Goal: Information Seeking & Learning: Find specific fact

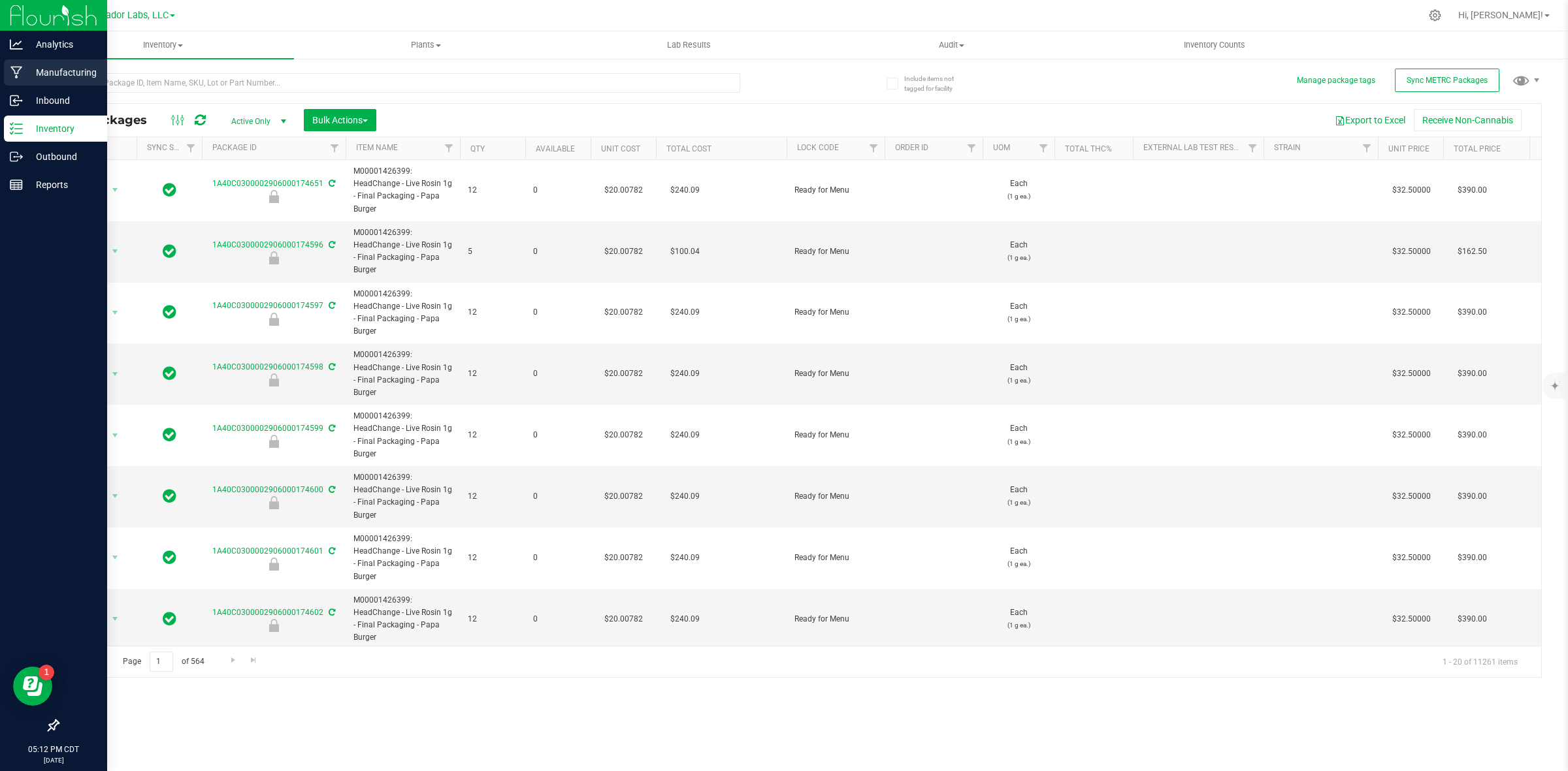
click at [59, 75] on p "Manufacturing" at bounding box center [62, 72] width 78 height 16
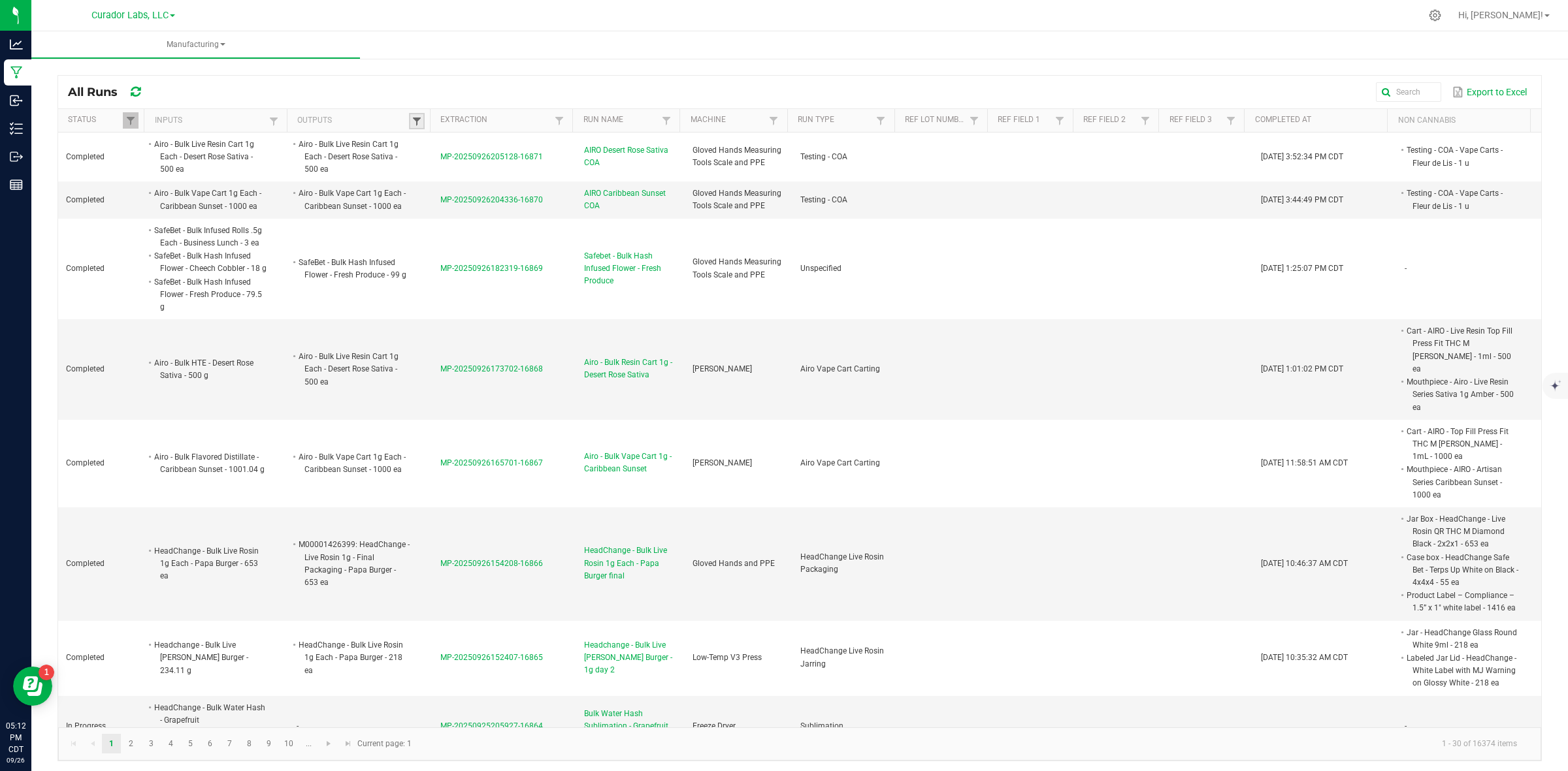
click at [412, 123] on span at bounding box center [416, 121] width 10 height 10
click at [439, 145] on input "text" at bounding box center [481, 148] width 135 height 20
paste input "HeadChange - Bulk Fresh Frozen - XO - Purple Pie"
type input "HeadChange - Bulk Fresh Frozen - XO - Purple Pie"
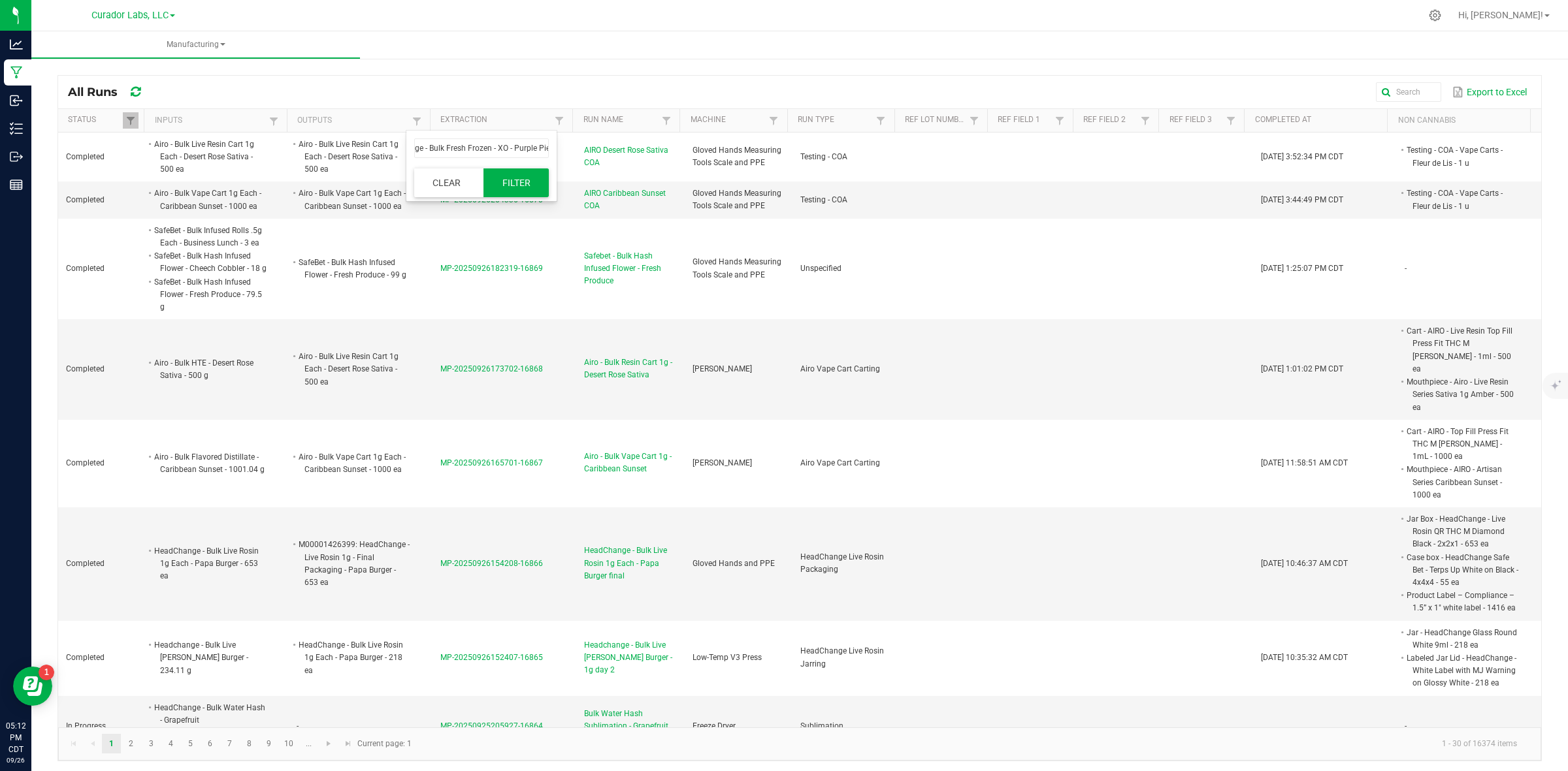
scroll to position [0, 0]
click at [526, 187] on button "Filter" at bounding box center [516, 183] width 65 height 29
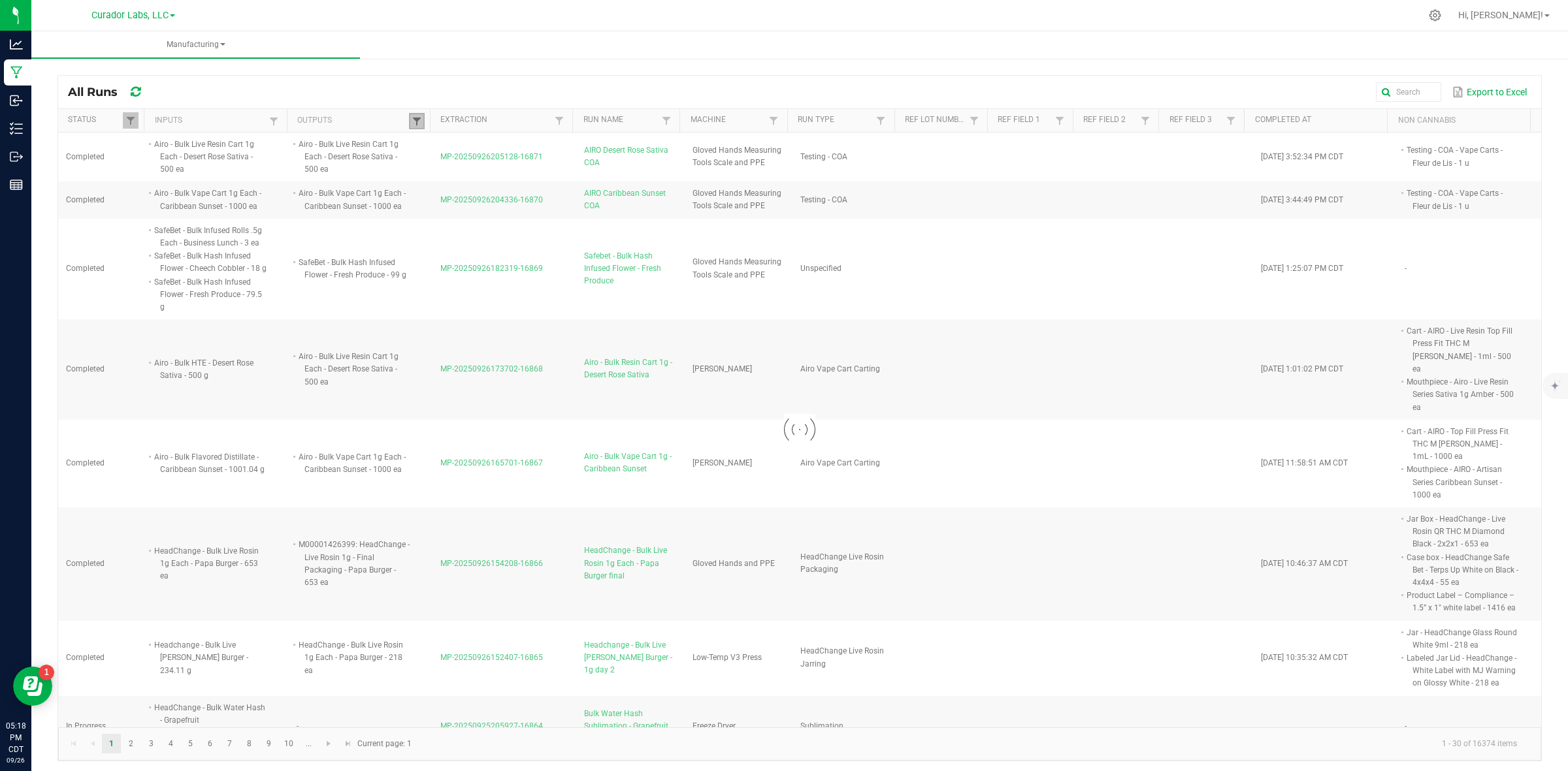
click at [412, 121] on span at bounding box center [416, 121] width 10 height 10
click at [418, 141] on div at bounding box center [799, 429] width 1482 height 595
click at [418, 121] on span at bounding box center [416, 121] width 10 height 10
click at [450, 148] on div at bounding box center [799, 429] width 1482 height 595
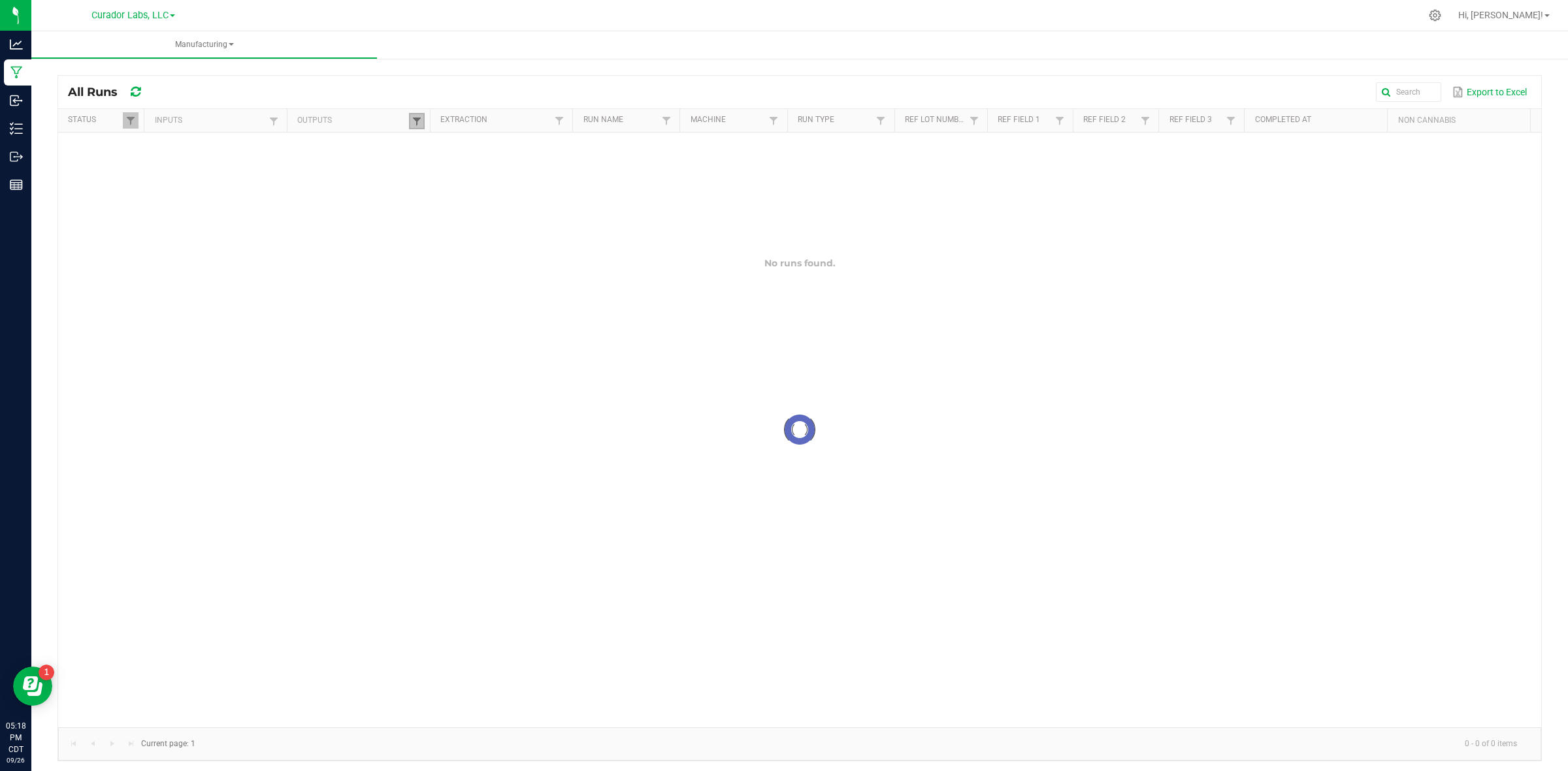
click at [413, 119] on span at bounding box center [416, 121] width 10 height 10
click at [453, 145] on div at bounding box center [799, 429] width 1482 height 595
click at [413, 125] on span at bounding box center [416, 121] width 10 height 10
click at [498, 142] on div at bounding box center [799, 429] width 1482 height 595
click at [500, 142] on div at bounding box center [799, 429] width 1482 height 595
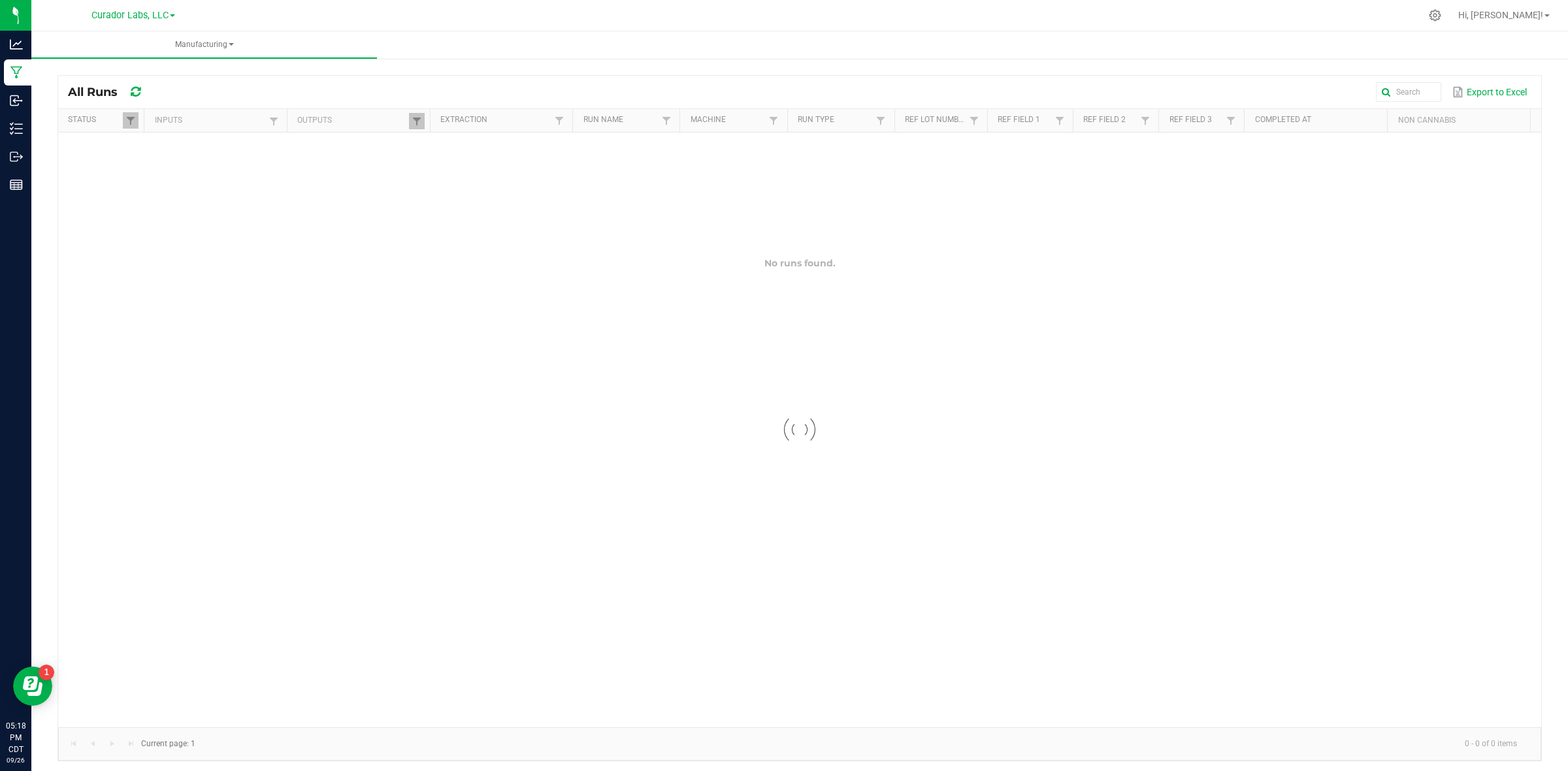
click at [500, 142] on div at bounding box center [799, 429] width 1482 height 595
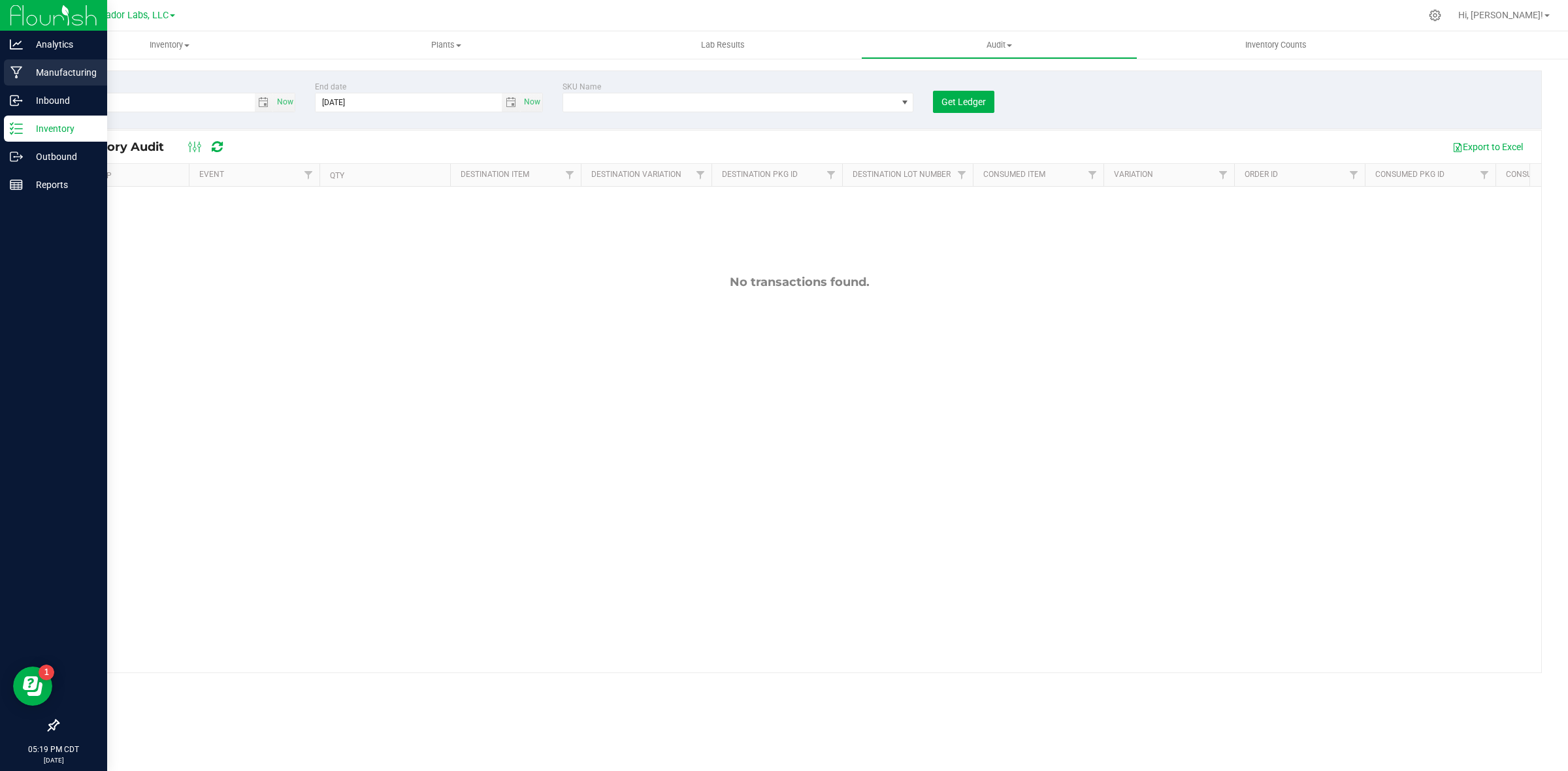
click at [67, 75] on p "Manufacturing" at bounding box center [62, 72] width 78 height 16
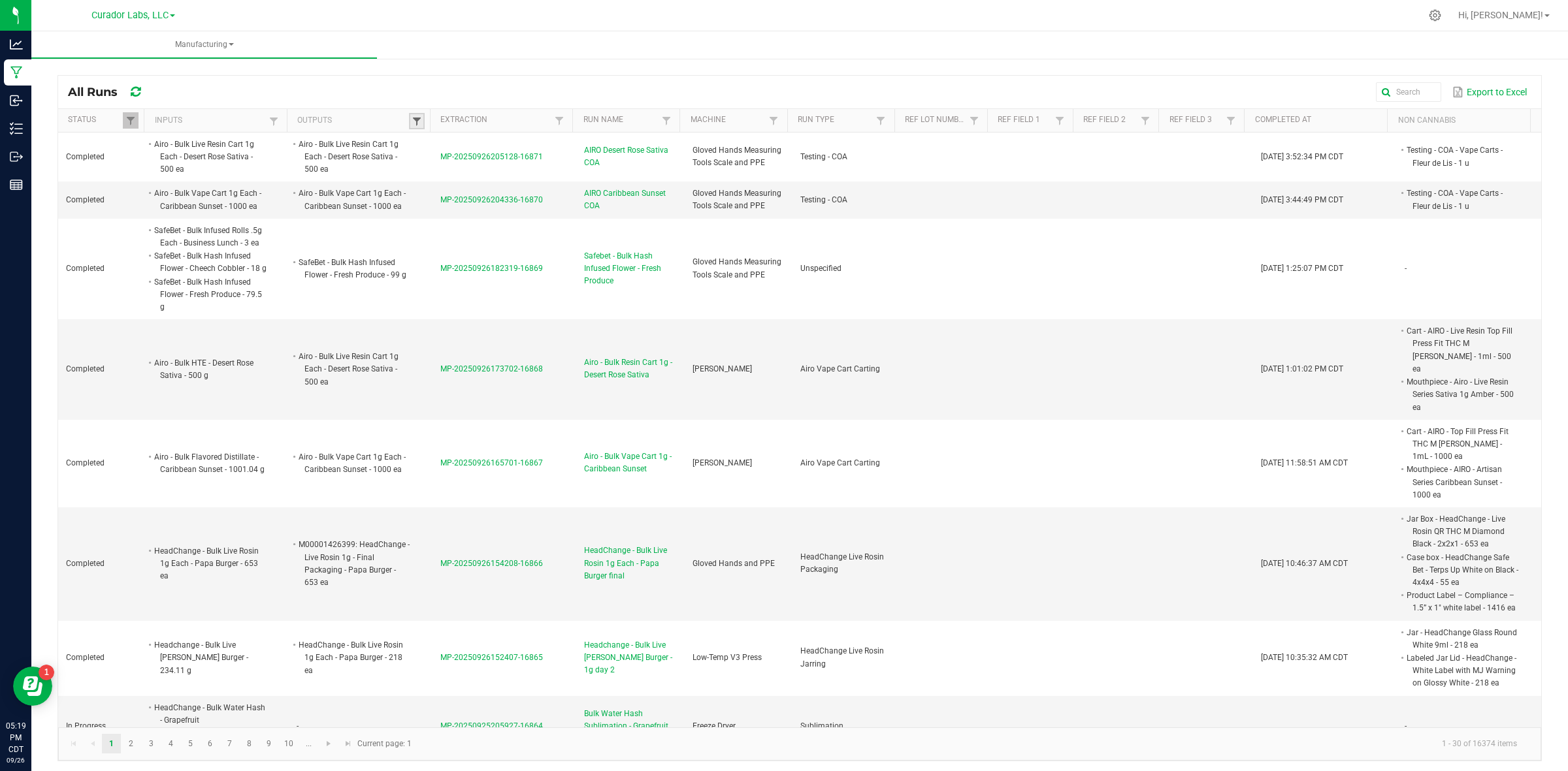
click at [414, 125] on span at bounding box center [416, 121] width 10 height 10
click at [451, 161] on kendo-grid-column-regex-filter at bounding box center [481, 149] width 135 height 28
click at [448, 148] on input "text" at bounding box center [481, 148] width 135 height 20
paste input "HeadChange - Bulk Water Hash Slurry - Purple Pie"
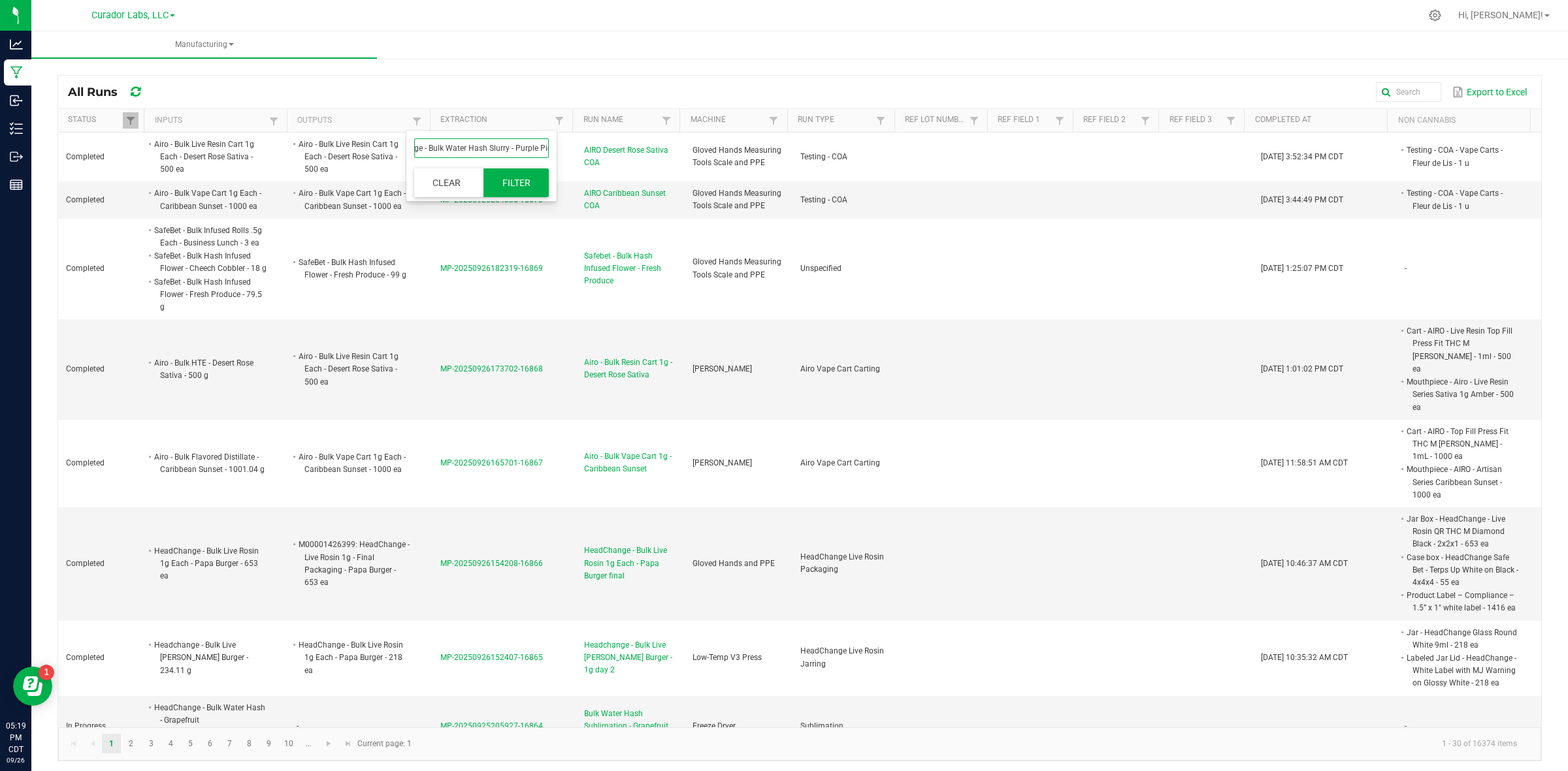
type input "HeadChange - Bulk Water Hash Slurry - Purple Pie"
click at [505, 184] on button "Filter" at bounding box center [516, 183] width 65 height 29
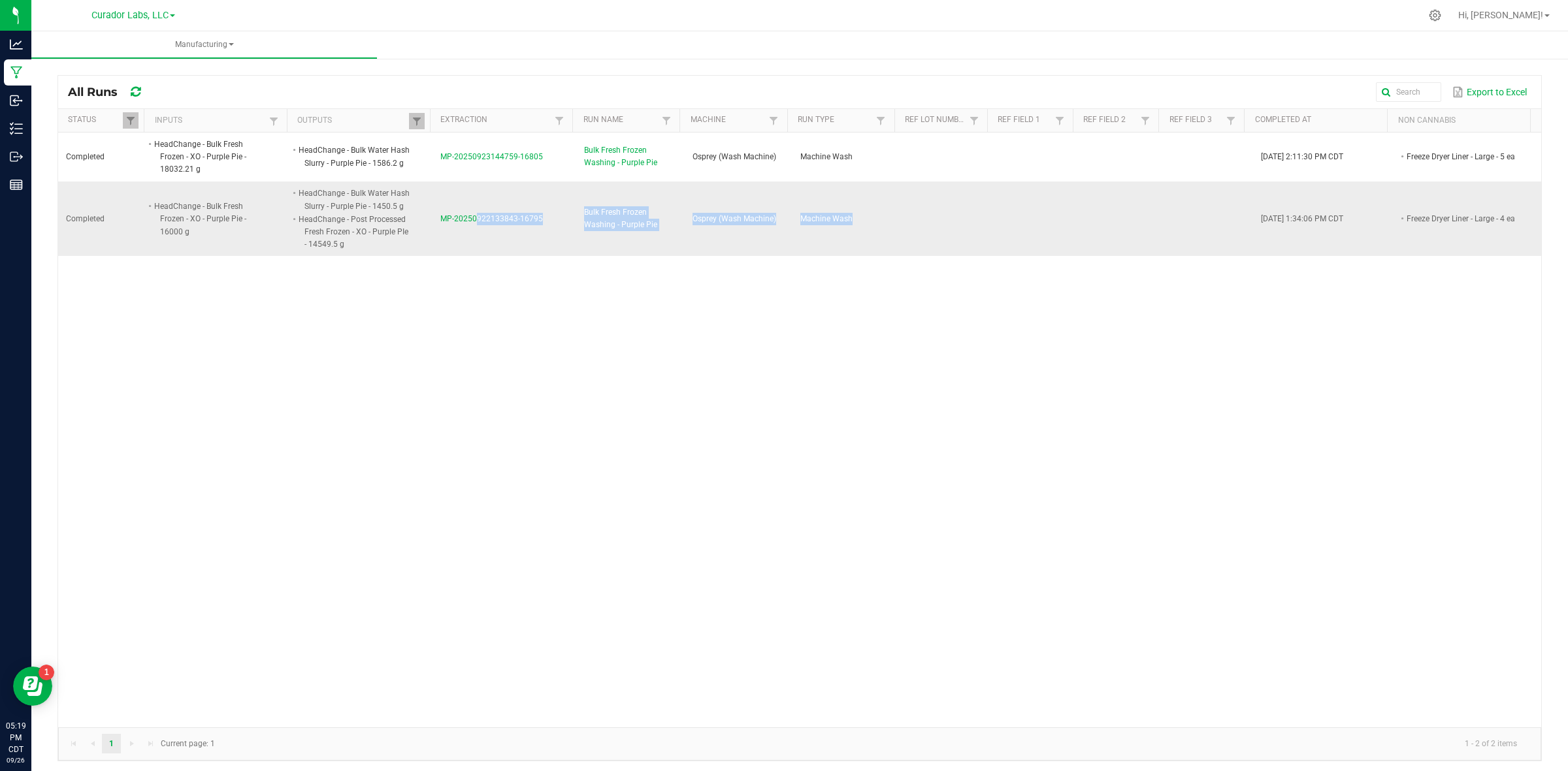
drag, startPoint x: 465, startPoint y: 250, endPoint x: 1034, endPoint y: 236, distance: 569.2
click at [1059, 236] on tr "Completed HeadChange - Bulk Fresh Frozen - XO - Purple Pie - 16000 g HeadChange…" at bounding box center [799, 219] width 1482 height 74
click at [760, 318] on div "Completed HeadChange - Bulk Fresh Frozen - XO - Purple Pie - 18032.21 g HeadCha…" at bounding box center [799, 429] width 1482 height 595
click at [412, 123] on span at bounding box center [416, 121] width 10 height 10
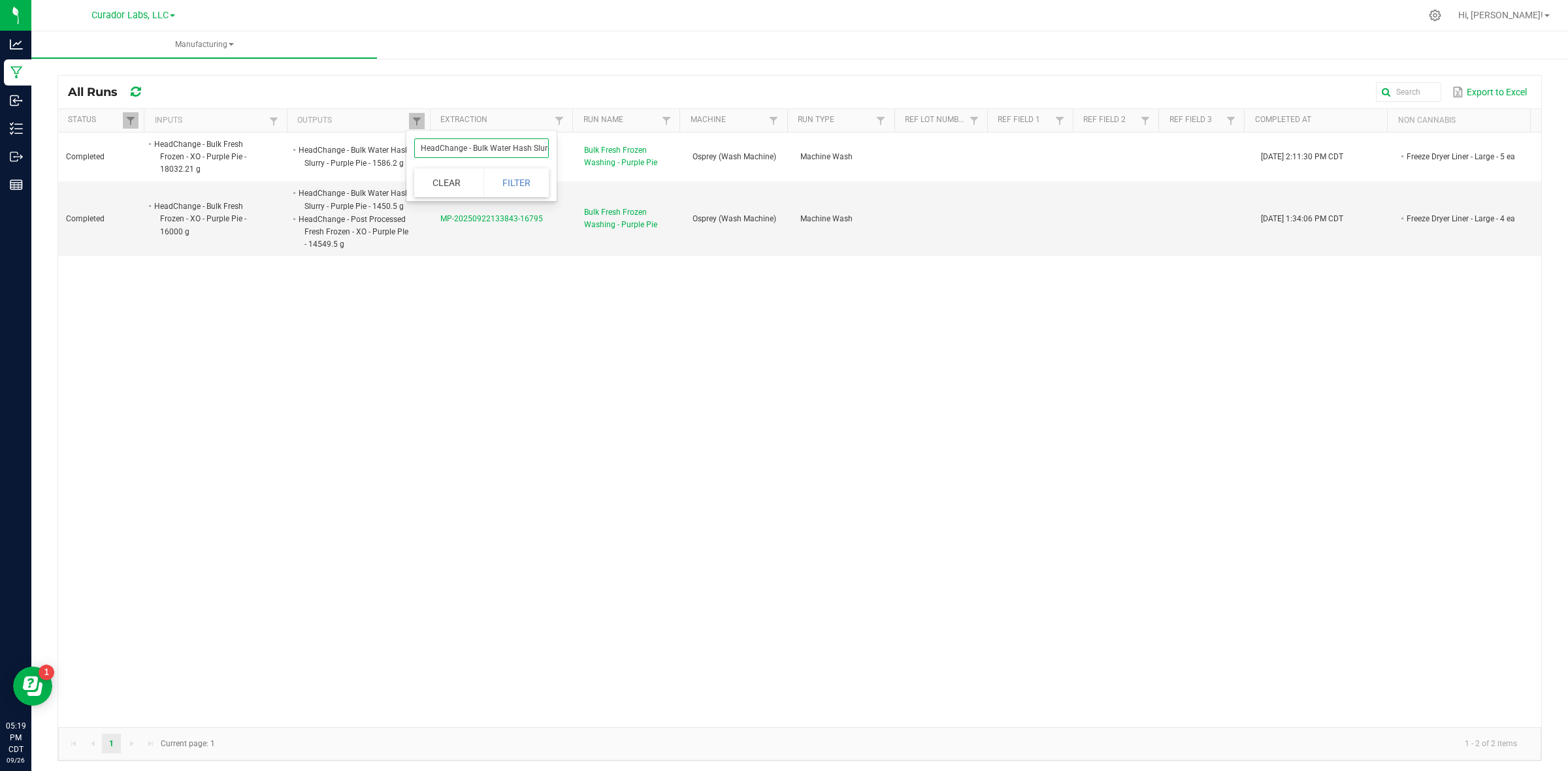
click at [457, 152] on input "HeadChange - Bulk Water Hash Slurry - Purple Pie" at bounding box center [481, 148] width 135 height 20
click at [465, 152] on input "HeadChange - Bulk Water Hash Slurry - Purple Pie" at bounding box center [481, 148] width 135 height 20
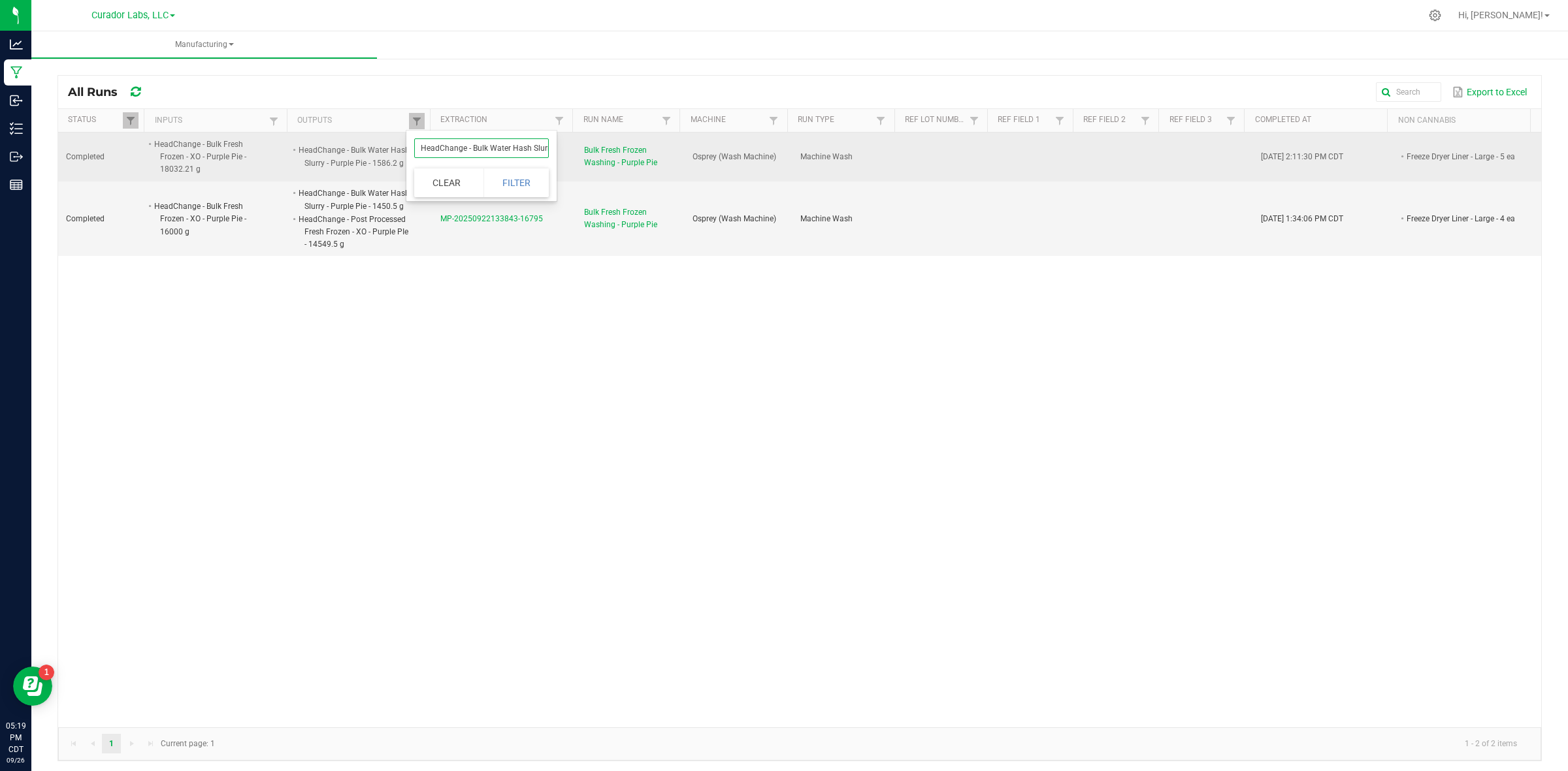
scroll to position [0, 45]
drag, startPoint x: 432, startPoint y: 142, endPoint x: 547, endPoint y: 158, distance: 116.1
click at [580, 148] on body "Analytics Manufacturing Inbound Inventory Outbound Reports 05:19 PM CDT 09/26/2…" at bounding box center [784, 386] width 1568 height 771
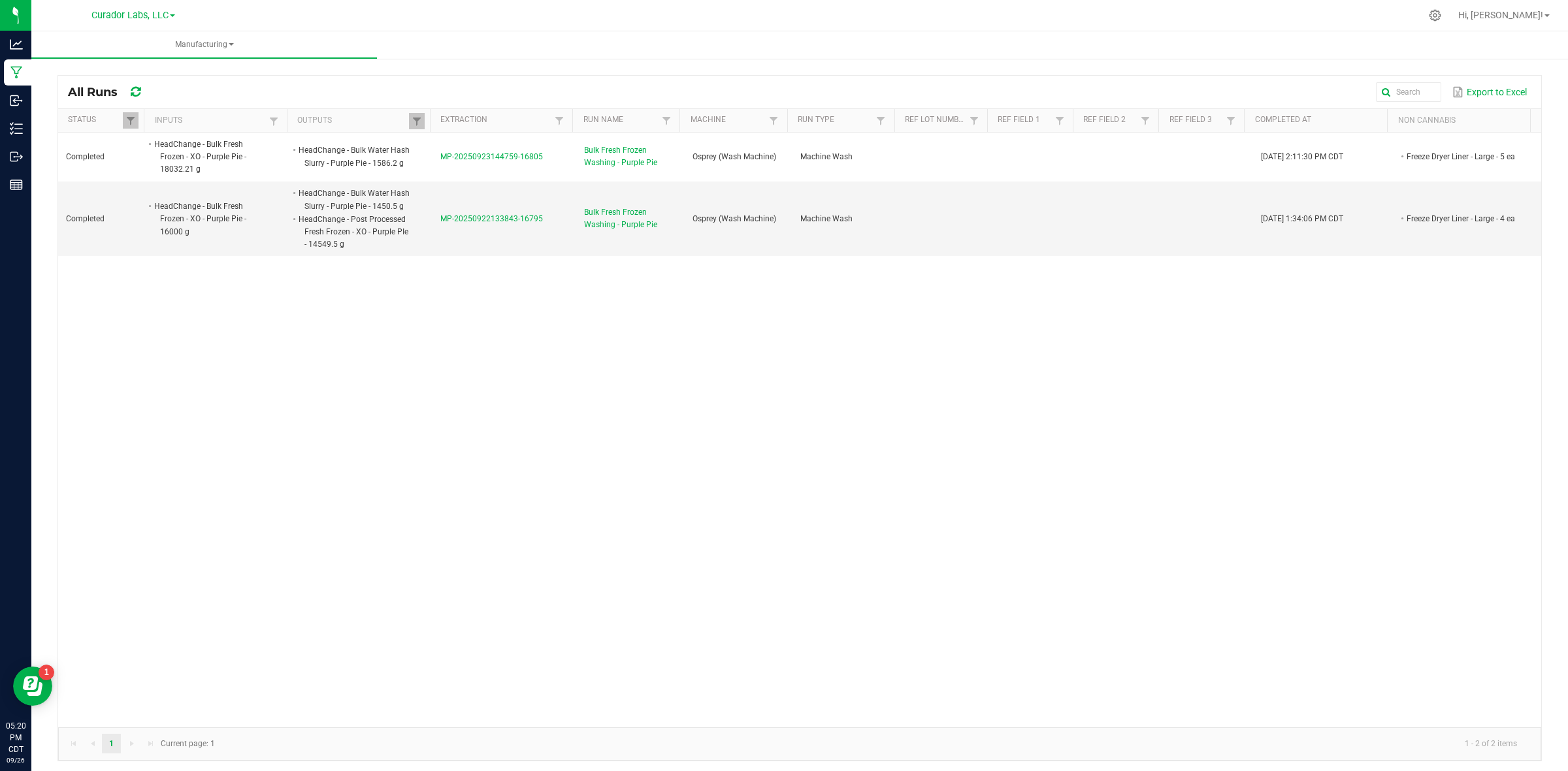
click at [472, 347] on div "Completed HeadChange - Bulk Fresh Frozen - XO - Purple Pie - 18032.21 g HeadCha…" at bounding box center [799, 429] width 1482 height 595
click at [411, 115] on link at bounding box center [416, 121] width 16 height 17
click at [441, 158] on kendo-grid-column-regex-filter "HeadChange - Bulk Water Hash Slurry - Purple Pie" at bounding box center [481, 149] width 135 height 28
click at [441, 139] on input "HeadChange - Bulk Water Hash Slurry - Purple Pie" at bounding box center [481, 148] width 135 height 20
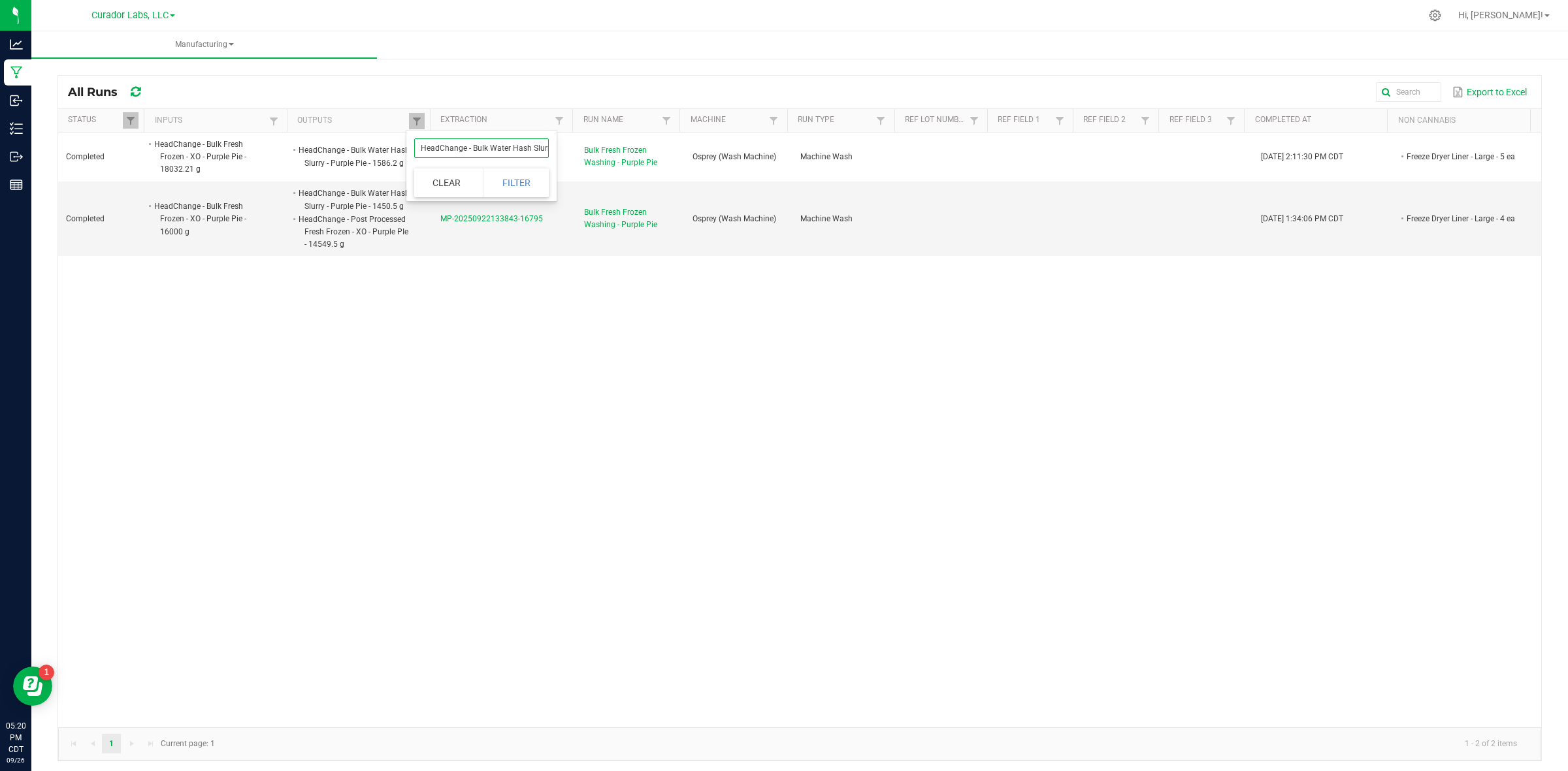
click at [441, 139] on input "HeadChange - Bulk Water Hash Slurry - Purple Pie" at bounding box center [481, 148] width 135 height 20
paste input "Fresh Frozen - XO"
type input "HeadChange - Bulk Fresh Frozen - XO - Purple Pie"
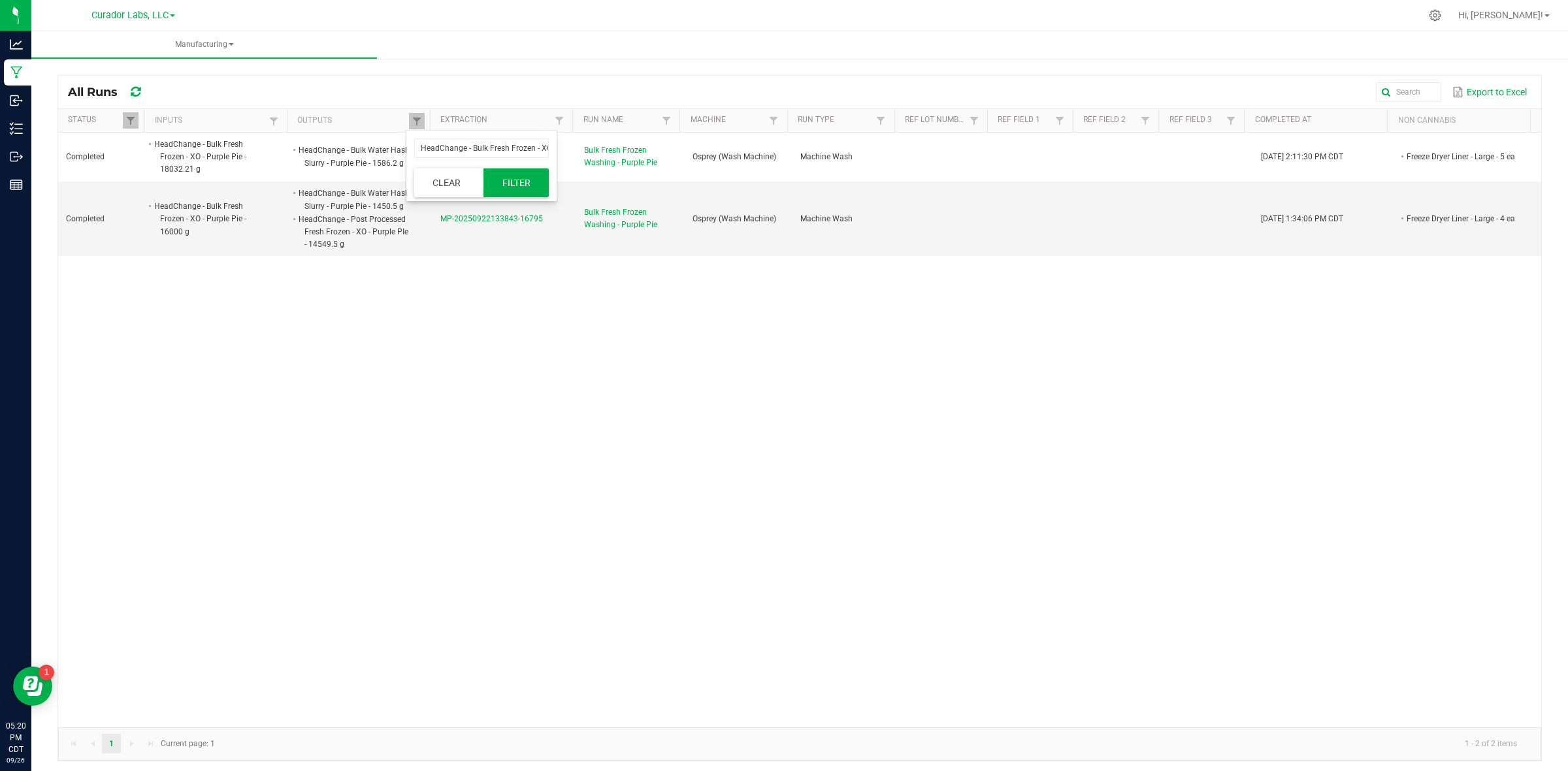
click at [507, 175] on button "Filter" at bounding box center [516, 183] width 65 height 29
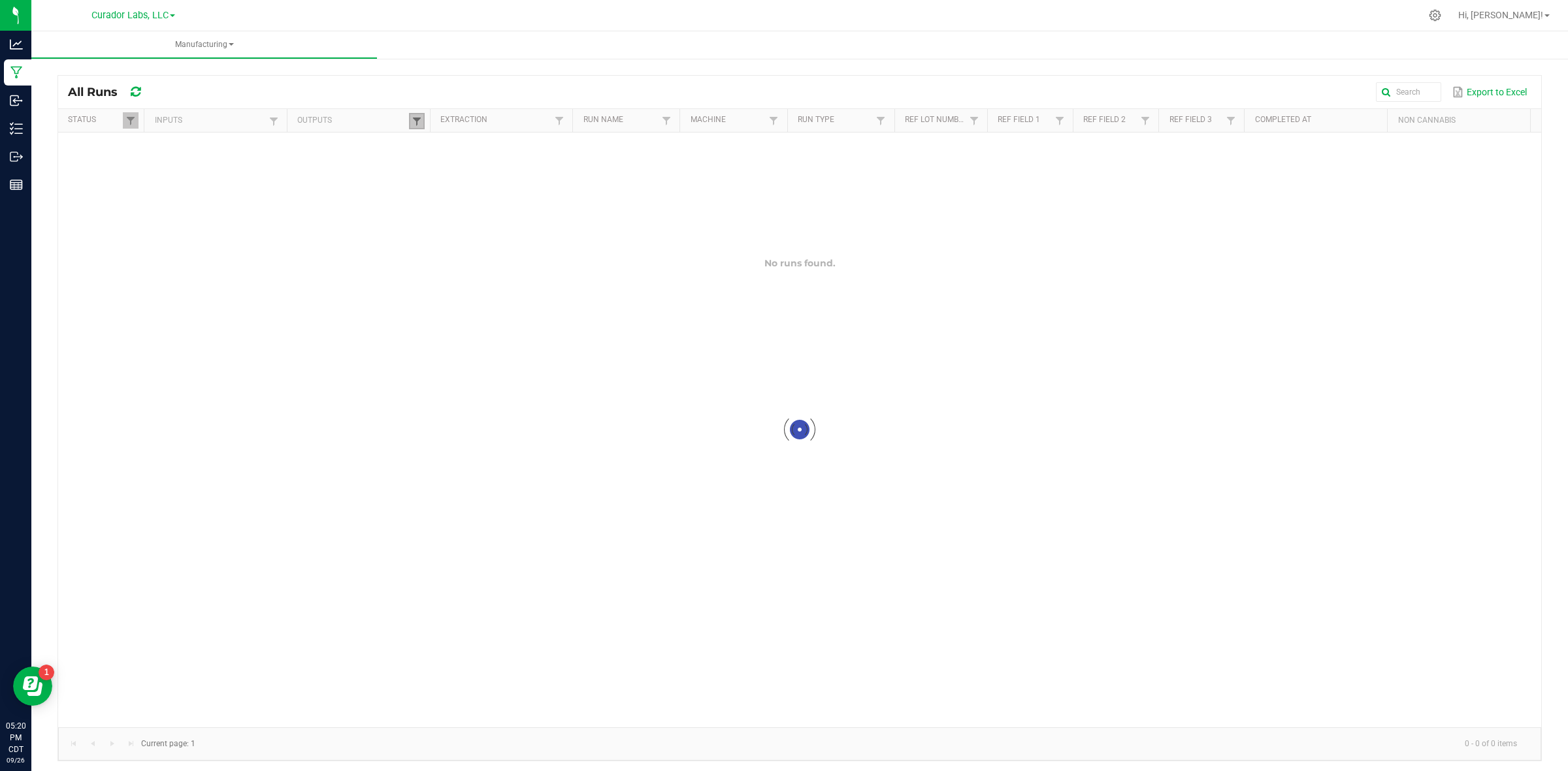
click at [412, 121] on span at bounding box center [416, 121] width 10 height 10
click at [436, 142] on div at bounding box center [799, 429] width 1482 height 595
click at [415, 126] on span at bounding box center [416, 121] width 10 height 10
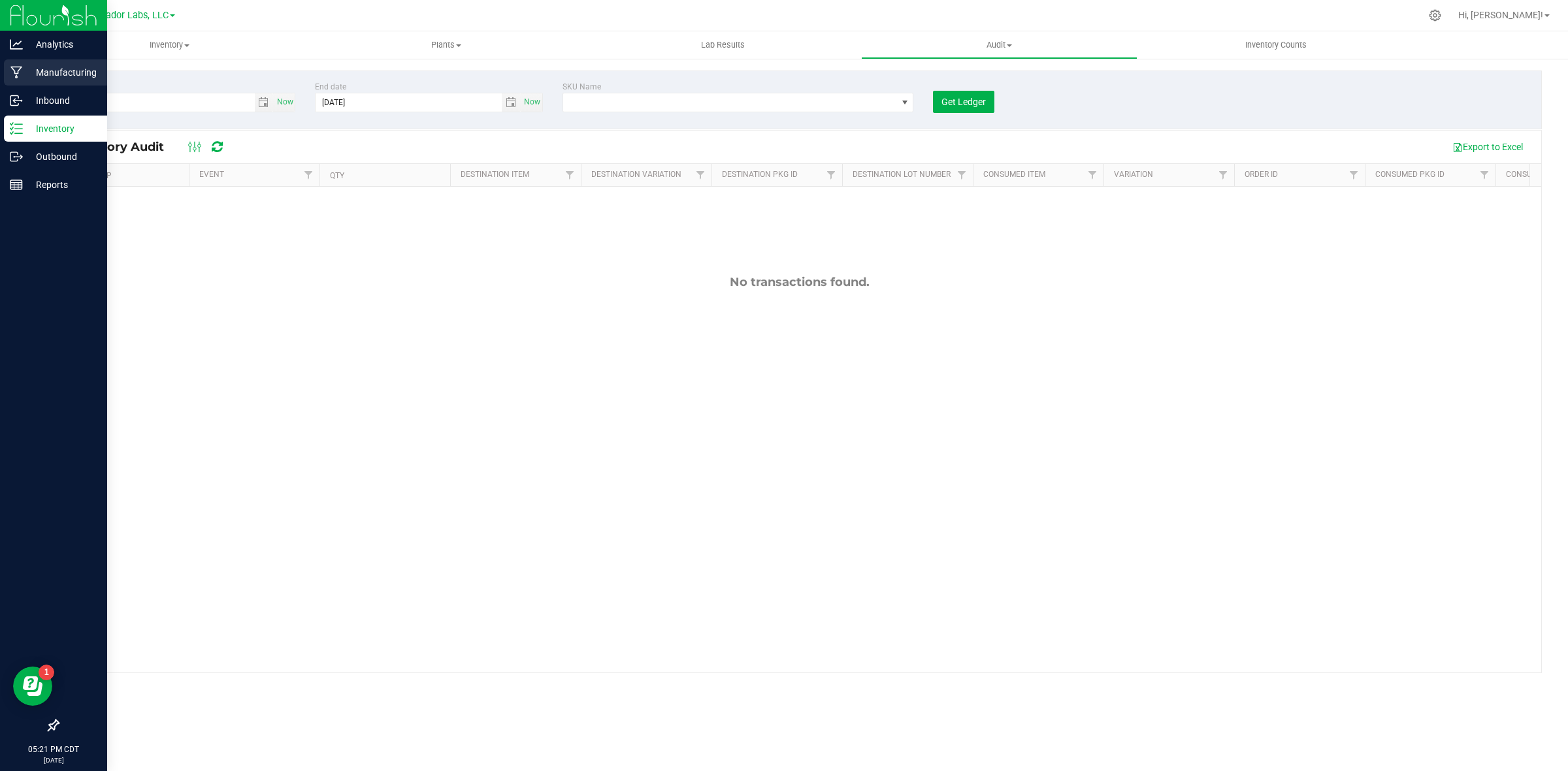
click at [10, 69] on icon at bounding box center [16, 73] width 12 height 13
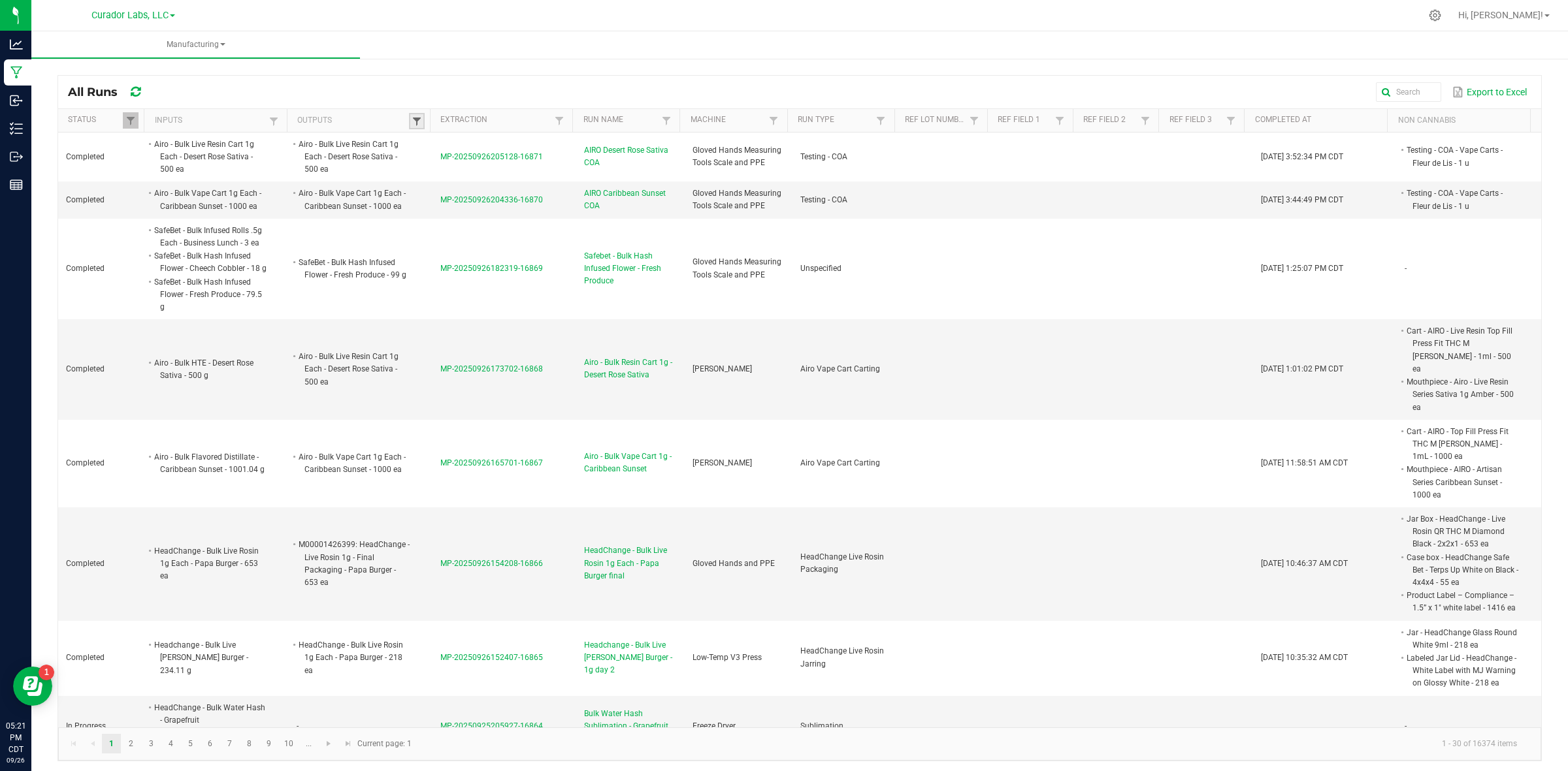
click at [416, 119] on span at bounding box center [416, 121] width 10 height 10
click at [450, 147] on input "text" at bounding box center [481, 148] width 135 height 20
paste input "HeadChange - Bulk Water Hash - Purple Pie"
type input "HeadChange - Bulk Water Hash - Purple Pie"
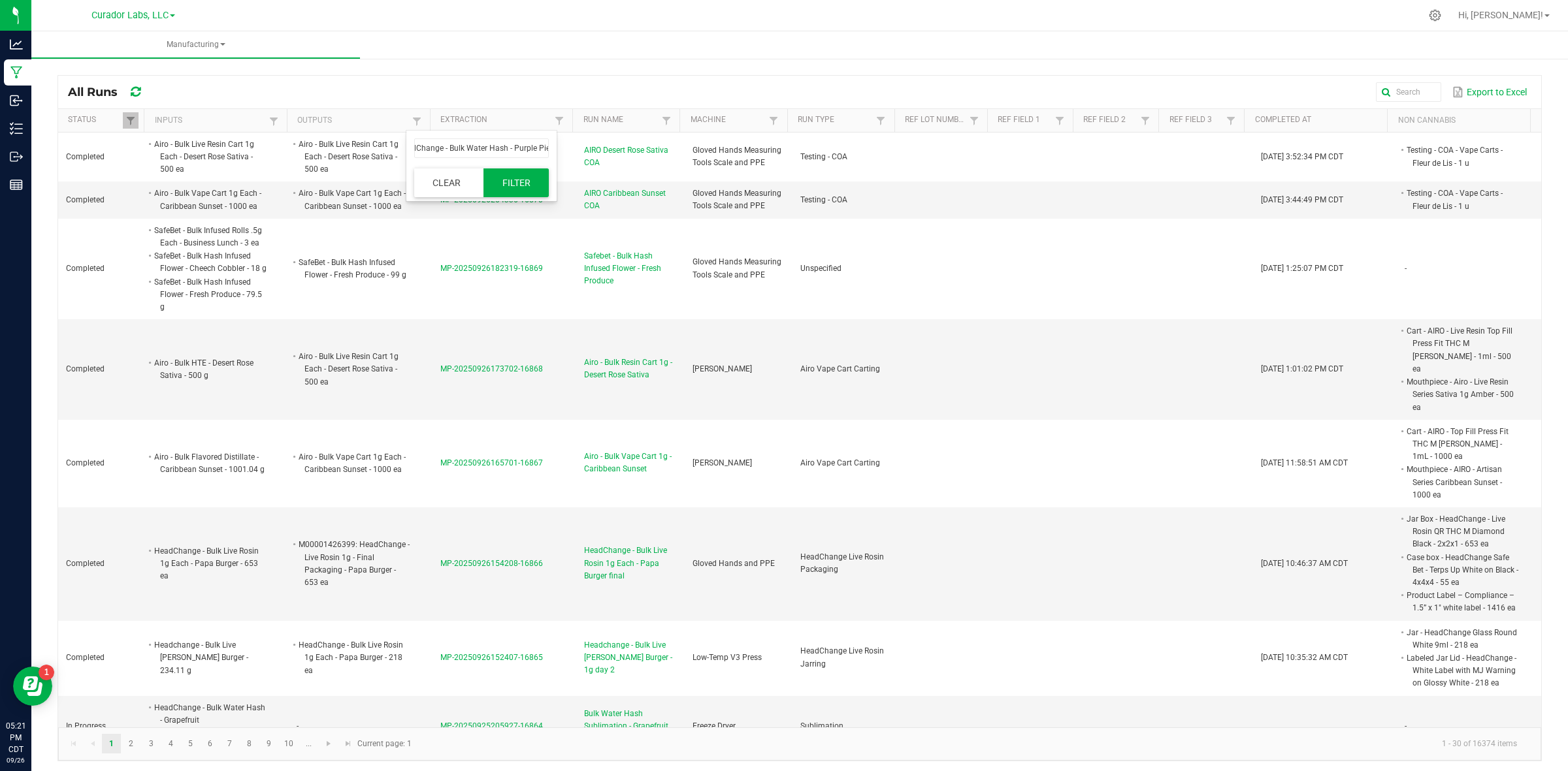
click at [496, 184] on button "Filter" at bounding box center [516, 183] width 65 height 29
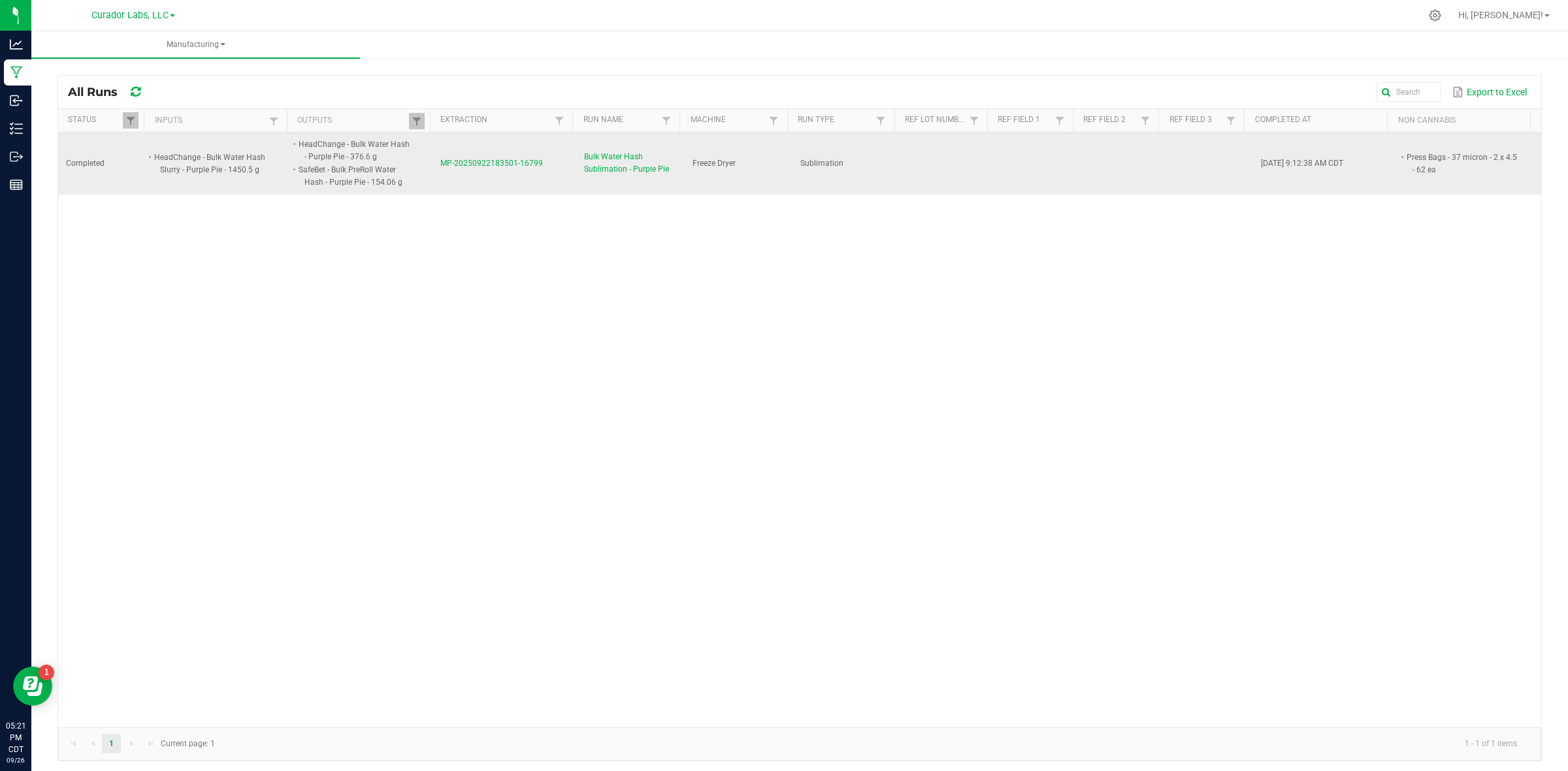
drag, startPoint x: 436, startPoint y: 171, endPoint x: 537, endPoint y: 192, distance: 103.2
click at [537, 192] on td "MP-20250922183501-16799" at bounding box center [504, 163] width 143 height 62
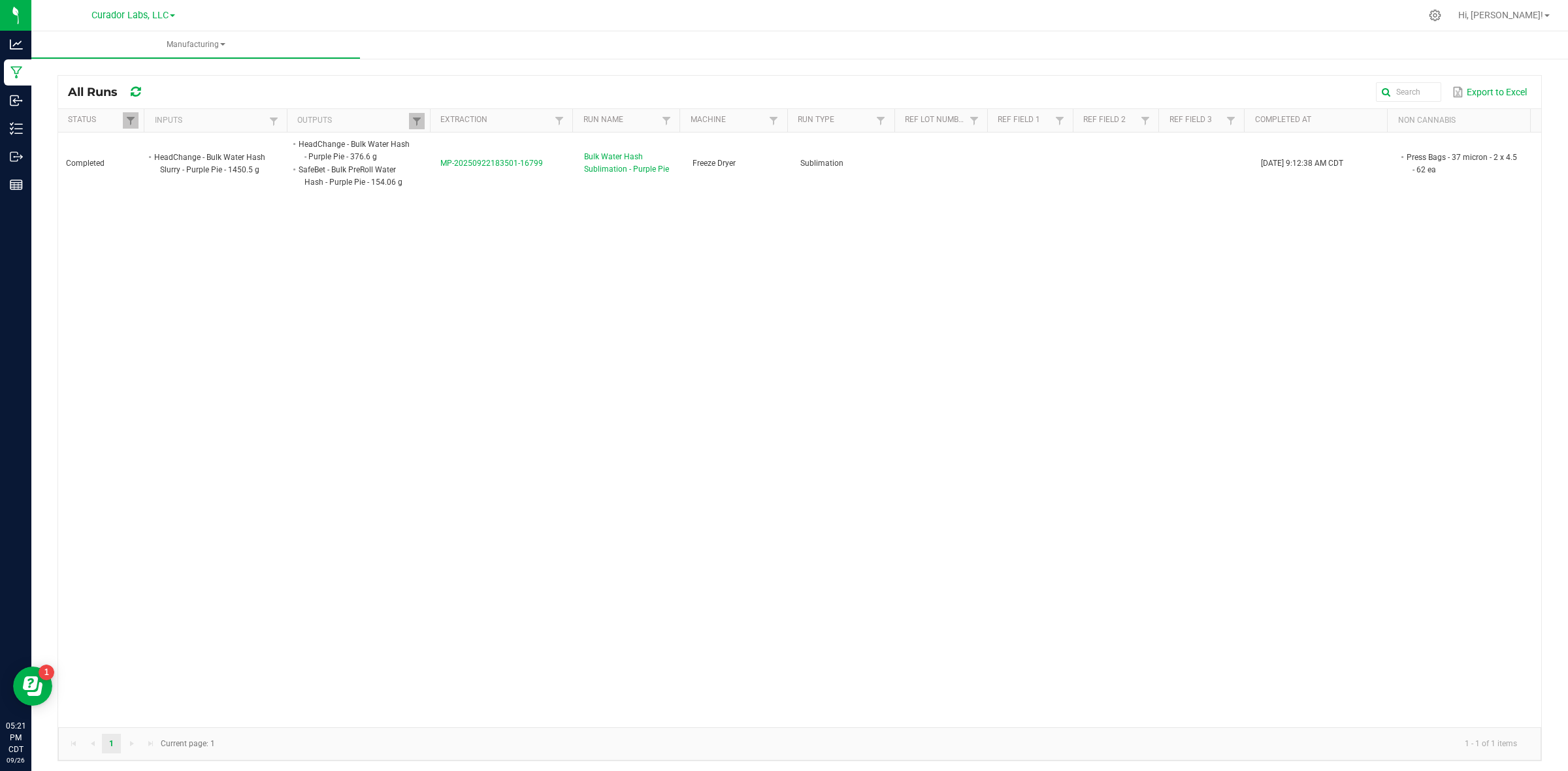
copy span "MP-20250922183501-16799"
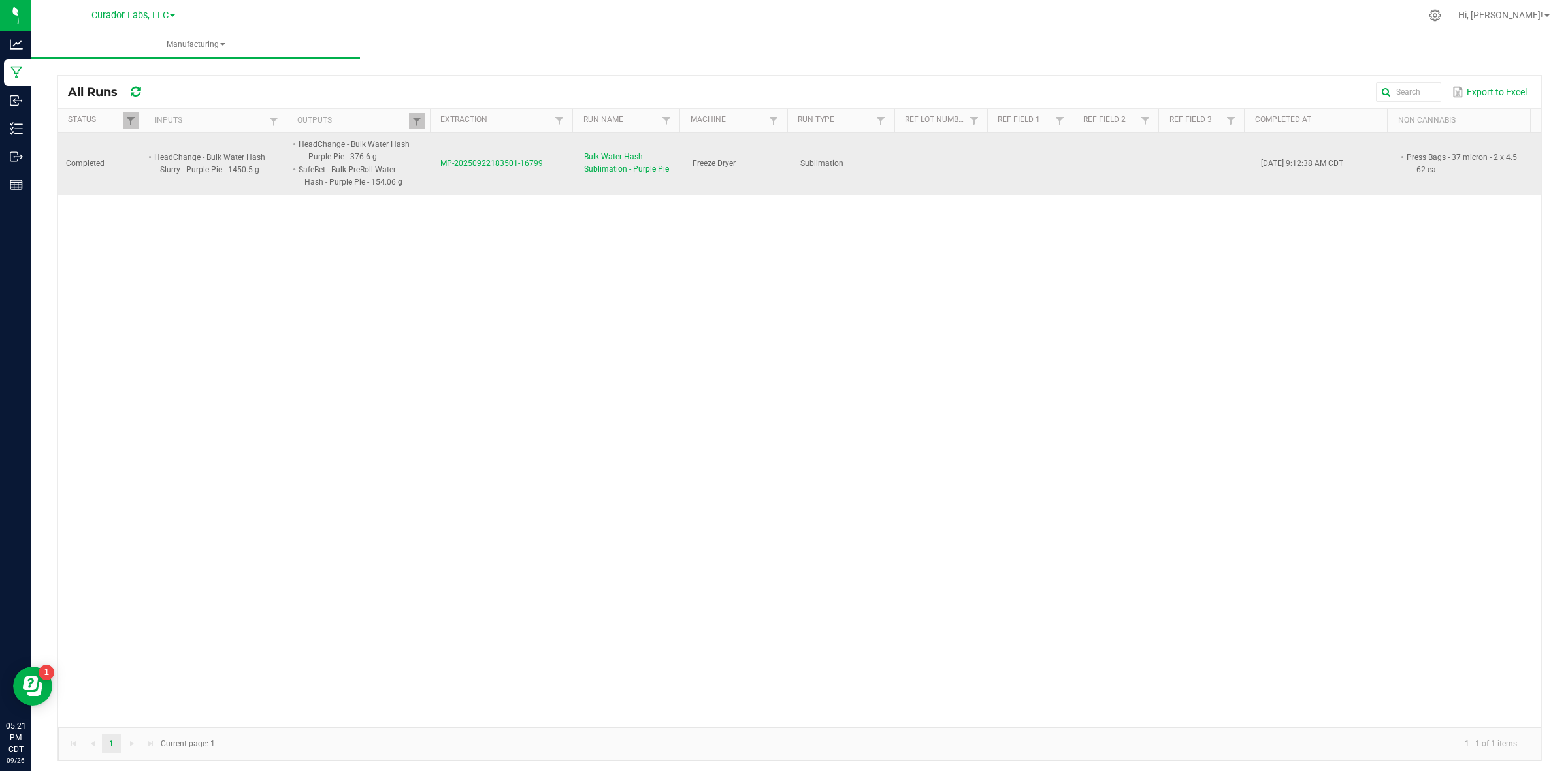
click at [1404, 161] on li "Press Bags - 37 micron - 2 x 4.5 - 62 ea" at bounding box center [1461, 163] width 115 height 25
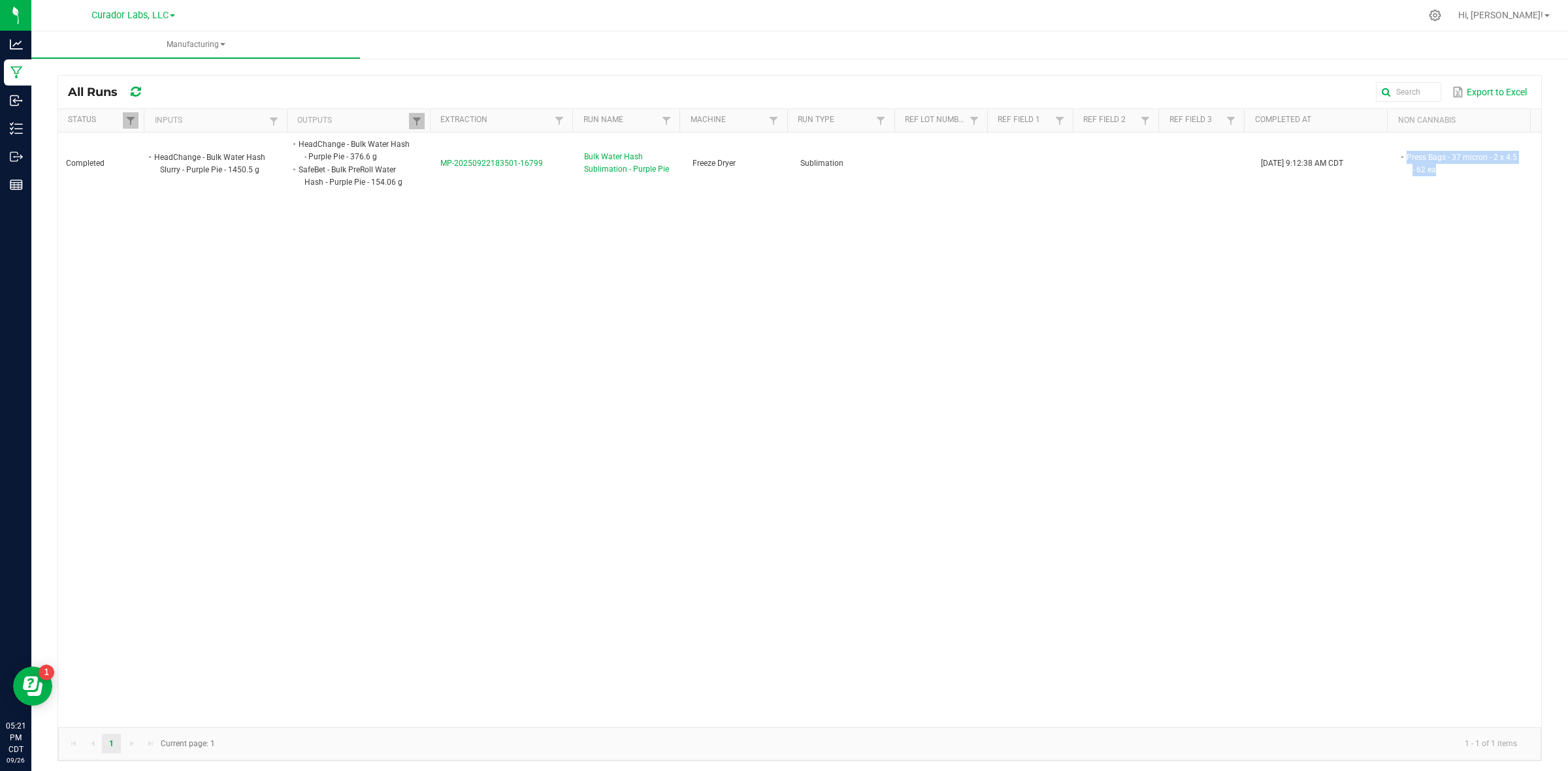
copy div "Press Bags - 37 micron - 2 x 4.5 - 62 ea"
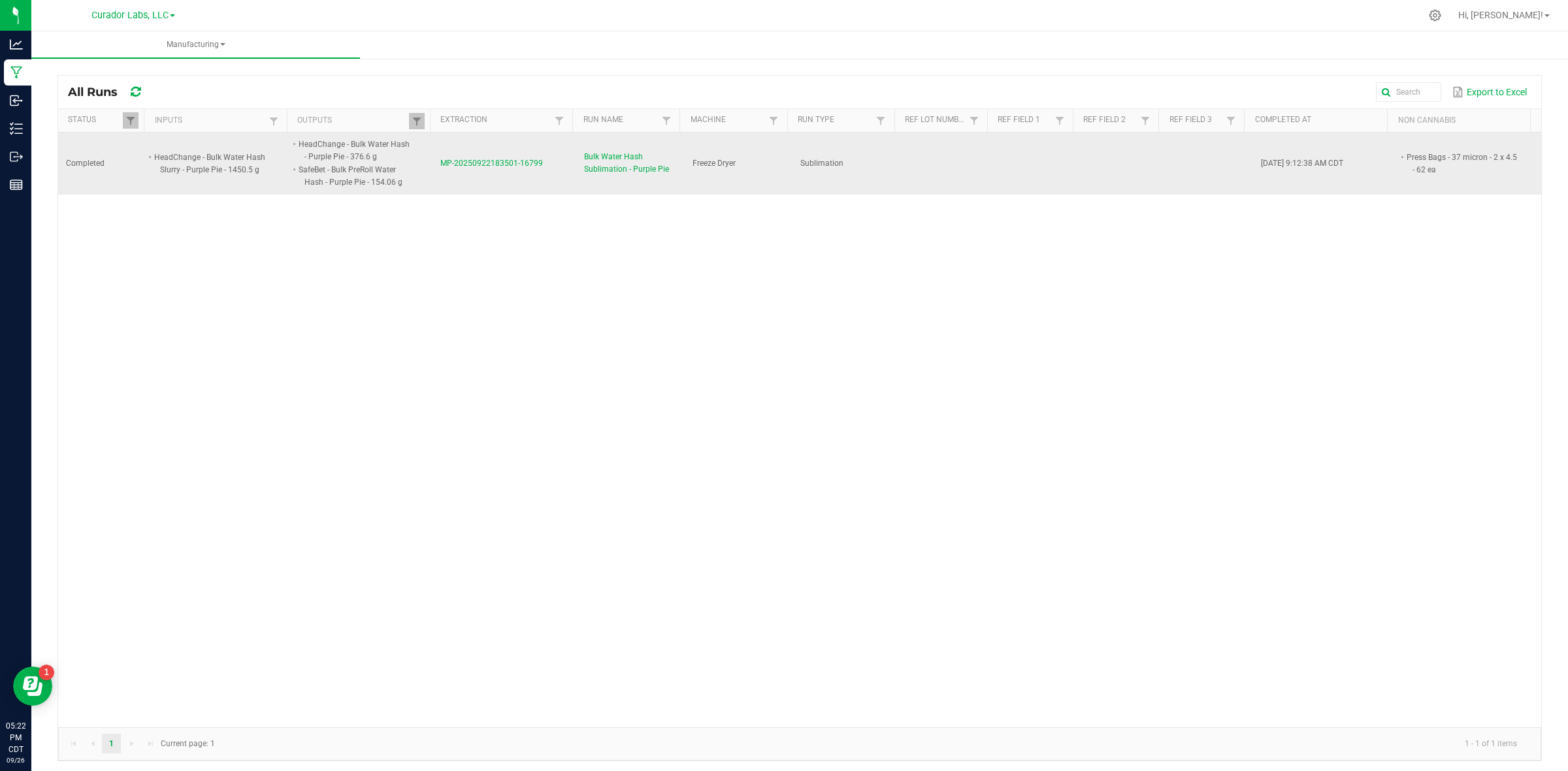
click at [502, 161] on span "MP-20250922183501-16799" at bounding box center [492, 163] width 102 height 9
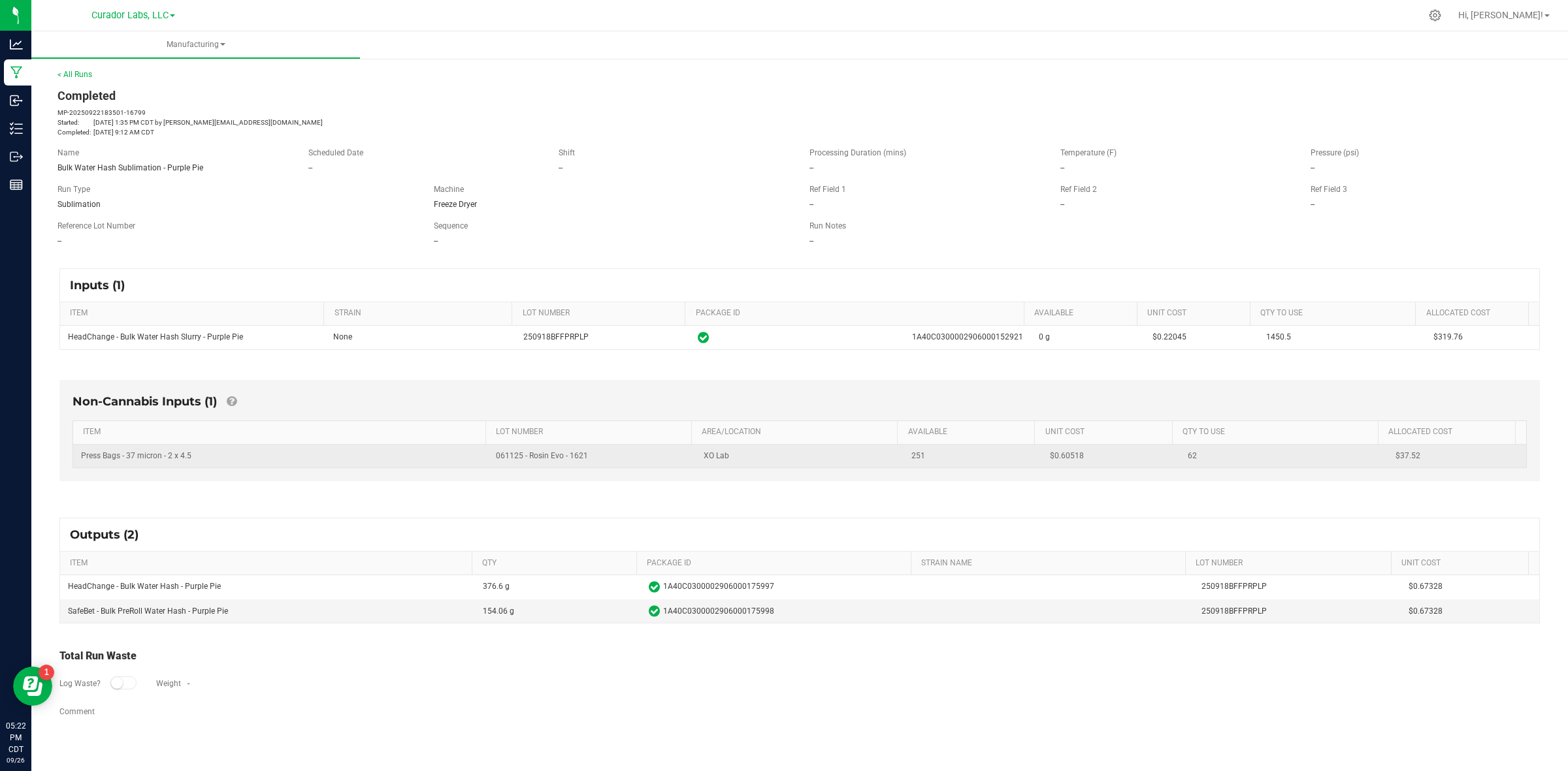
click at [1056, 454] on span "$0.60518" at bounding box center [1066, 456] width 34 height 9
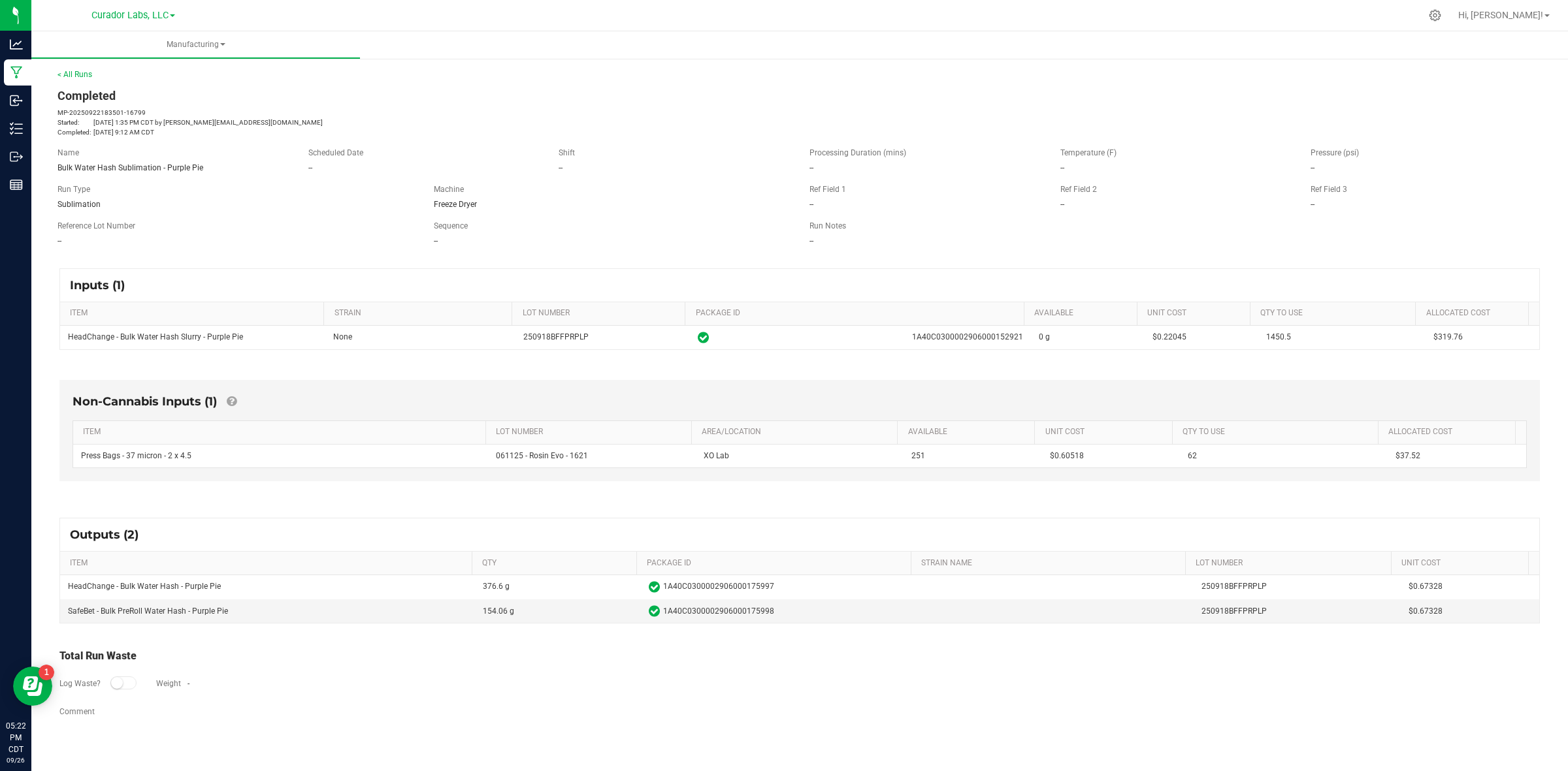
copy span "0.60518"
click at [128, 615] on td "SafeBet - Bulk PreRoll Water Hash - Purple Pie" at bounding box center [267, 611] width 414 height 23
copy td "SafeBet - Bulk PreRoll Water Hash - Purple Pie"
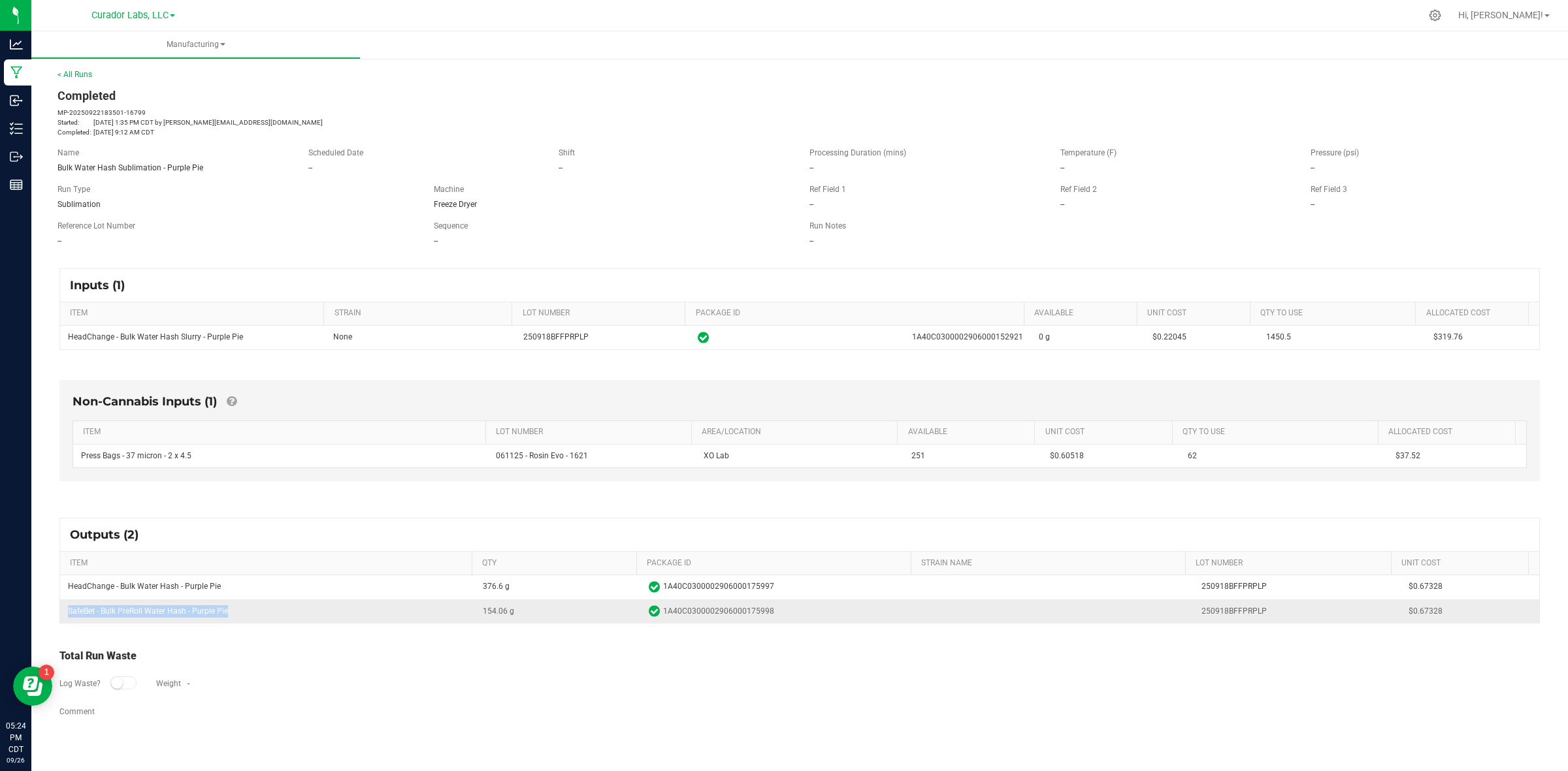
copy td "SafeBet - Bulk PreRoll Water Hash - Purple Pie"
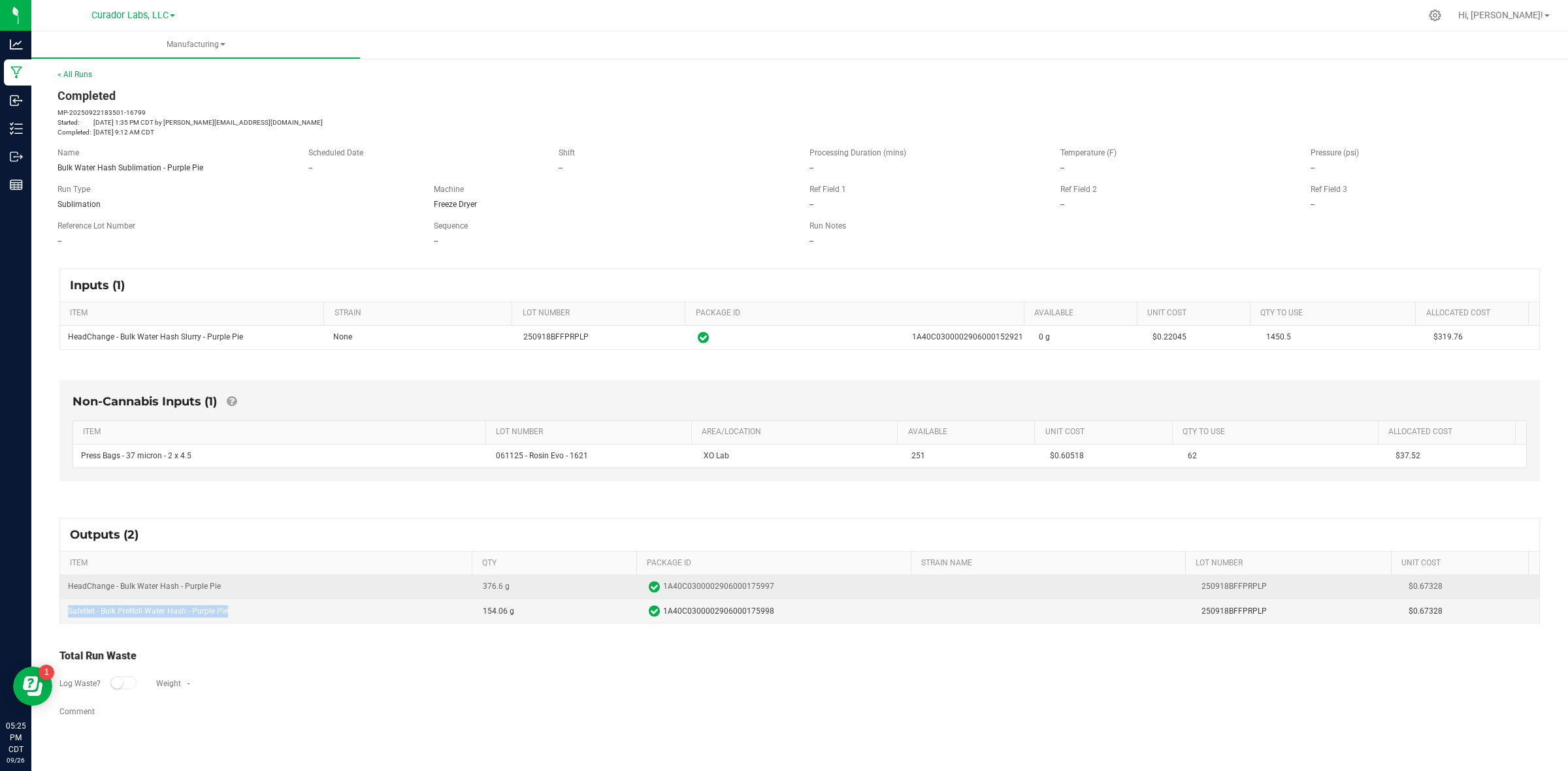
click at [490, 589] on span "376.6 g" at bounding box center [495, 587] width 27 height 12
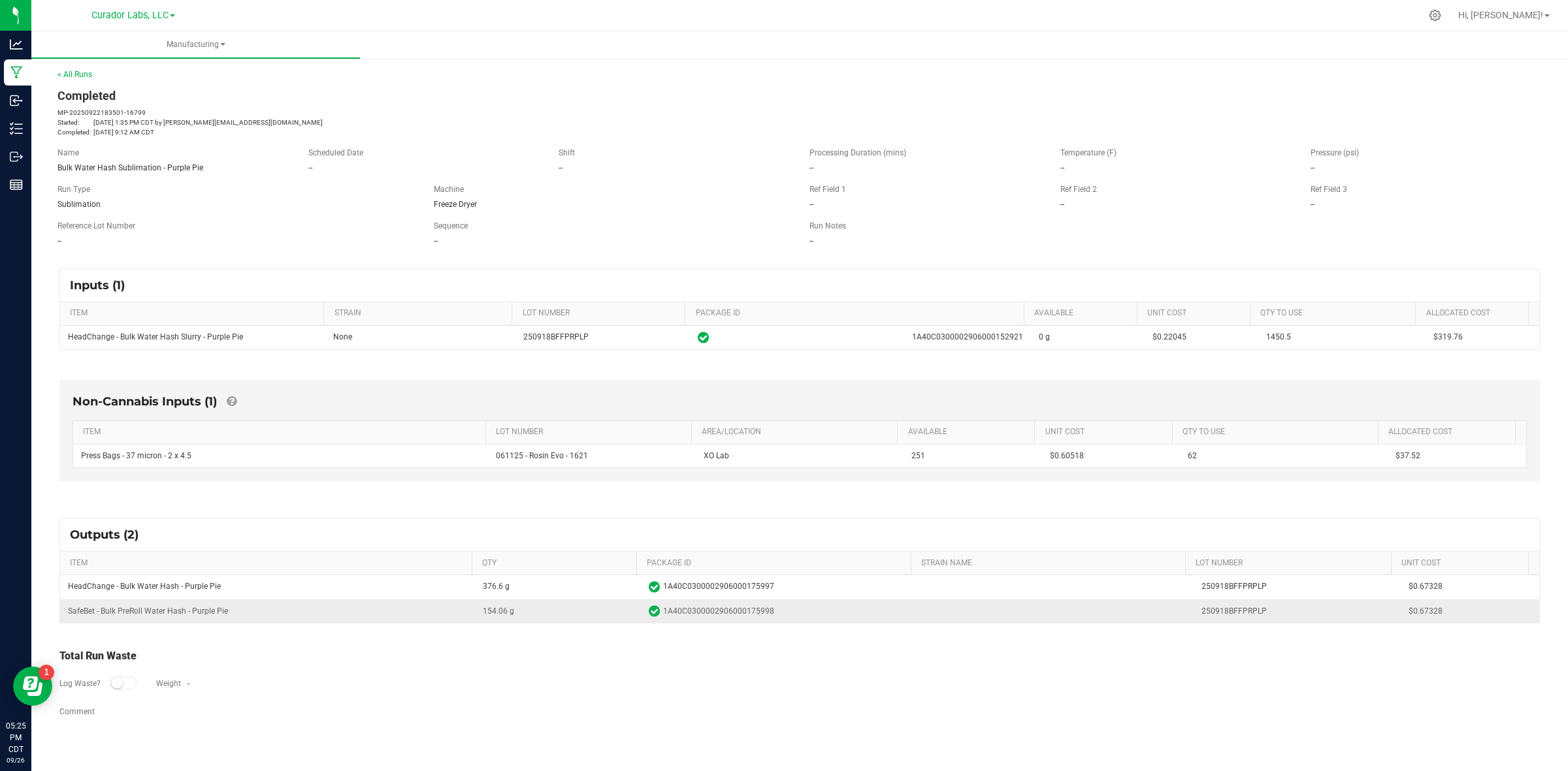
click at [727, 612] on span "1A40C0300002906000175998" at bounding box center [718, 611] width 111 height 12
copy span "1A40C0300002906000175998"
drag, startPoint x: 1154, startPoint y: 335, endPoint x: 1154, endPoint y: 373, distance: 38.0
click at [1155, 335] on span "$0.22045" at bounding box center [1169, 337] width 34 height 9
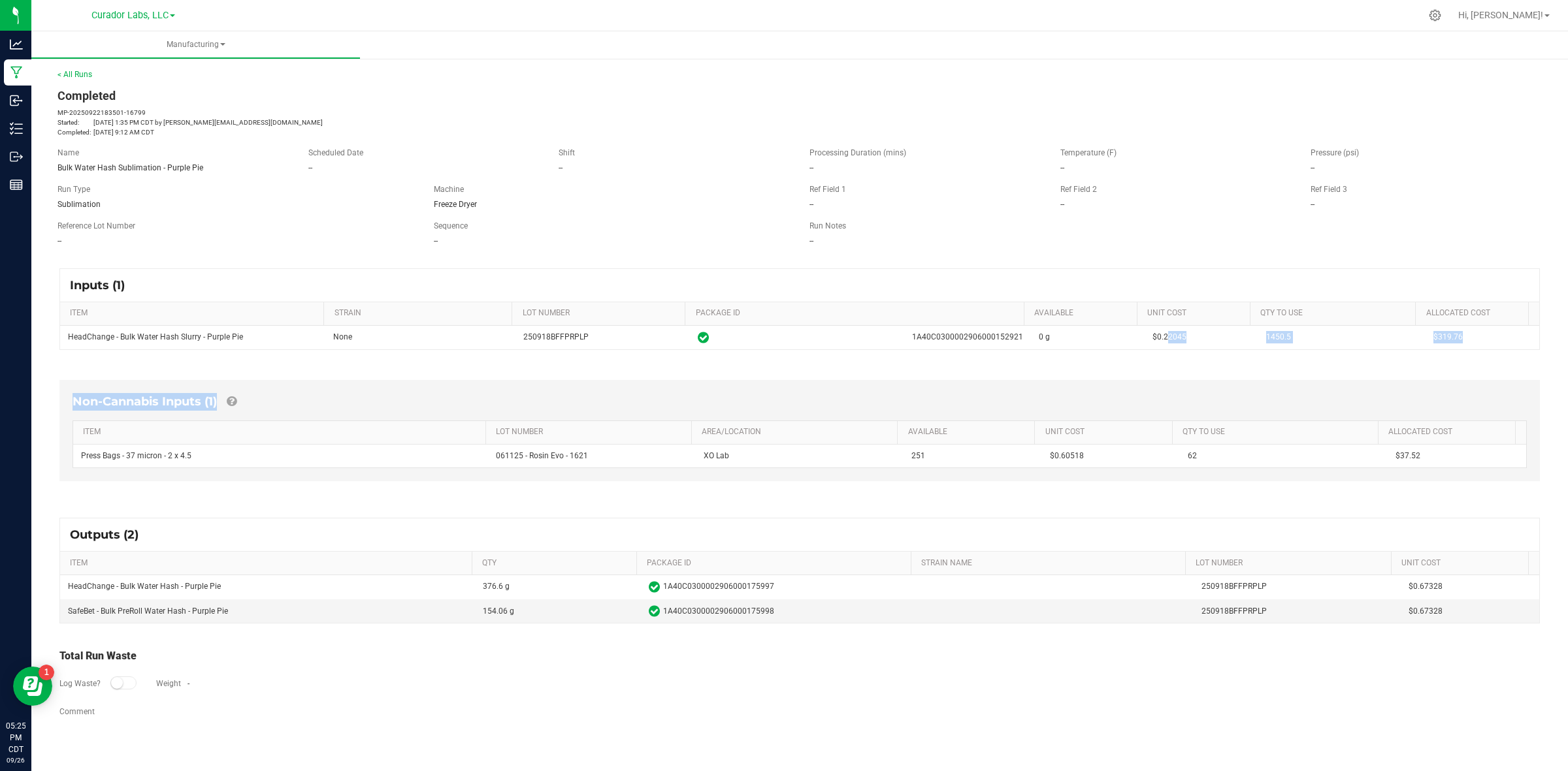
click at [1154, 373] on div "Inputs (1) ITEM STRAIN LOT NUMBER PACKAGE ID AVAILABLE Unit Cost QTY TO USE All…" at bounding box center [799, 494] width 1504 height 476
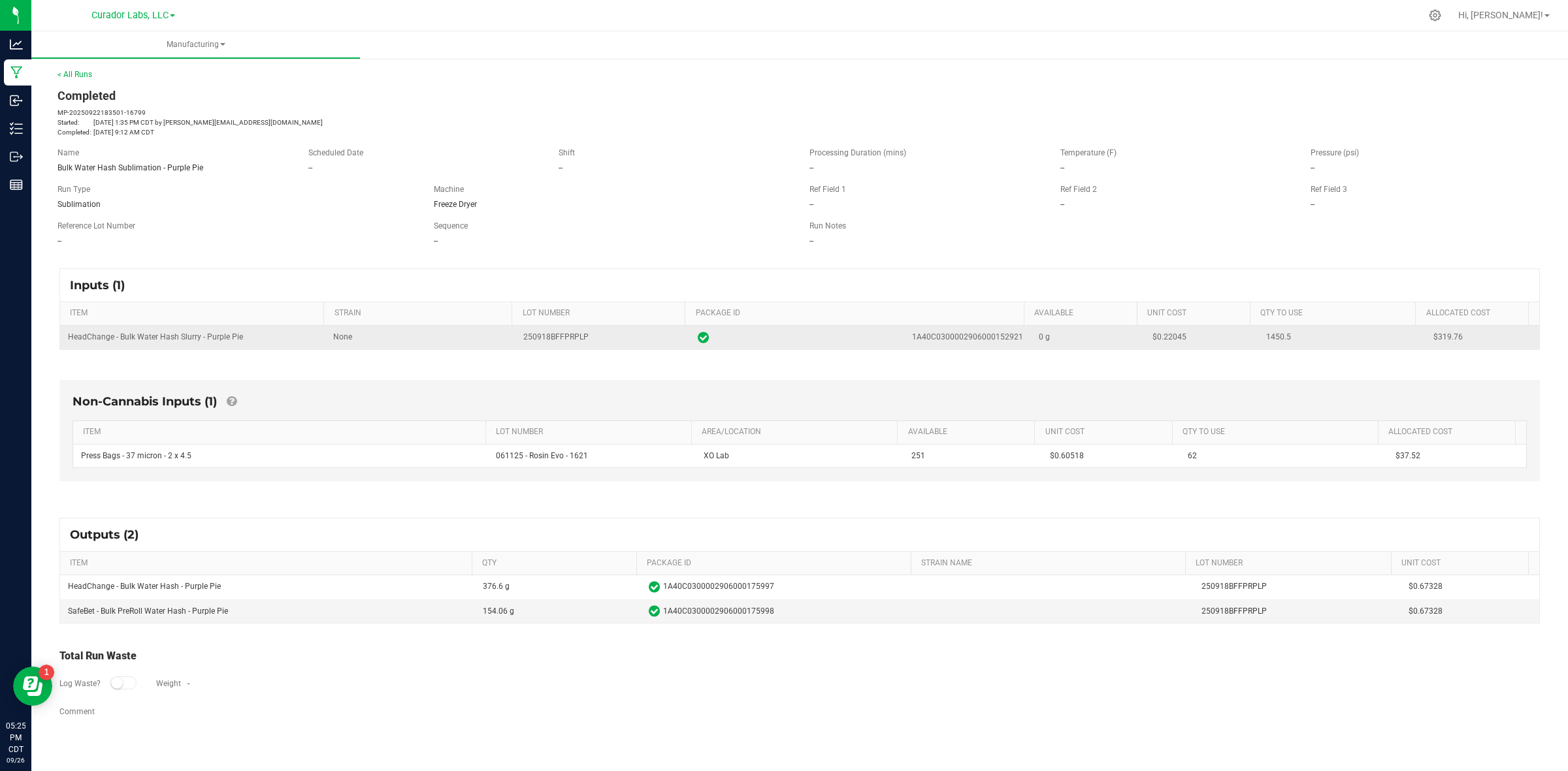
click at [1153, 334] on span "$0.22045" at bounding box center [1169, 337] width 34 height 9
copy span "0.22045"
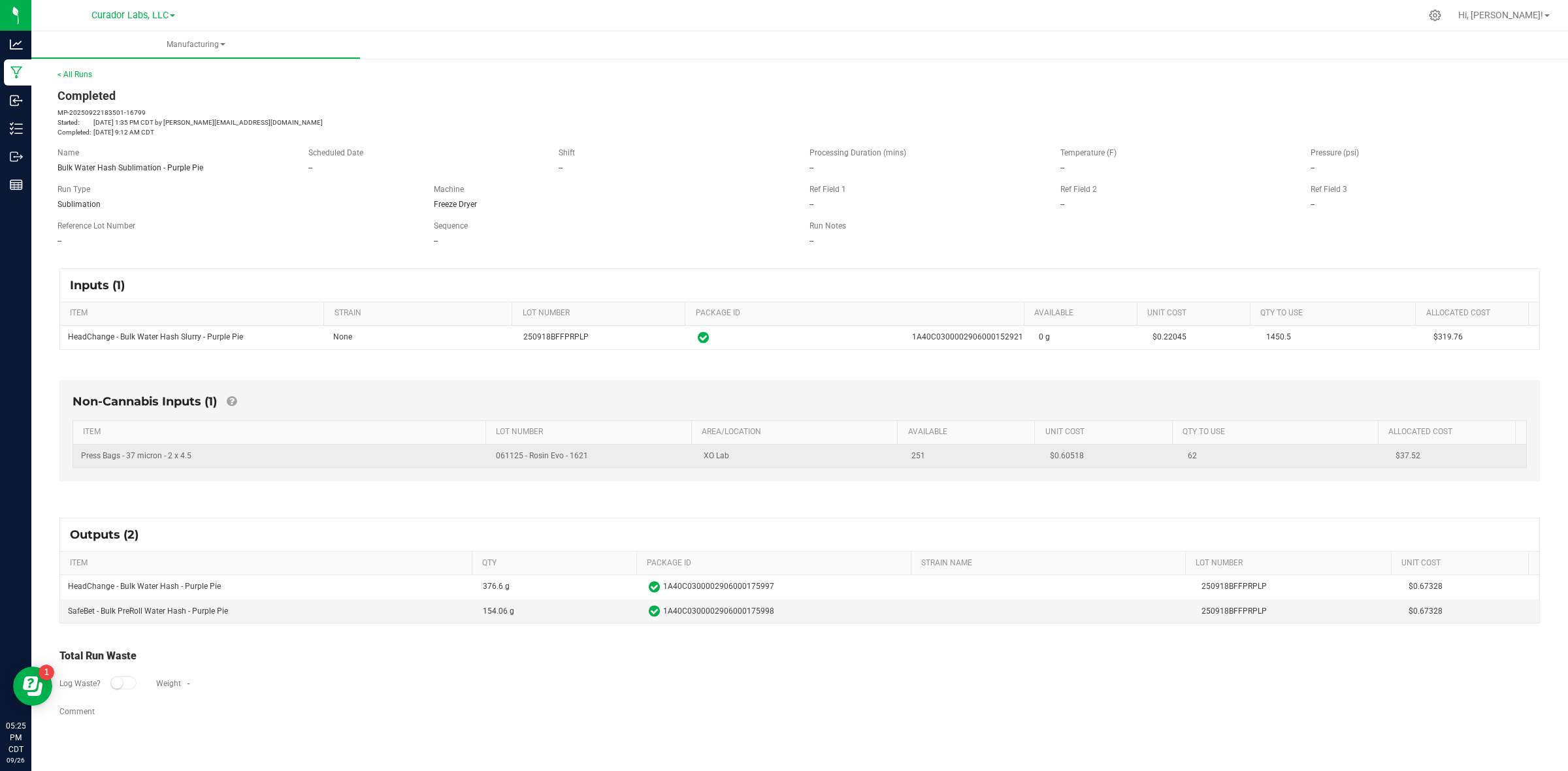
click at [1049, 452] on span "$0.60518" at bounding box center [1066, 456] width 34 height 9
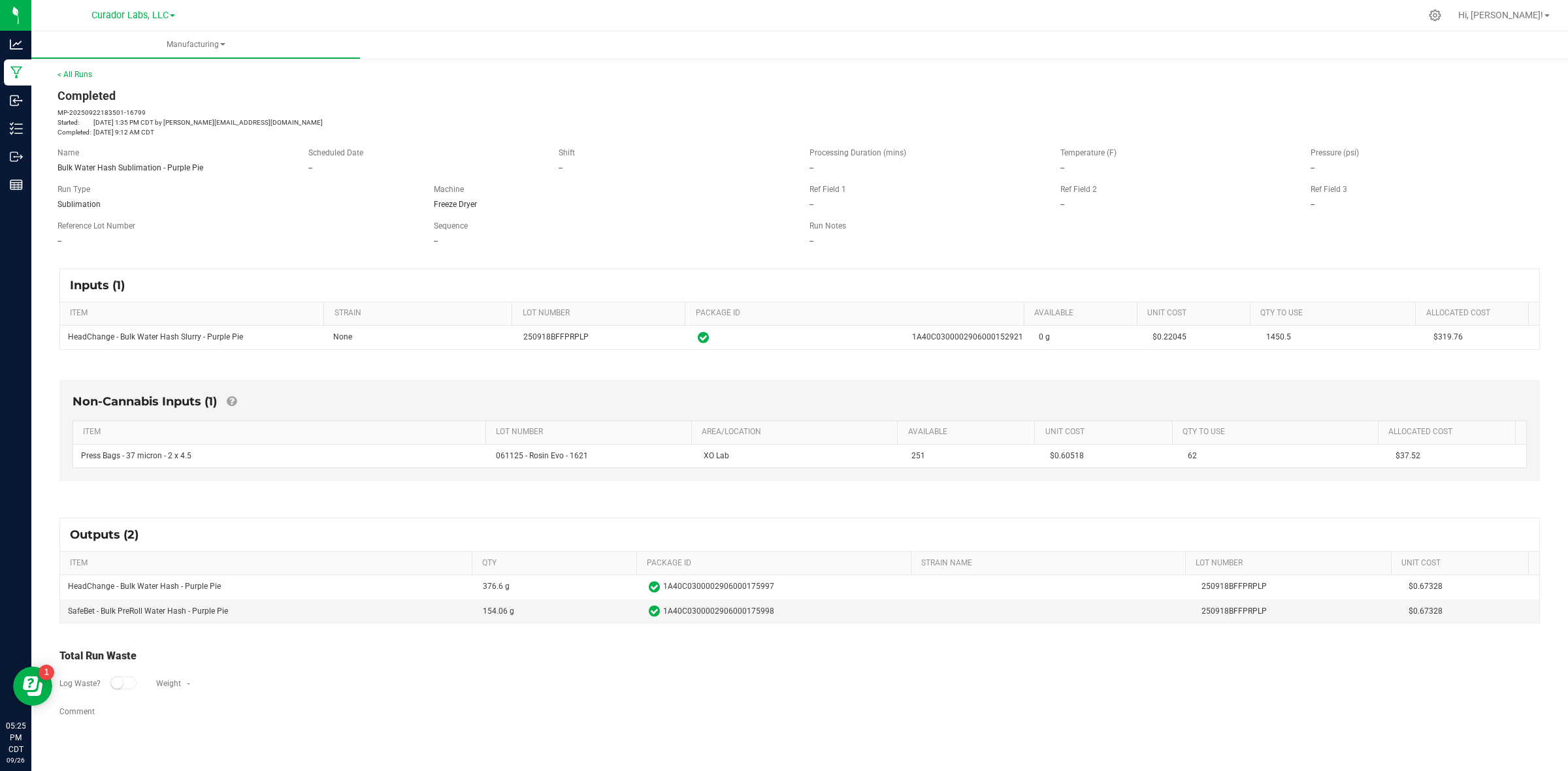
copy span "0.60518"
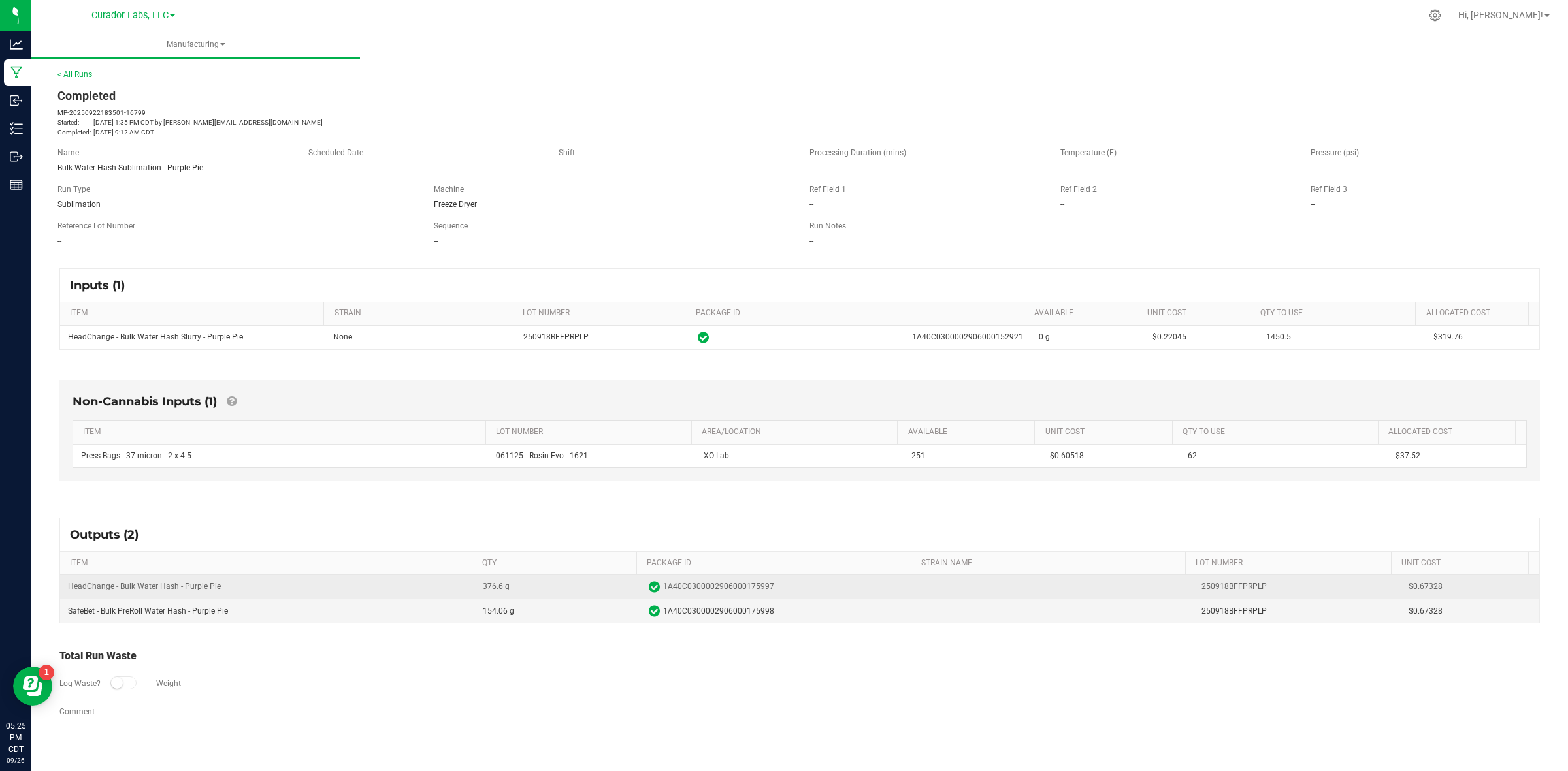
click at [1409, 593] on span "$0.67328" at bounding box center [1469, 587] width 123 height 12
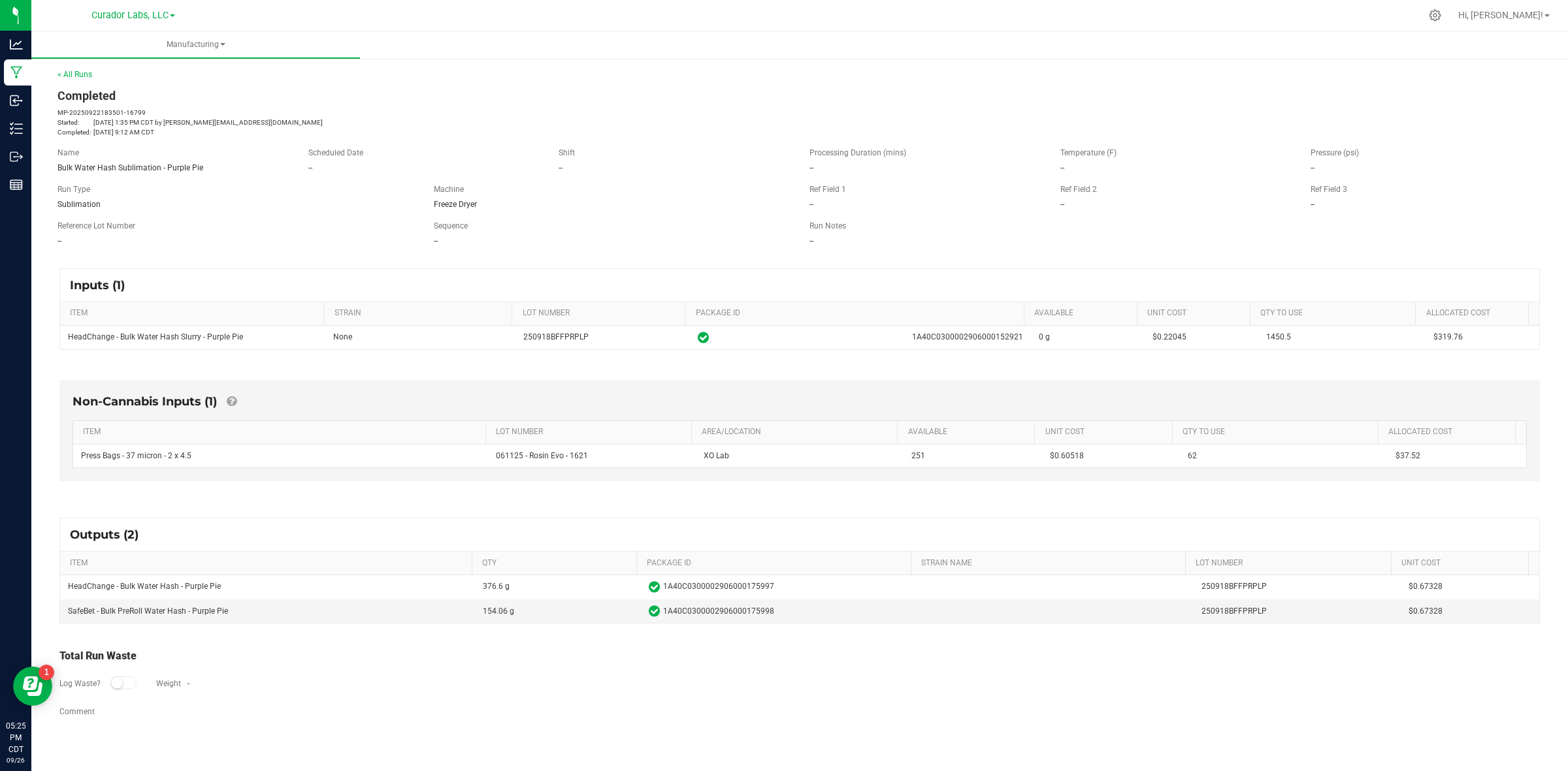
copy span "0.67328"
click at [345, 699] on div "Log Waste? Weight -" at bounding box center [800, 684] width 1480 height 41
click at [80, 67] on div "< All Runs Completed MP-20250922183501-16799 Started: Sep 22, 2025 1:35 PM CDT …" at bounding box center [800, 401] width 1536 height 691
click at [83, 71] on link "< All Runs" at bounding box center [74, 74] width 34 height 9
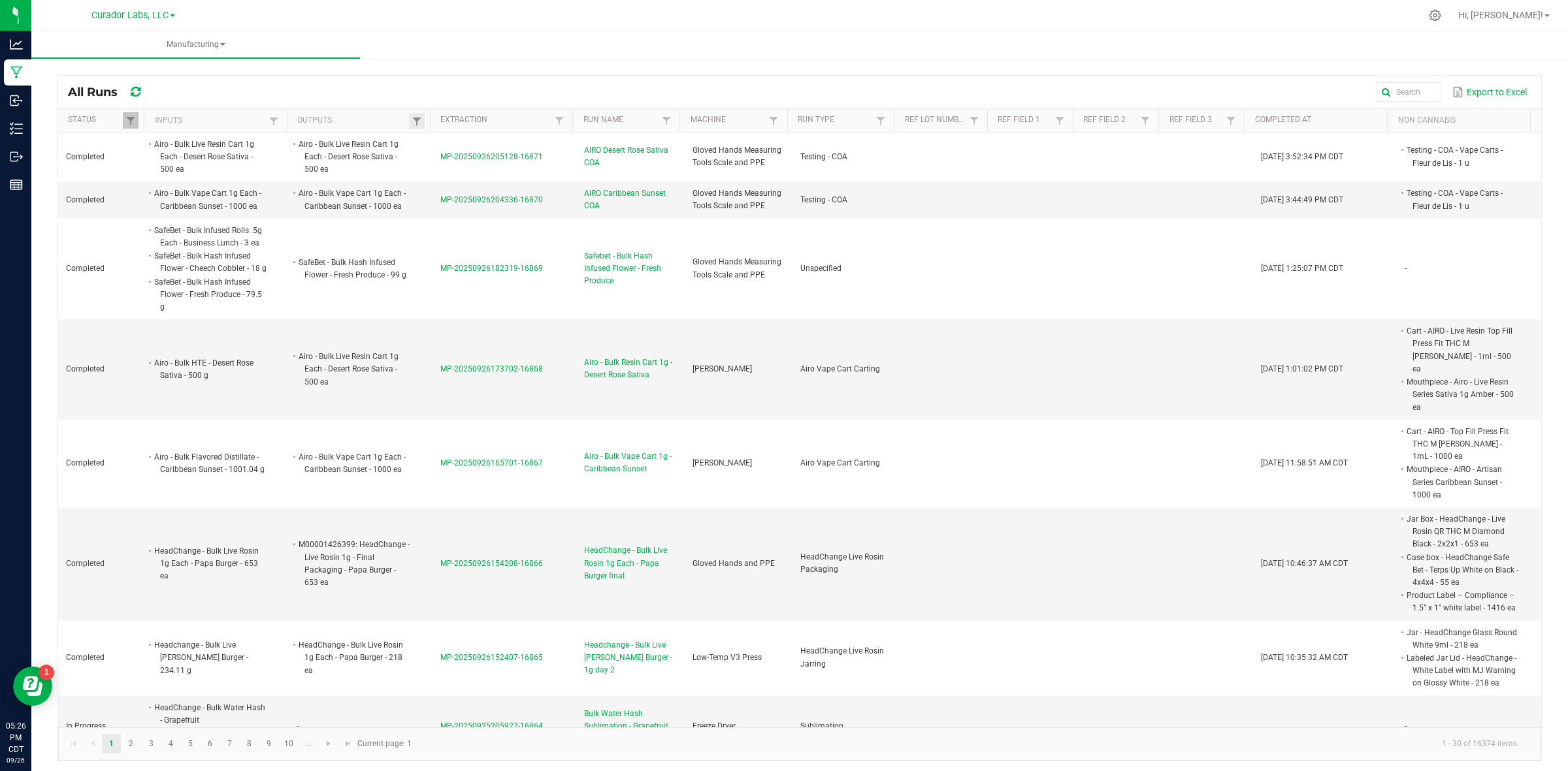
drag, startPoint x: 403, startPoint y: 124, endPoint x: 419, endPoint y: 115, distance: 18.4
click at [403, 124] on th "Outputs" at bounding box center [358, 120] width 143 height 23
click at [426, 113] on span at bounding box center [427, 223] width 4 height 227
click at [415, 113] on link at bounding box center [415, 121] width 16 height 17
click at [442, 154] on input "text" at bounding box center [481, 148] width 135 height 20
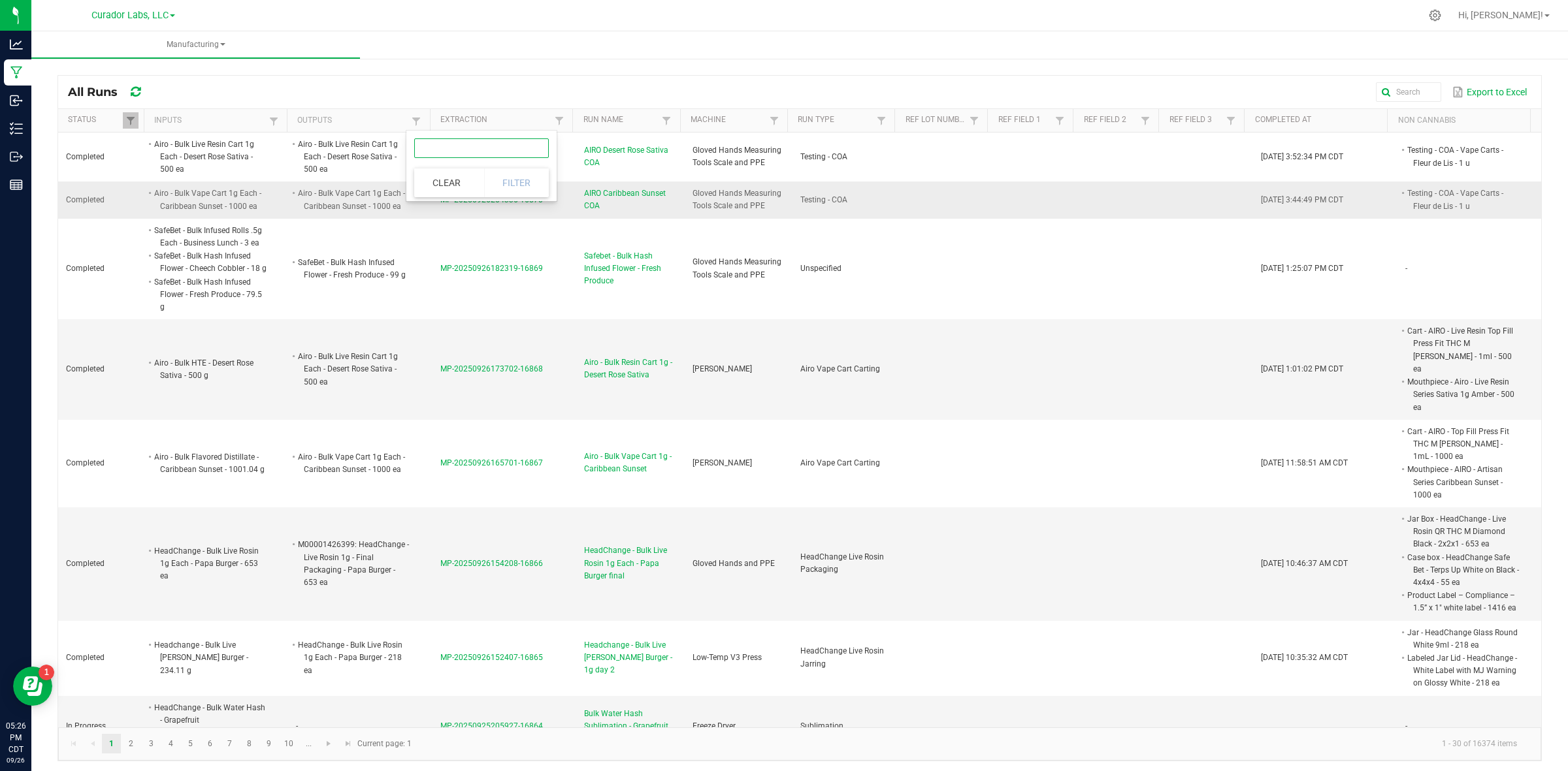
paste input "HeadChange - Bulk Water Hash Slurry - Purple Pie"
type input "HeadChange - Bulk Water Hash Slurry - Purple Pie"
click at [516, 182] on button "Filter" at bounding box center [517, 183] width 65 height 29
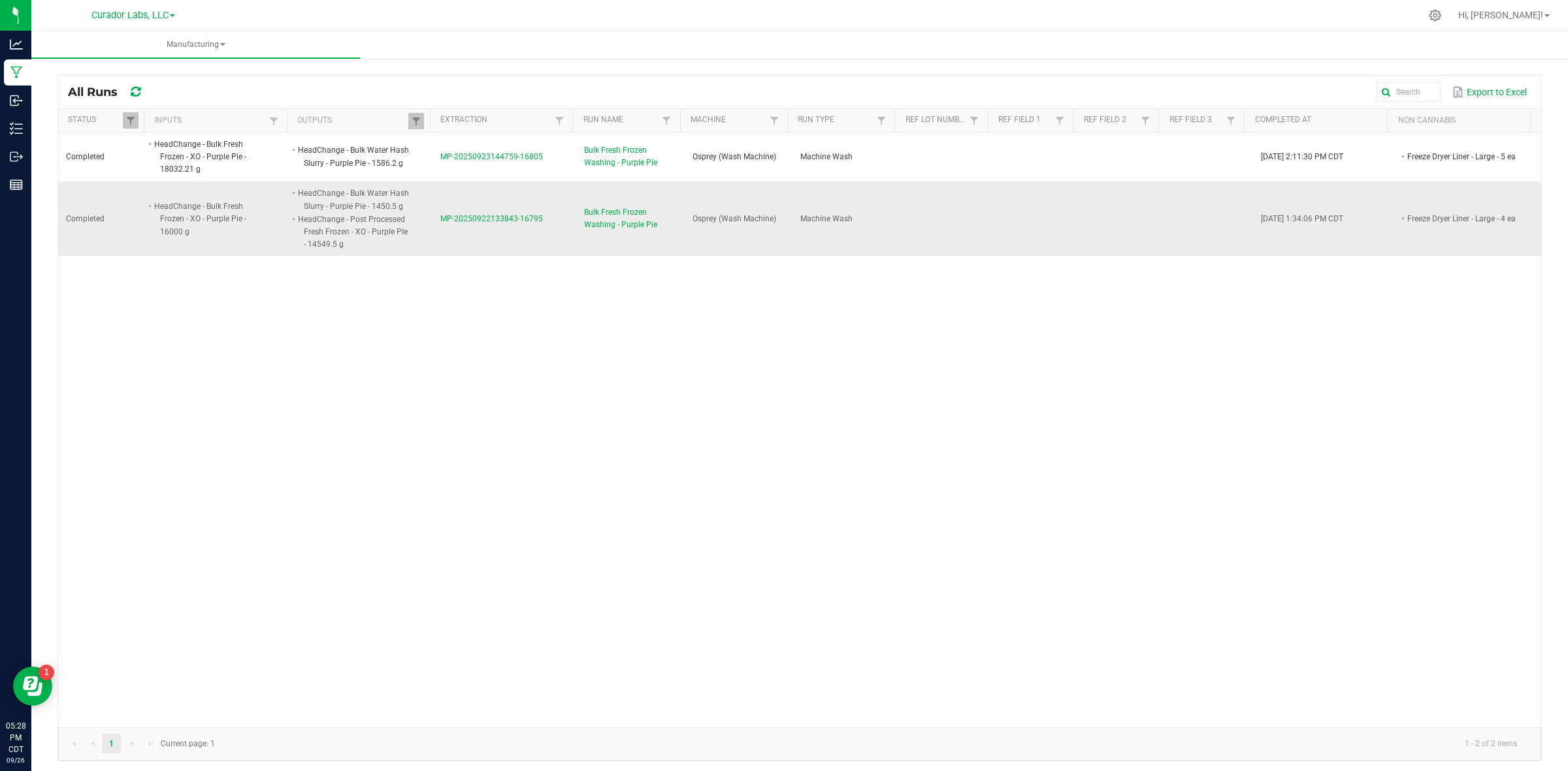
click at [334, 229] on li "HeadChange - Post Processed Fresh Frozen - XO - Purple PIe - 14549.5 g" at bounding box center [353, 232] width 115 height 38
drag, startPoint x: 349, startPoint y: 246, endPoint x: 292, endPoint y: 220, distance: 62.6
click at [296, 220] on li "HeadChange - Post Processed Fresh Frozen - XO - Purple PIe - 14549.5 g" at bounding box center [353, 232] width 115 height 38
copy li "HeadChange - Post Processed Fresh Frozen - XO - Purple PIe - 14549.5 g"
drag, startPoint x: 152, startPoint y: 205, endPoint x: 196, endPoint y: 227, distance: 49.2
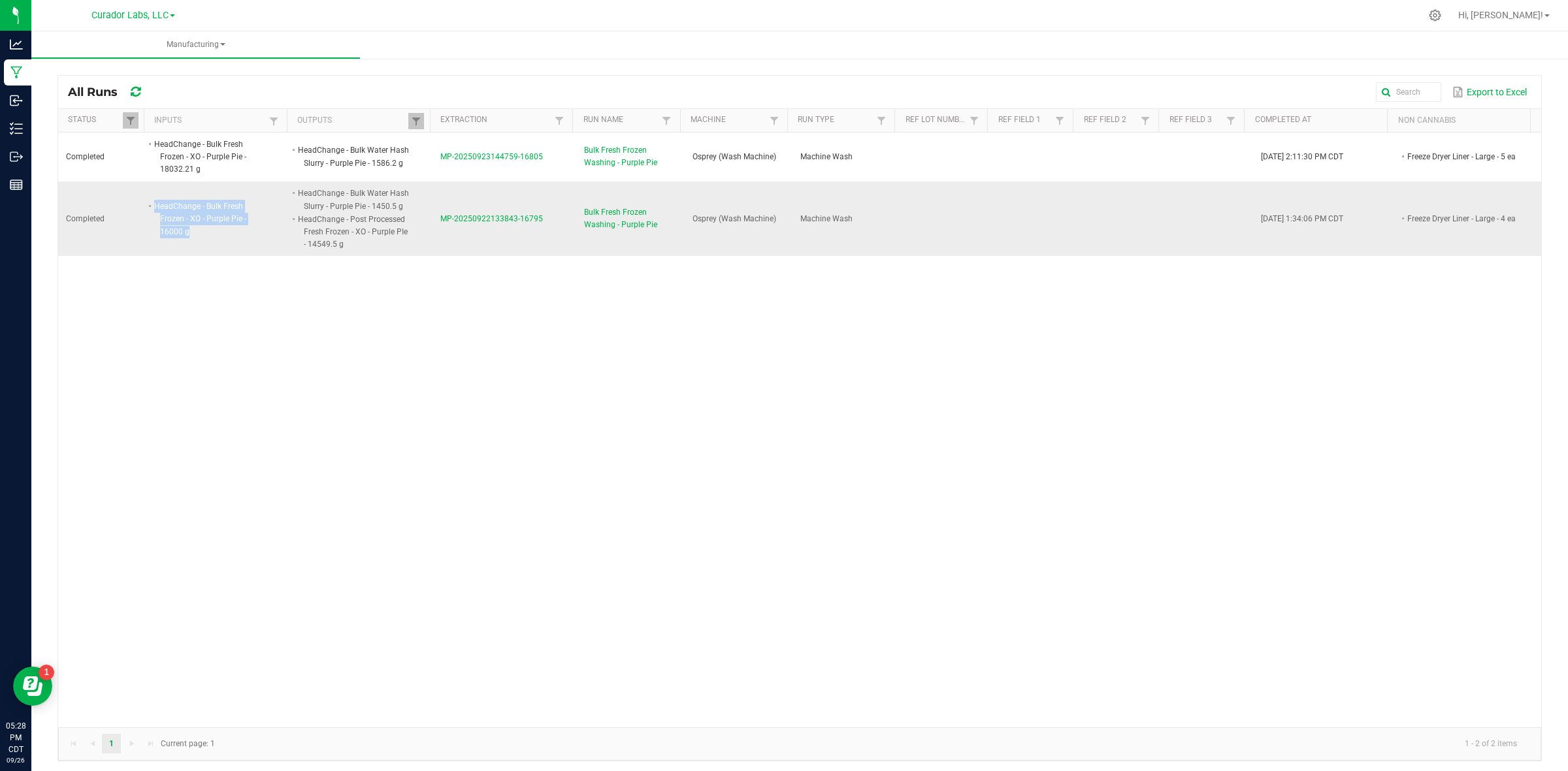
click at [196, 227] on li "HeadChange - Bulk Fresh Frozen - XO - Purple Pie - 16000 g" at bounding box center [209, 219] width 115 height 38
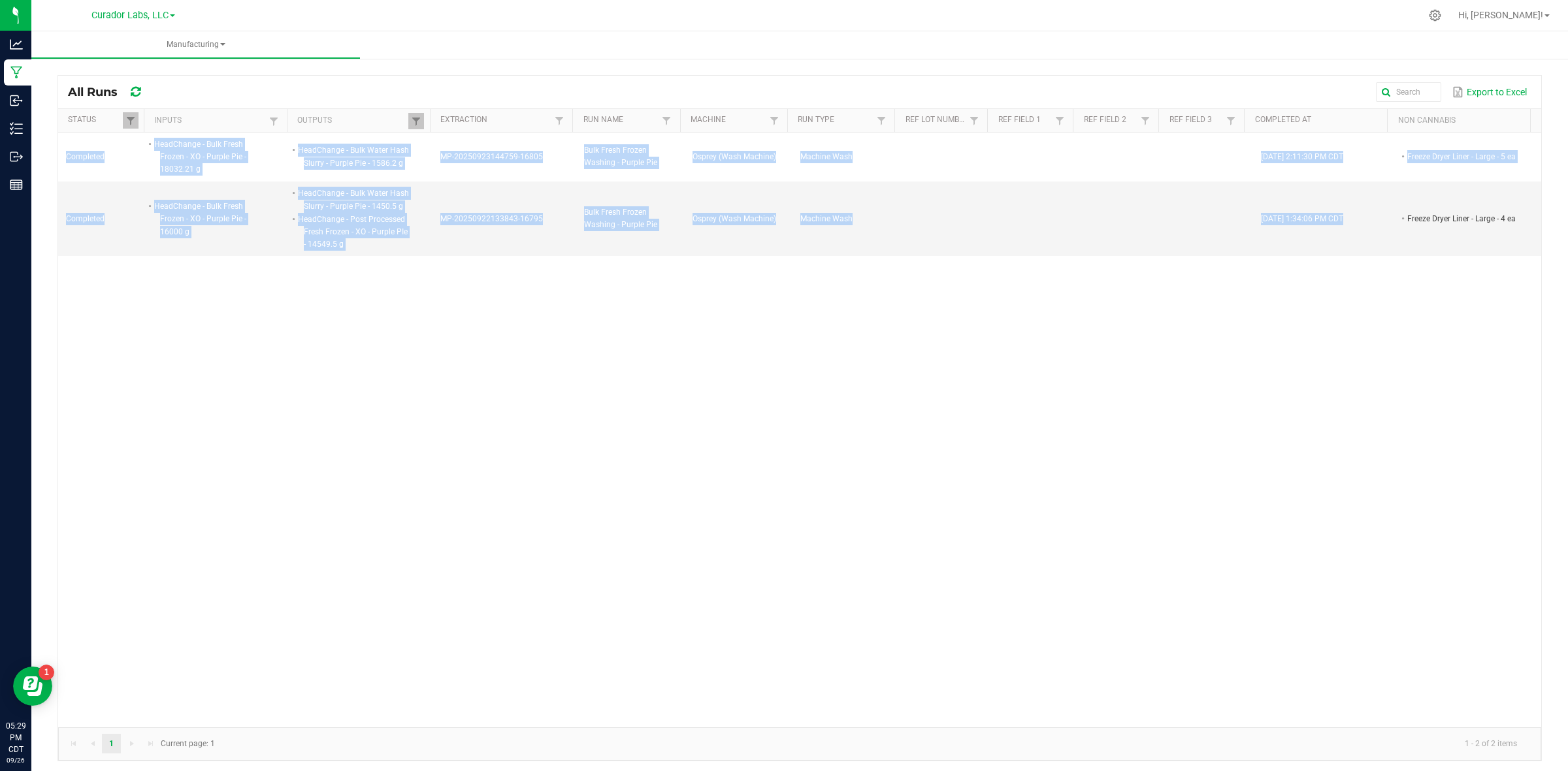
drag, startPoint x: 1384, startPoint y: 214, endPoint x: 1536, endPoint y: 229, distance: 152.7
click at [1536, 229] on div "All Runs Export to Excel Status Inputs Outputs Extraction Run Name Machine Run …" at bounding box center [800, 415] width 1536 height 719
drag, startPoint x: 539, startPoint y: 226, endPoint x: 432, endPoint y: 225, distance: 107.0
click at [432, 225] on td "MP-20250922133843-16795" at bounding box center [504, 219] width 143 height 74
click at [523, 218] on span "MP-20250922133843-16795" at bounding box center [492, 219] width 102 height 9
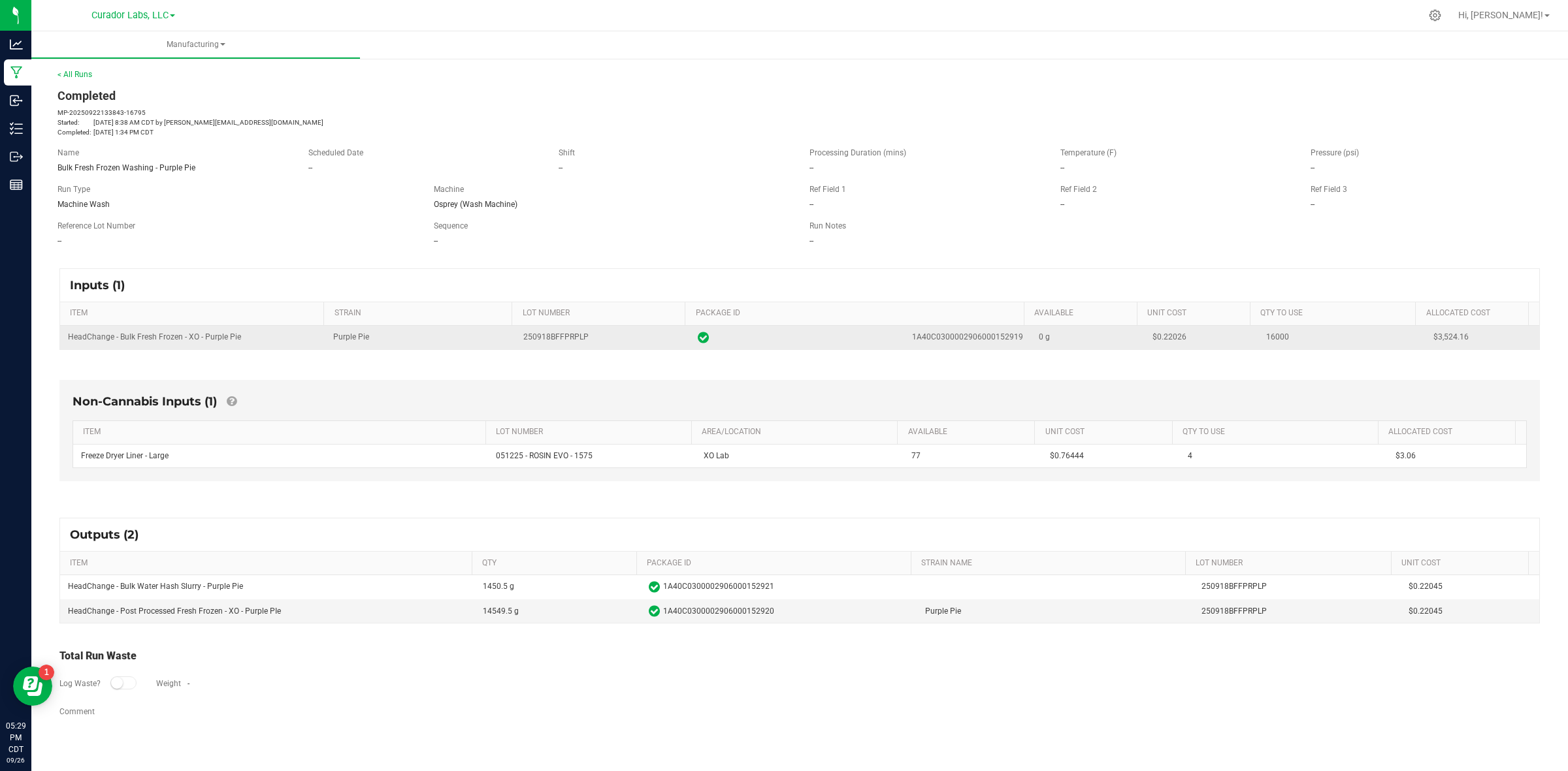
click at [1166, 340] on span "$0.22026" at bounding box center [1169, 337] width 34 height 9
click at [1165, 341] on span "$0.22026" at bounding box center [1169, 337] width 34 height 9
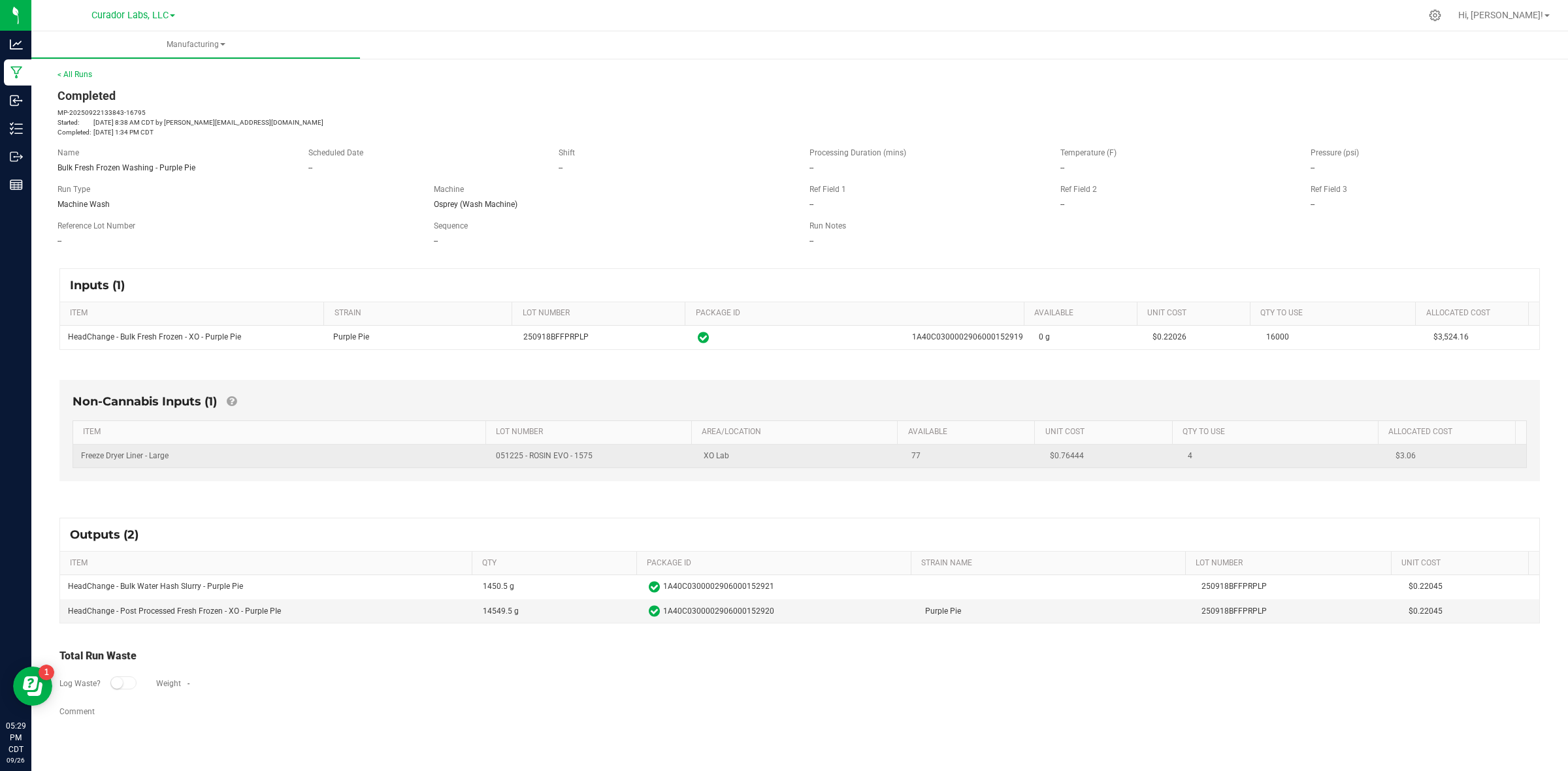
click at [1049, 458] on span "$0.76444" at bounding box center [1066, 456] width 34 height 9
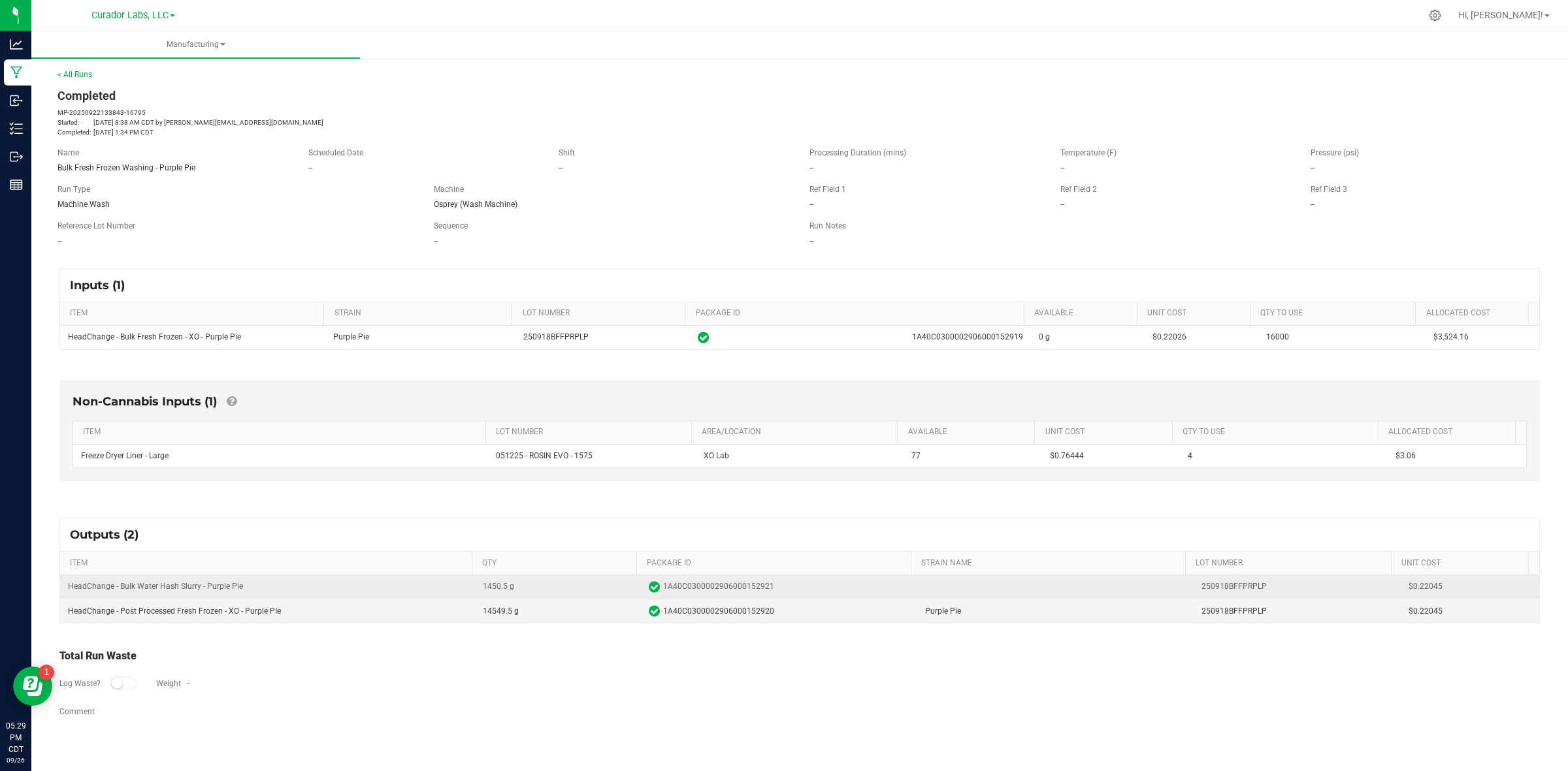
click at [1426, 599] on td "$0.22045" at bounding box center [1469, 588] width 139 height 24
click at [1422, 589] on span "$0.22045" at bounding box center [1469, 587] width 123 height 12
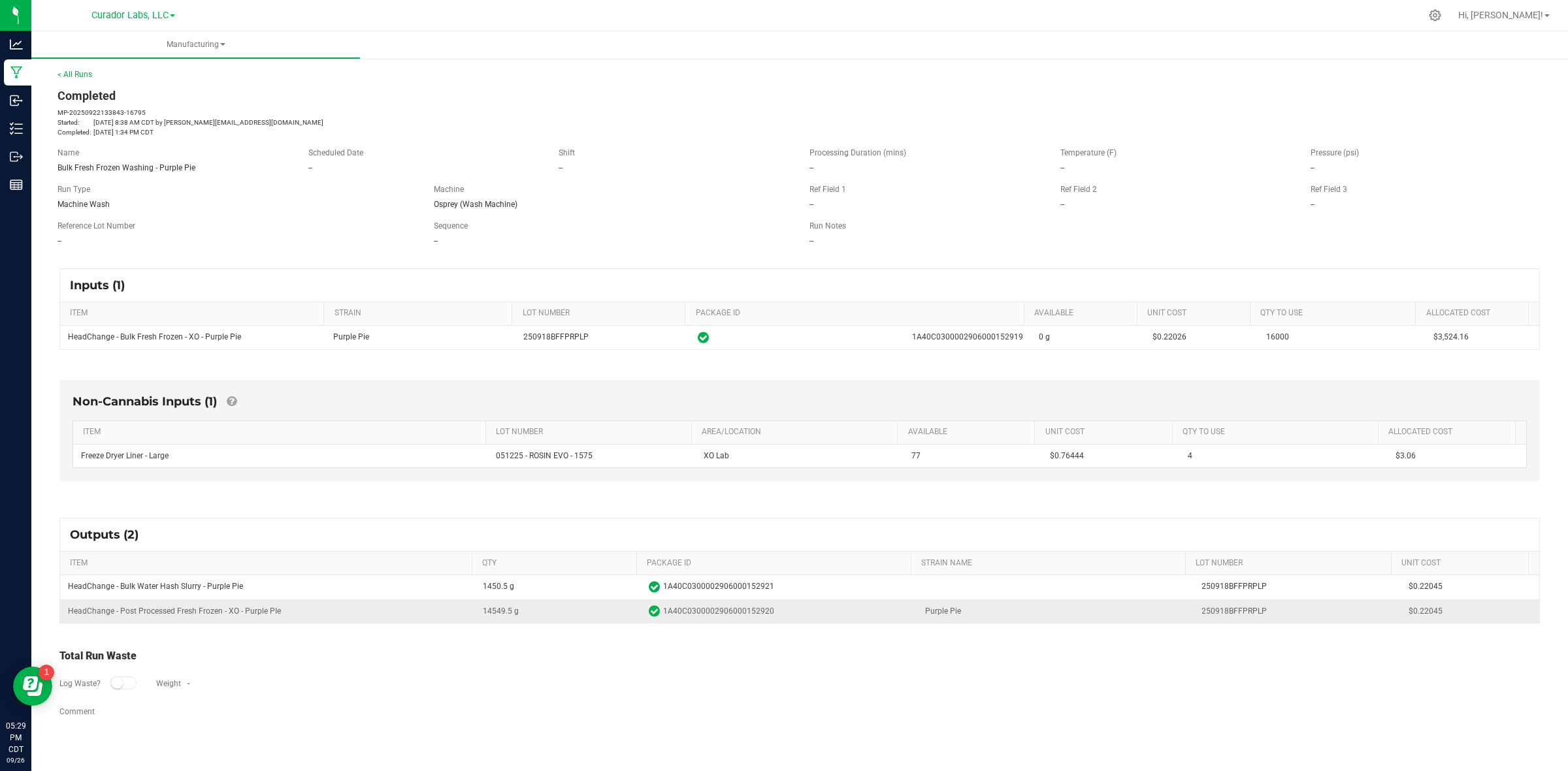
click at [683, 607] on span "1A40C0300002906000152920" at bounding box center [718, 611] width 111 height 12
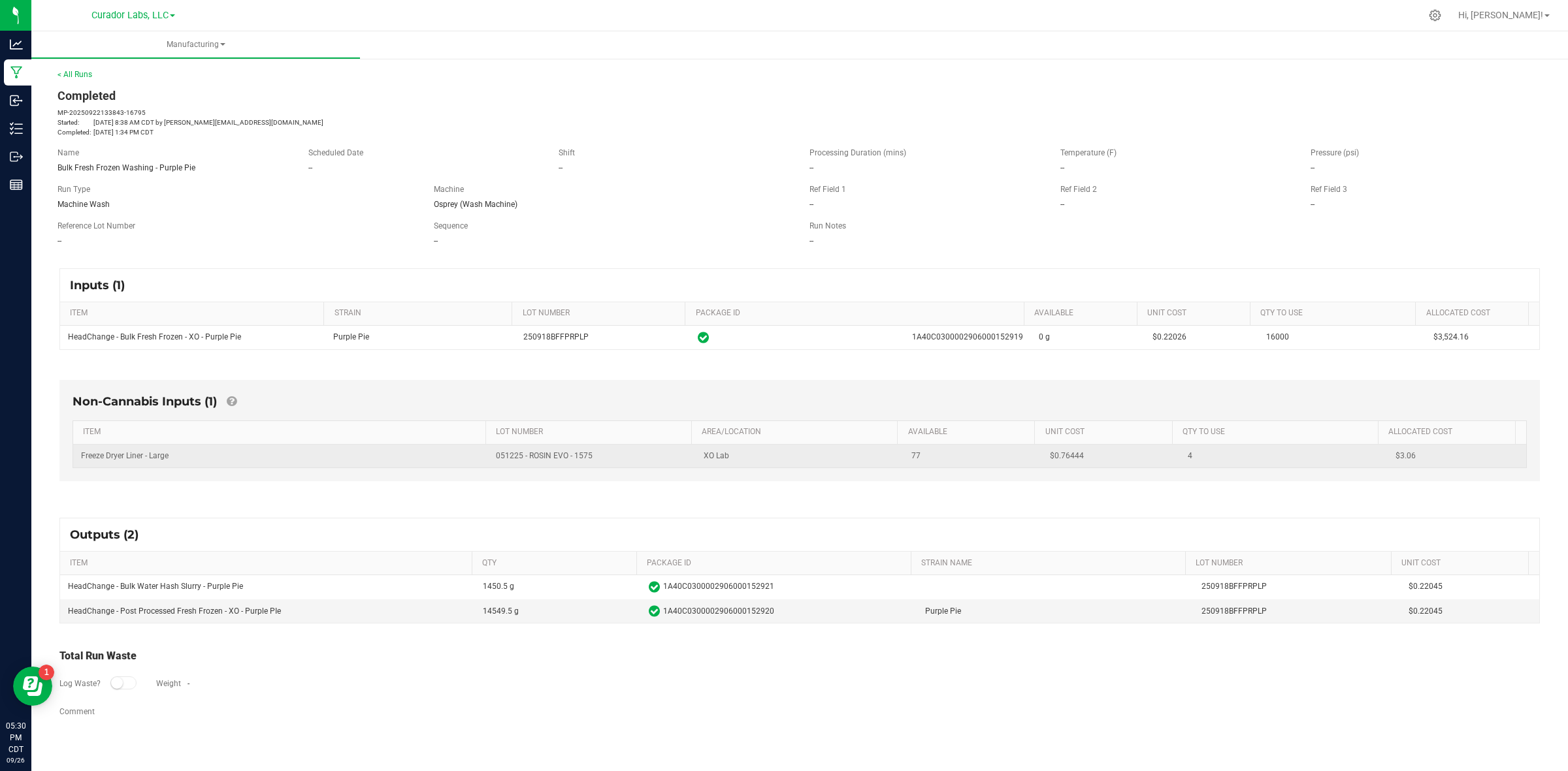
click at [139, 456] on span "Freeze Dryer Liner - Large" at bounding box center [125, 456] width 88 height 9
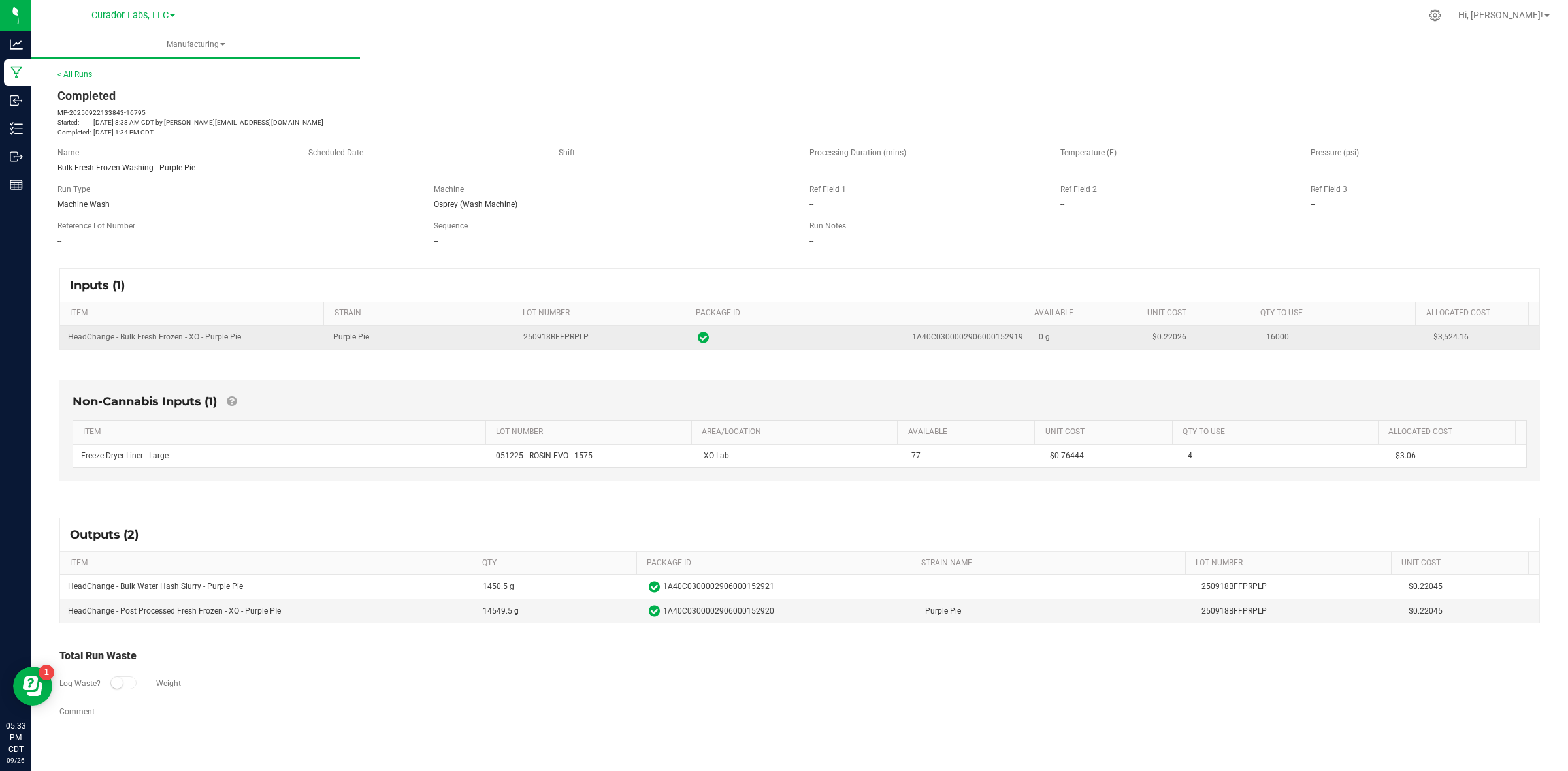
click at [1266, 338] on span "16000" at bounding box center [1277, 337] width 23 height 9
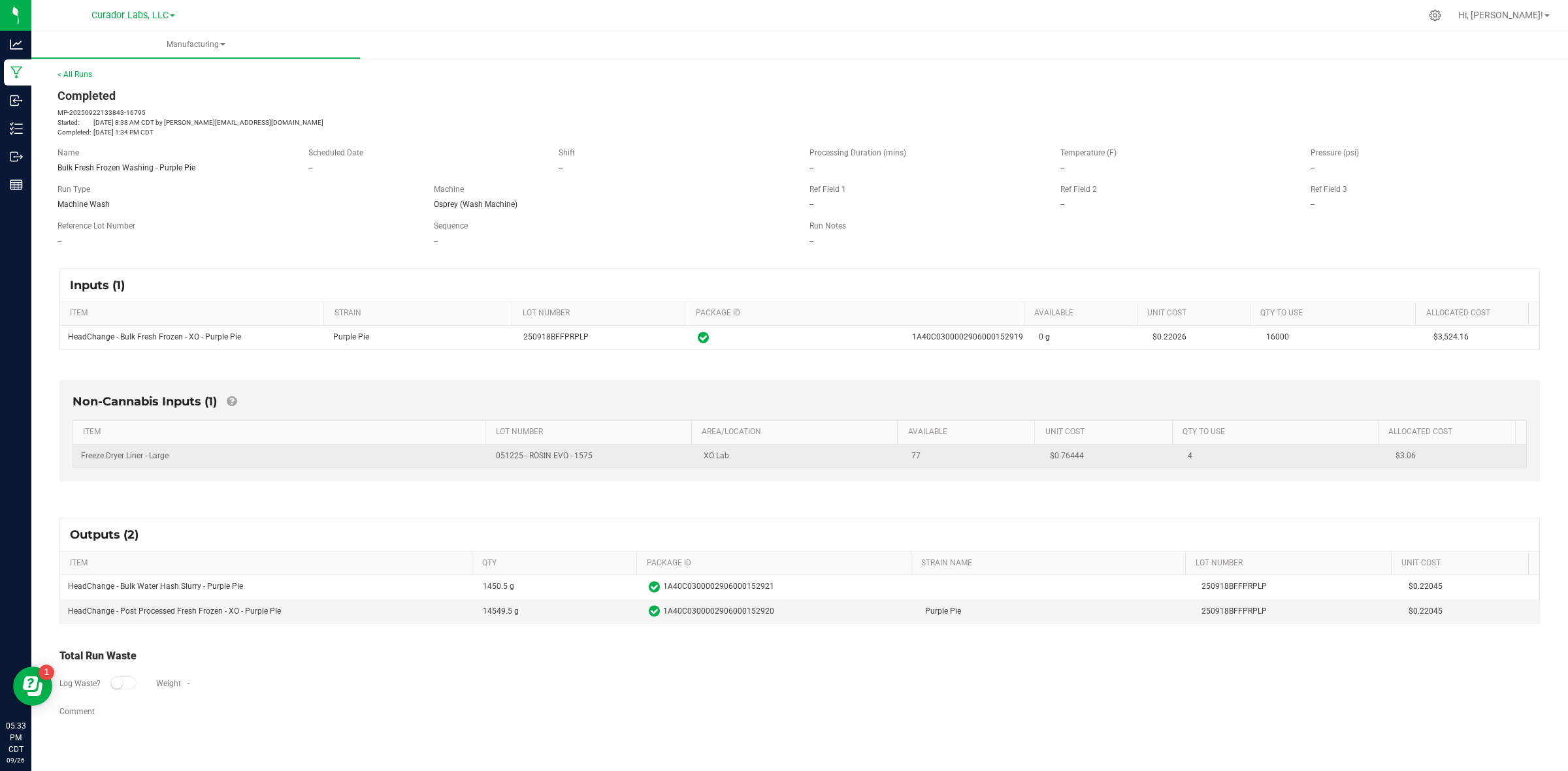
click at [1060, 461] on span "$0.76444" at bounding box center [1066, 456] width 34 height 9
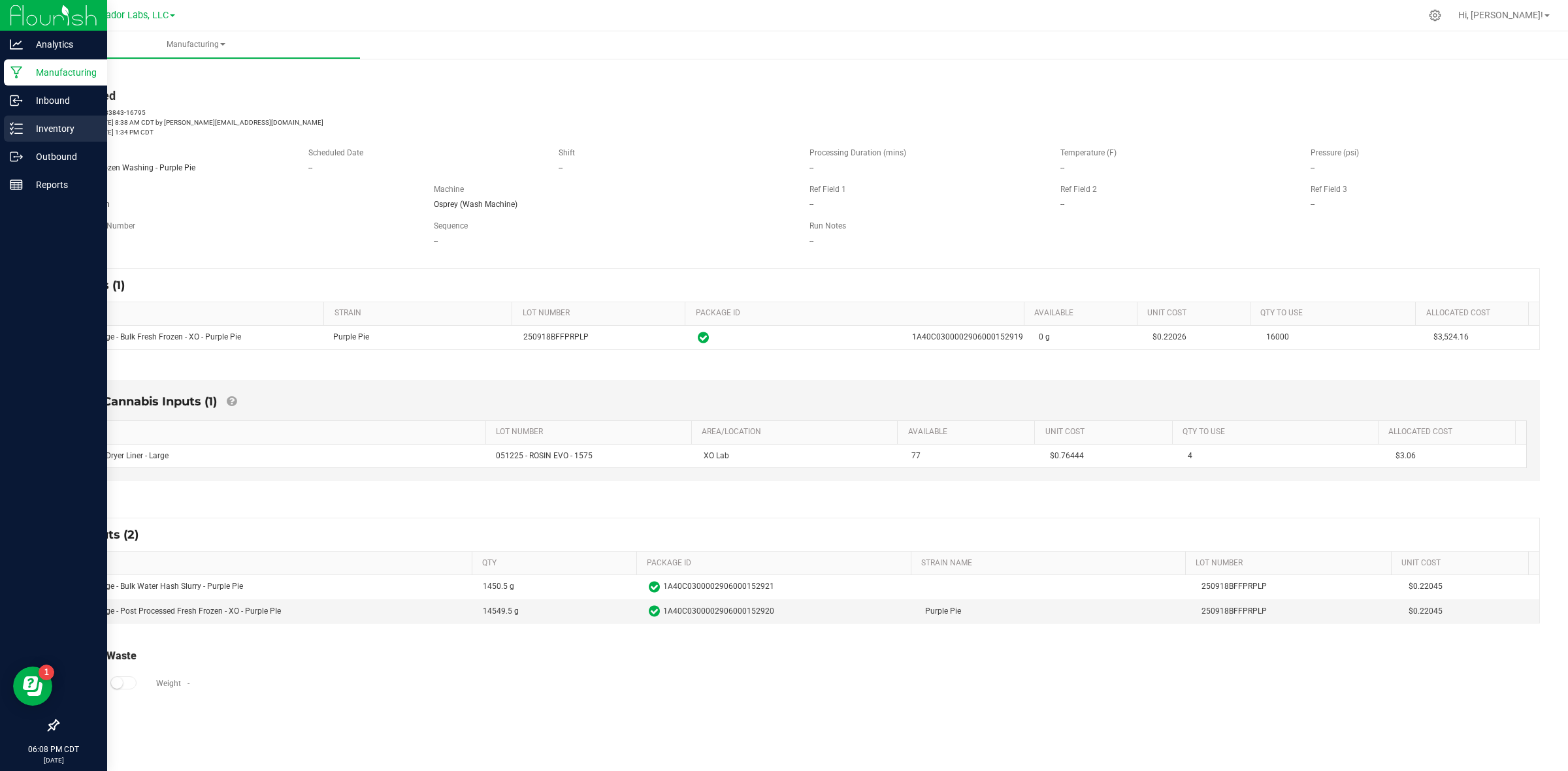
click at [21, 119] on div "Inventory" at bounding box center [55, 128] width 103 height 26
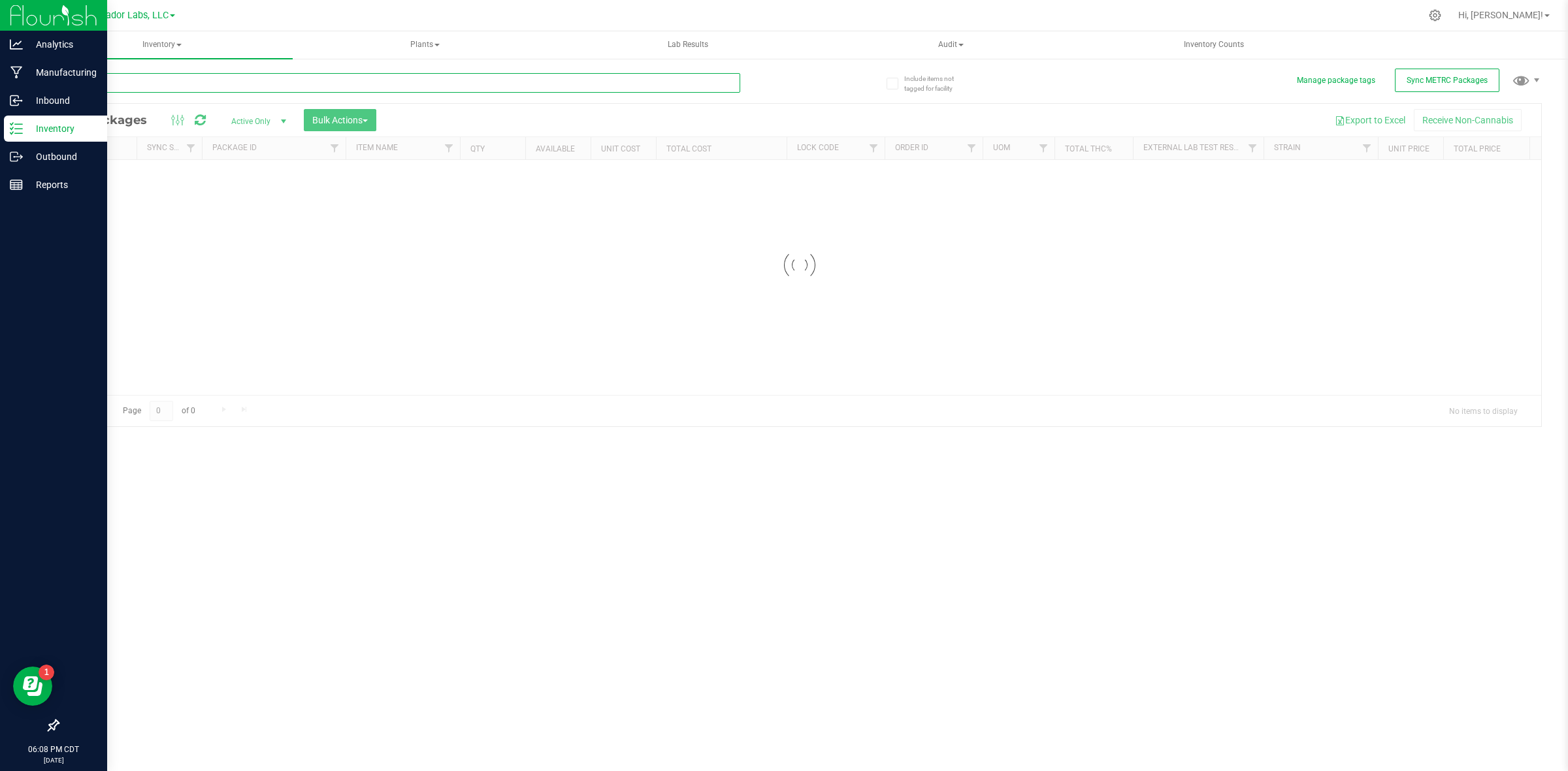
click at [220, 86] on input "text" at bounding box center [399, 83] width 683 height 20
type input "puck"
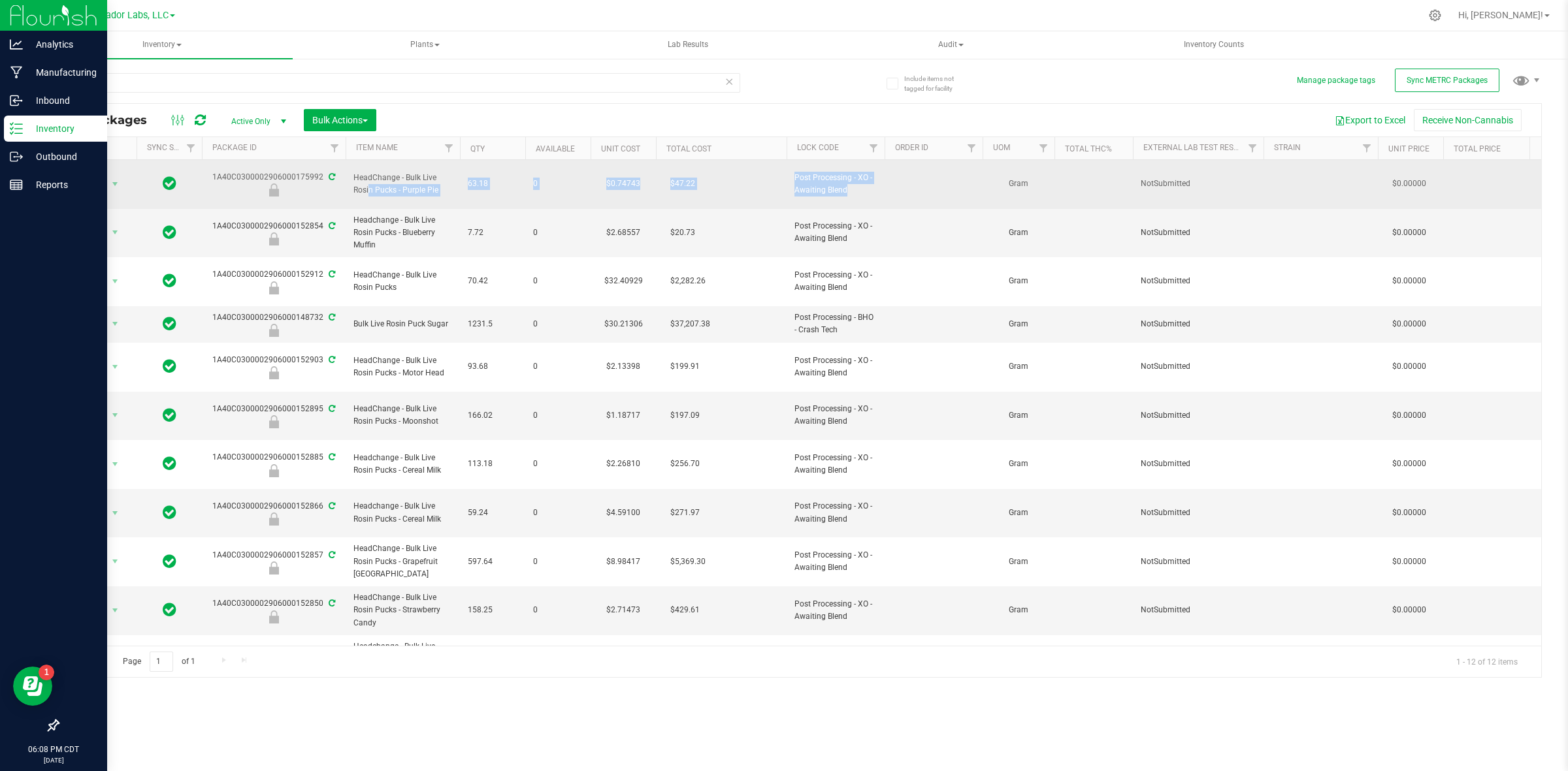
drag, startPoint x: 423, startPoint y: 178, endPoint x: 939, endPoint y: 179, distance: 516.0
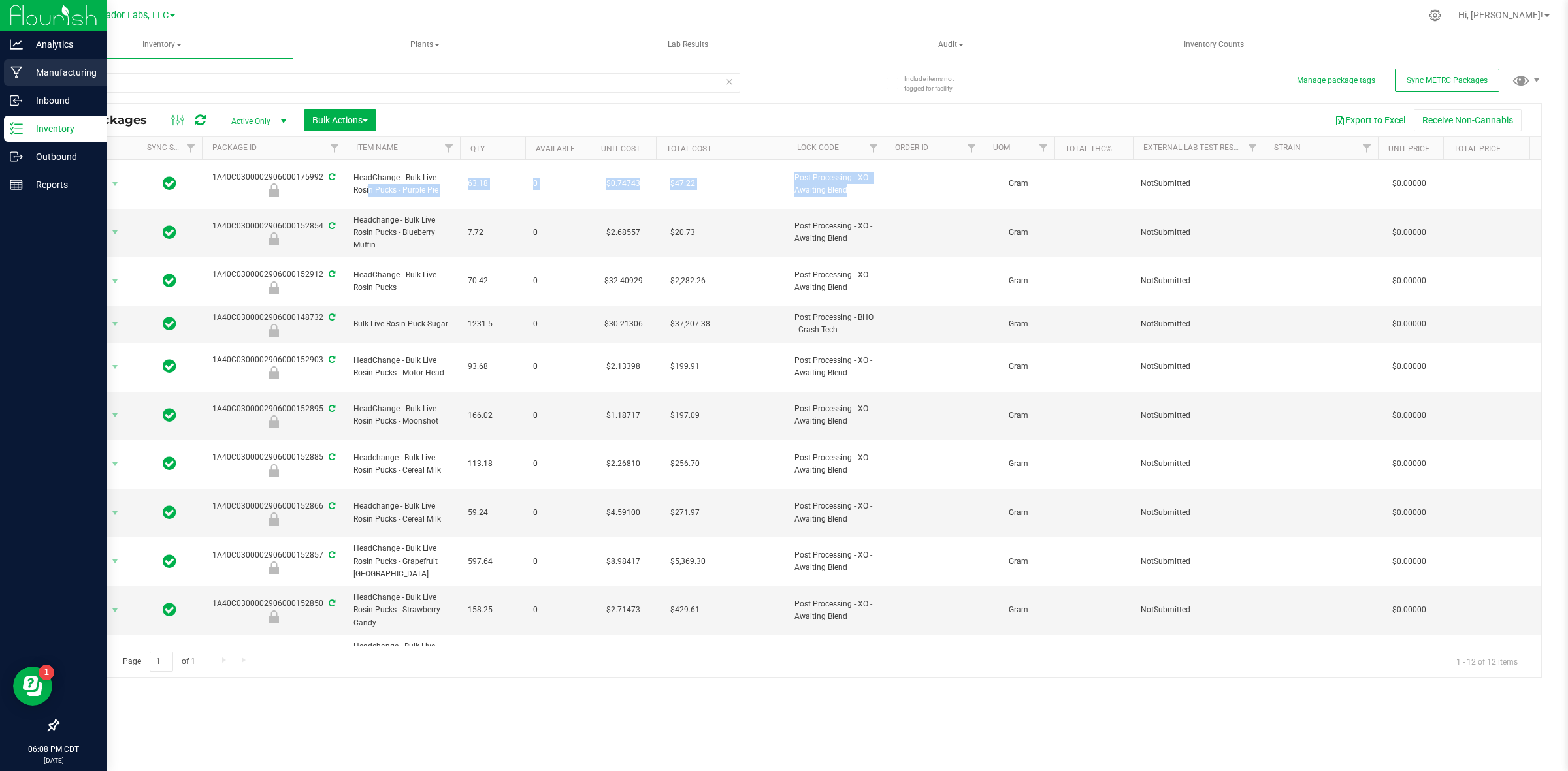
click at [30, 73] on p "Manufacturing" at bounding box center [62, 72] width 78 height 16
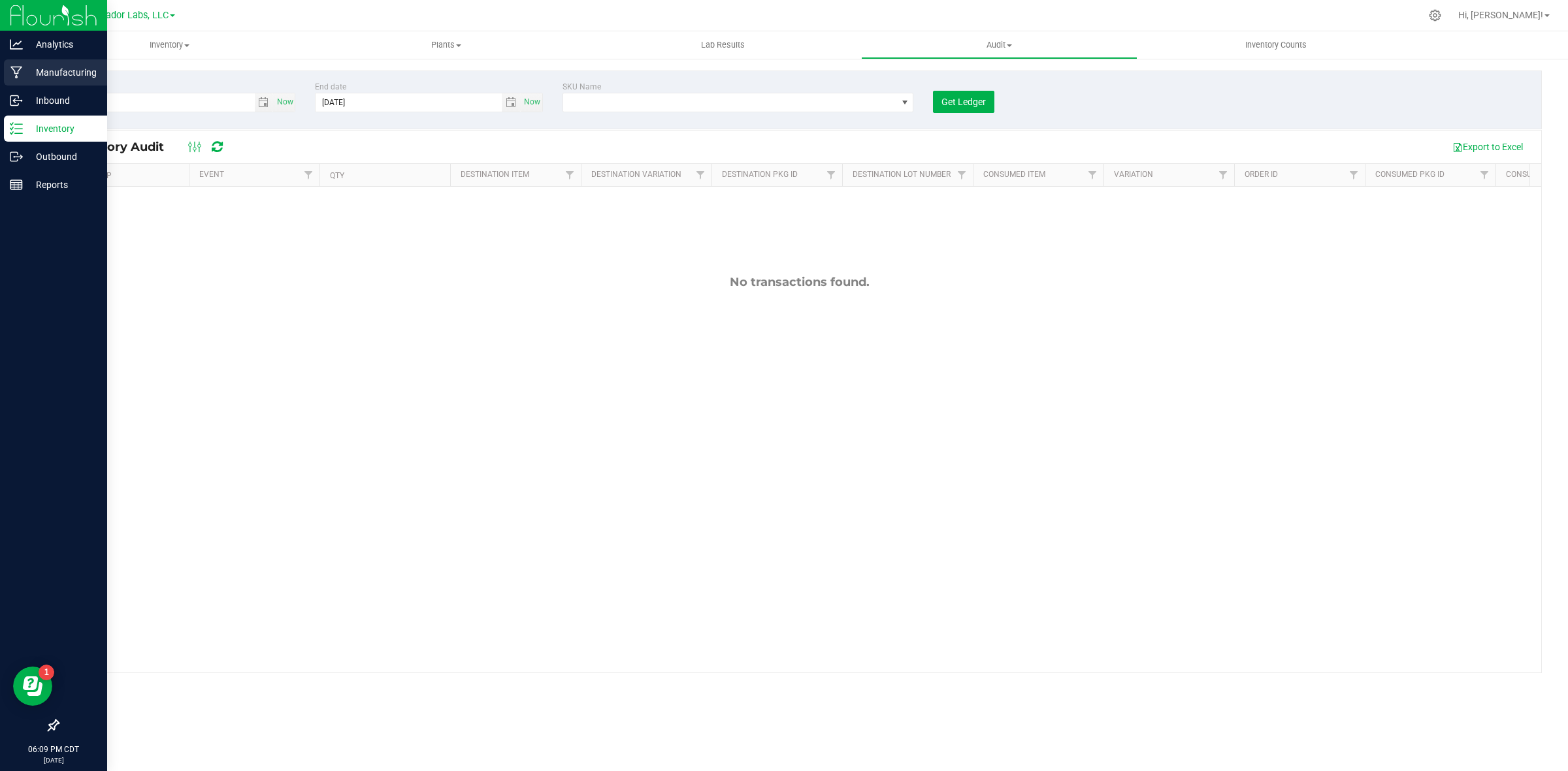
click at [46, 74] on p "Manufacturing" at bounding box center [62, 72] width 78 height 16
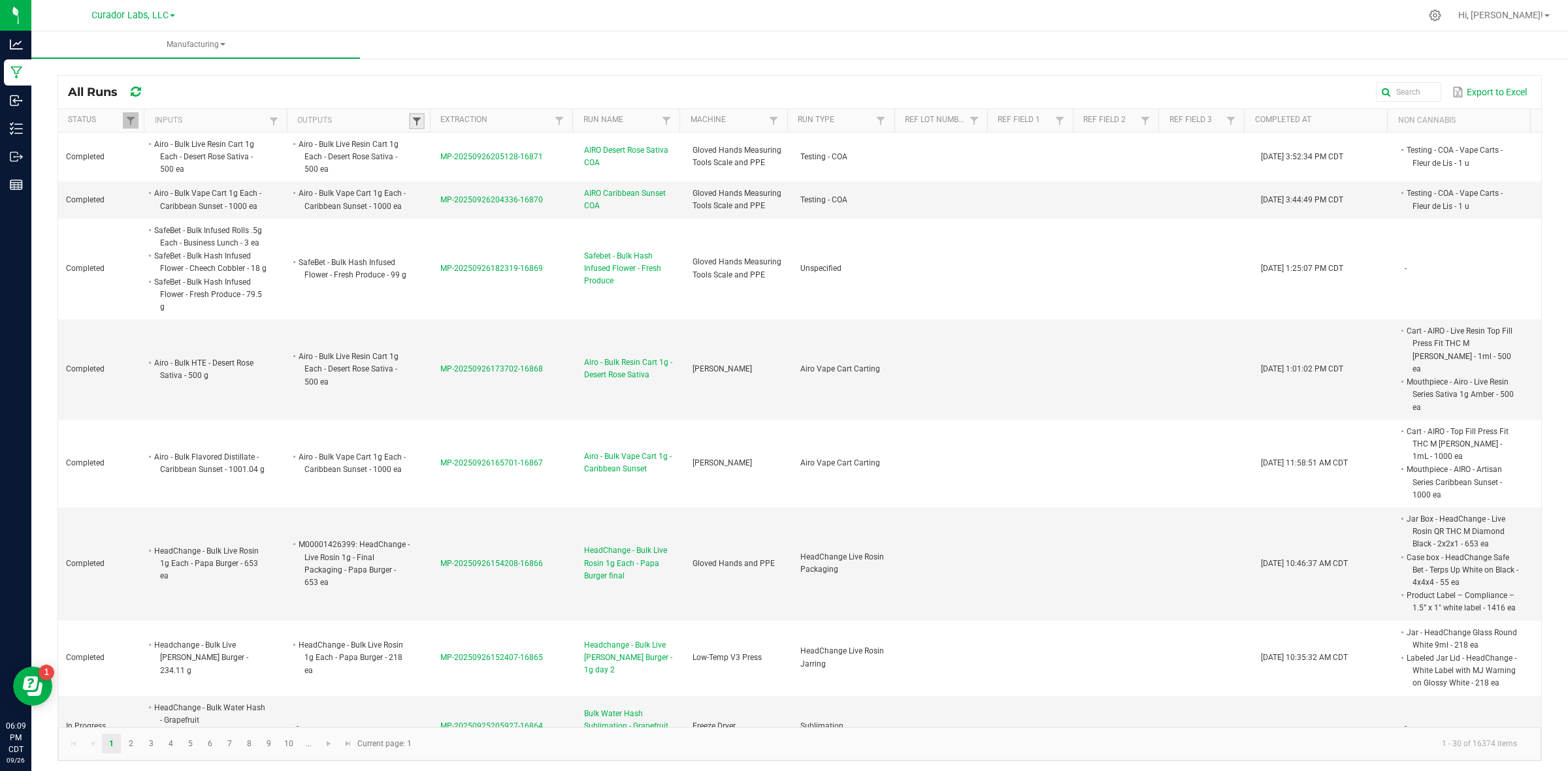
click at [412, 123] on span at bounding box center [416, 121] width 10 height 10
click at [454, 142] on input "text" at bounding box center [481, 148] width 135 height 20
paste input "HeadChange - Bulk Water Hash Slurry - Purple Pie"
type input "HeadChange - Bulk Water Hash Slurry - Purple Pie"
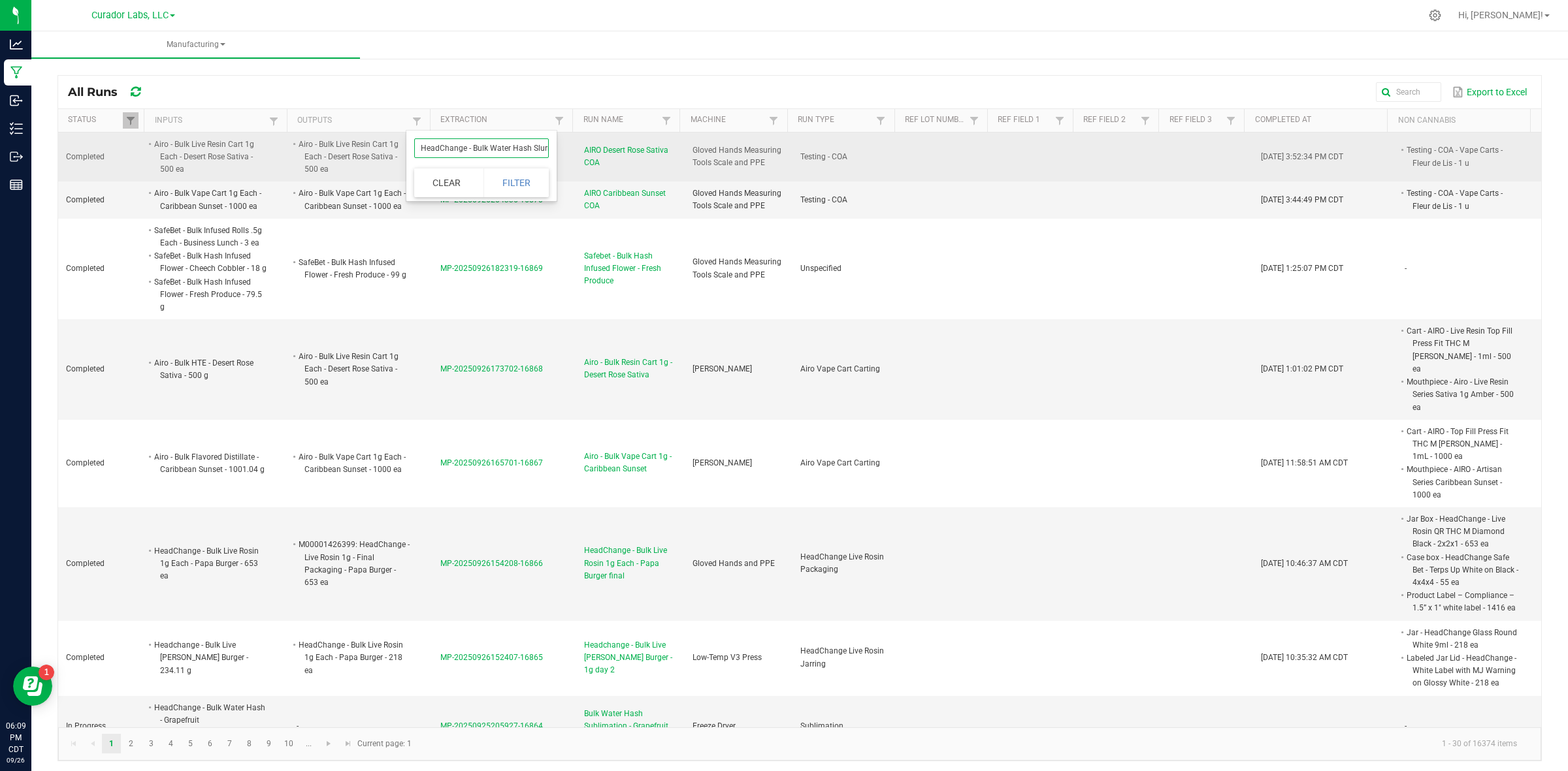
drag, startPoint x: 426, startPoint y: 148, endPoint x: 348, endPoint y: 148, distance: 78.0
click at [348, 148] on body "Analytics Manufacturing Inbound Inventory Outbound Reports 06:09 PM CDT [DATE] …" at bounding box center [784, 386] width 1568 height 771
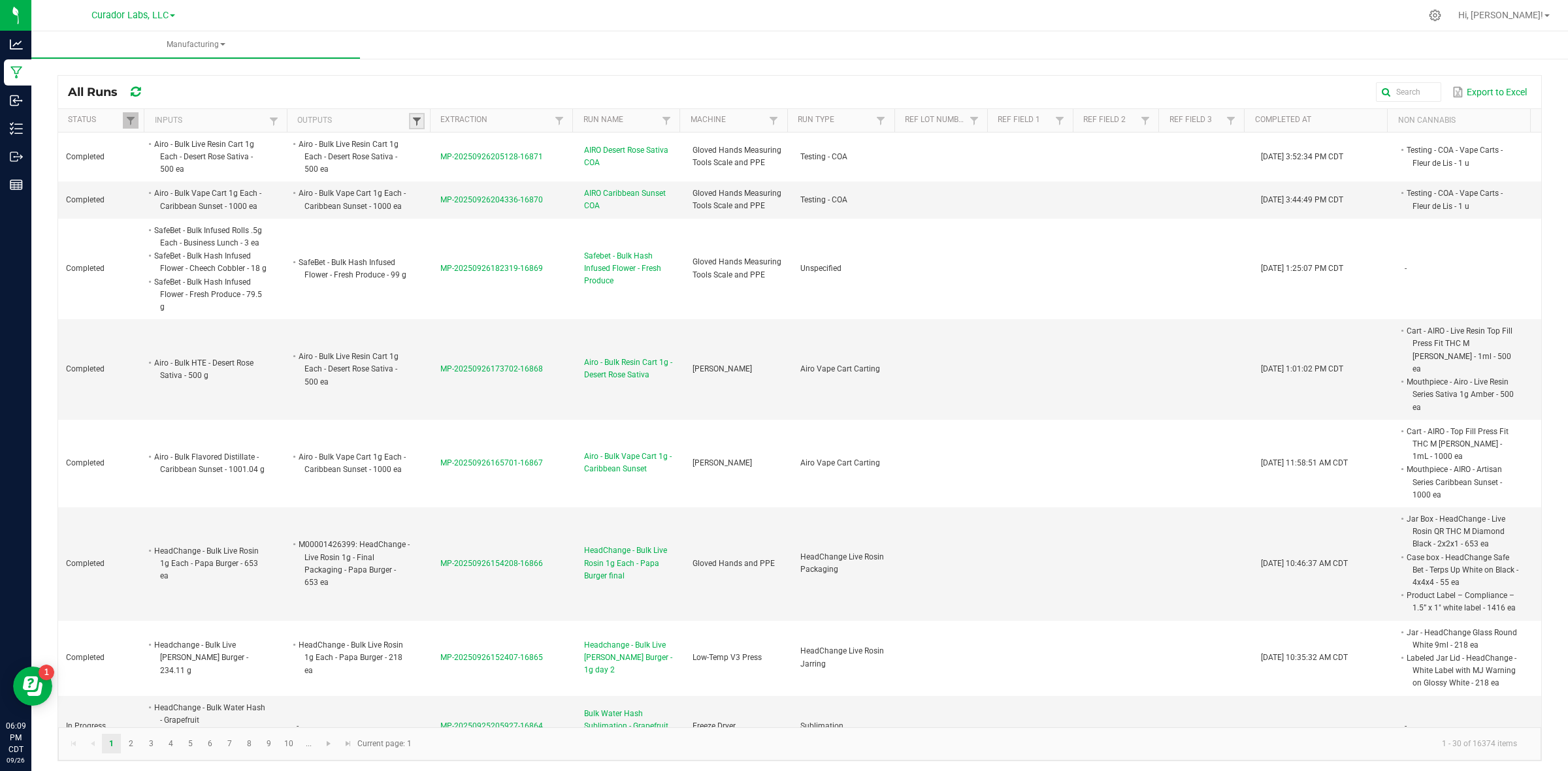
click at [417, 119] on span at bounding box center [416, 121] width 10 height 10
click at [433, 148] on input "text" at bounding box center [481, 148] width 135 height 20
paste input "HeadChange - Bulk Water Hash Slurry - Purple Pie"
drag, startPoint x: 507, startPoint y: 145, endPoint x: 552, endPoint y: 157, distance: 46.6
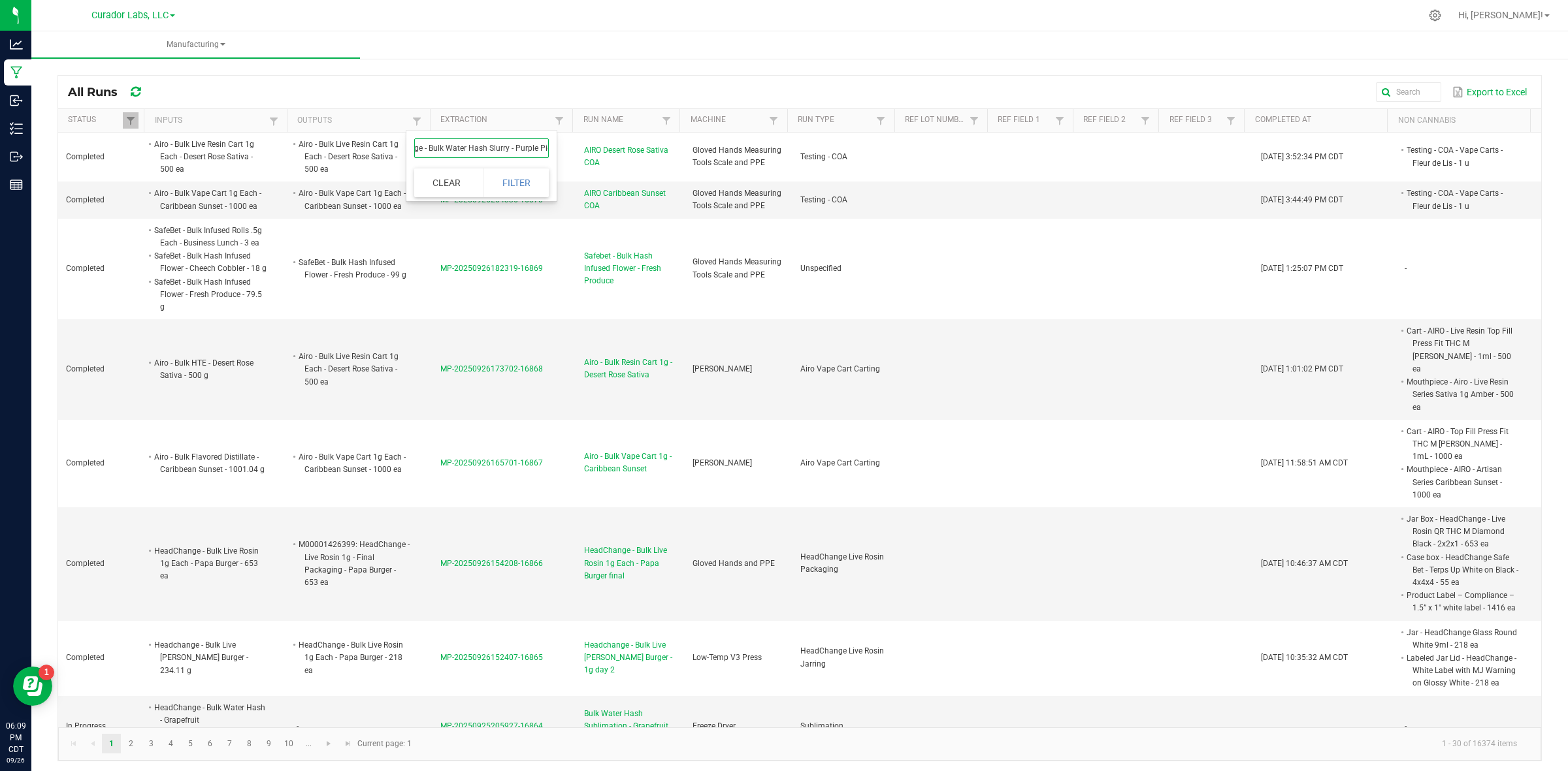
click at [552, 157] on div "HeadChange - Bulk Water Hash Slurry - Purple Pie Clear Filter" at bounding box center [480, 166] width 150 height 71
type input "HeadChange - Bulk Water Hash Slurry - Purple Pie"
click at [416, 121] on span at bounding box center [416, 121] width 10 height 10
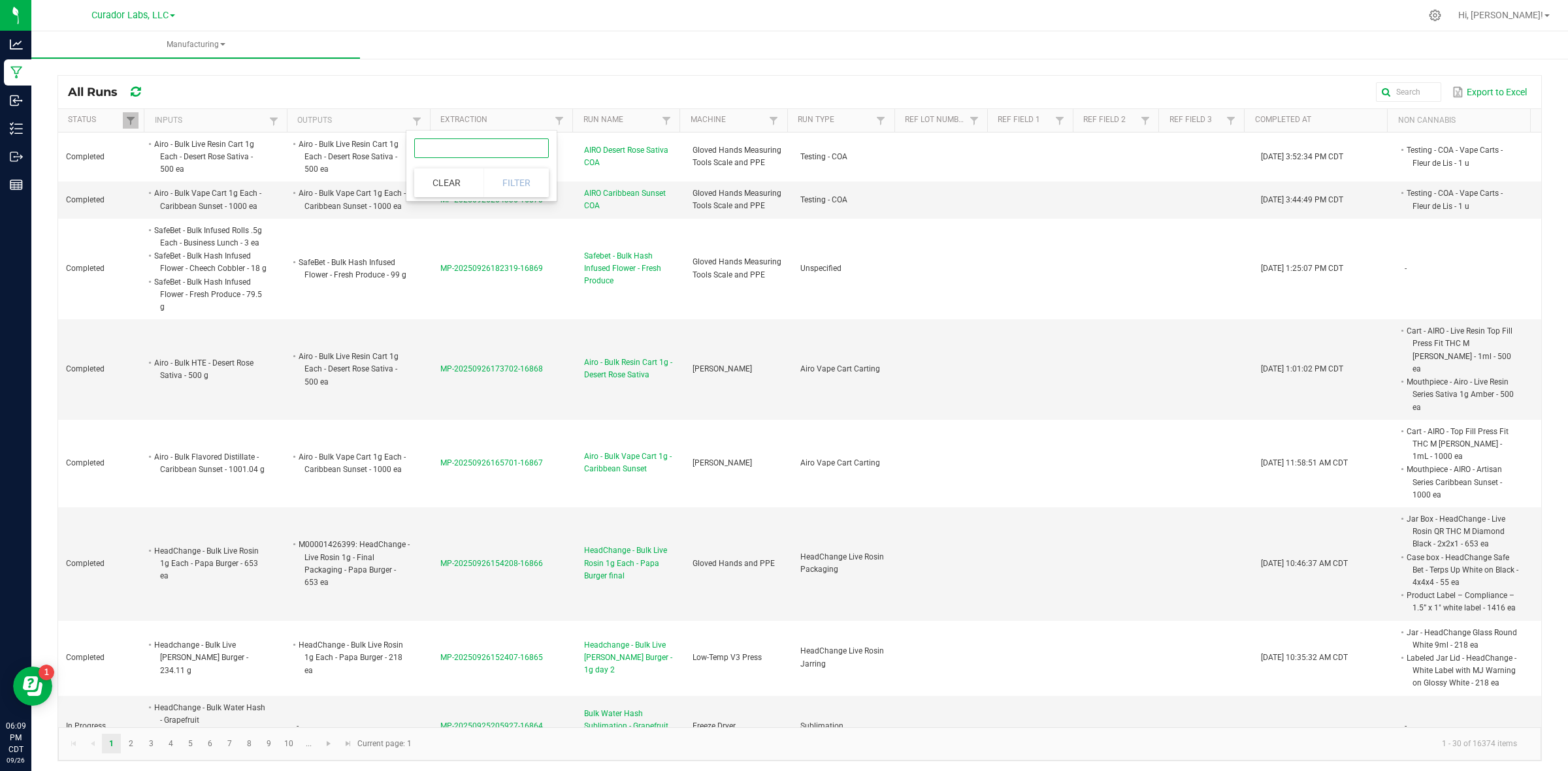
click at [438, 144] on input "text" at bounding box center [481, 148] width 135 height 20
type input "post processed fresh frozen"
click at [529, 196] on button "Filter" at bounding box center [516, 183] width 65 height 29
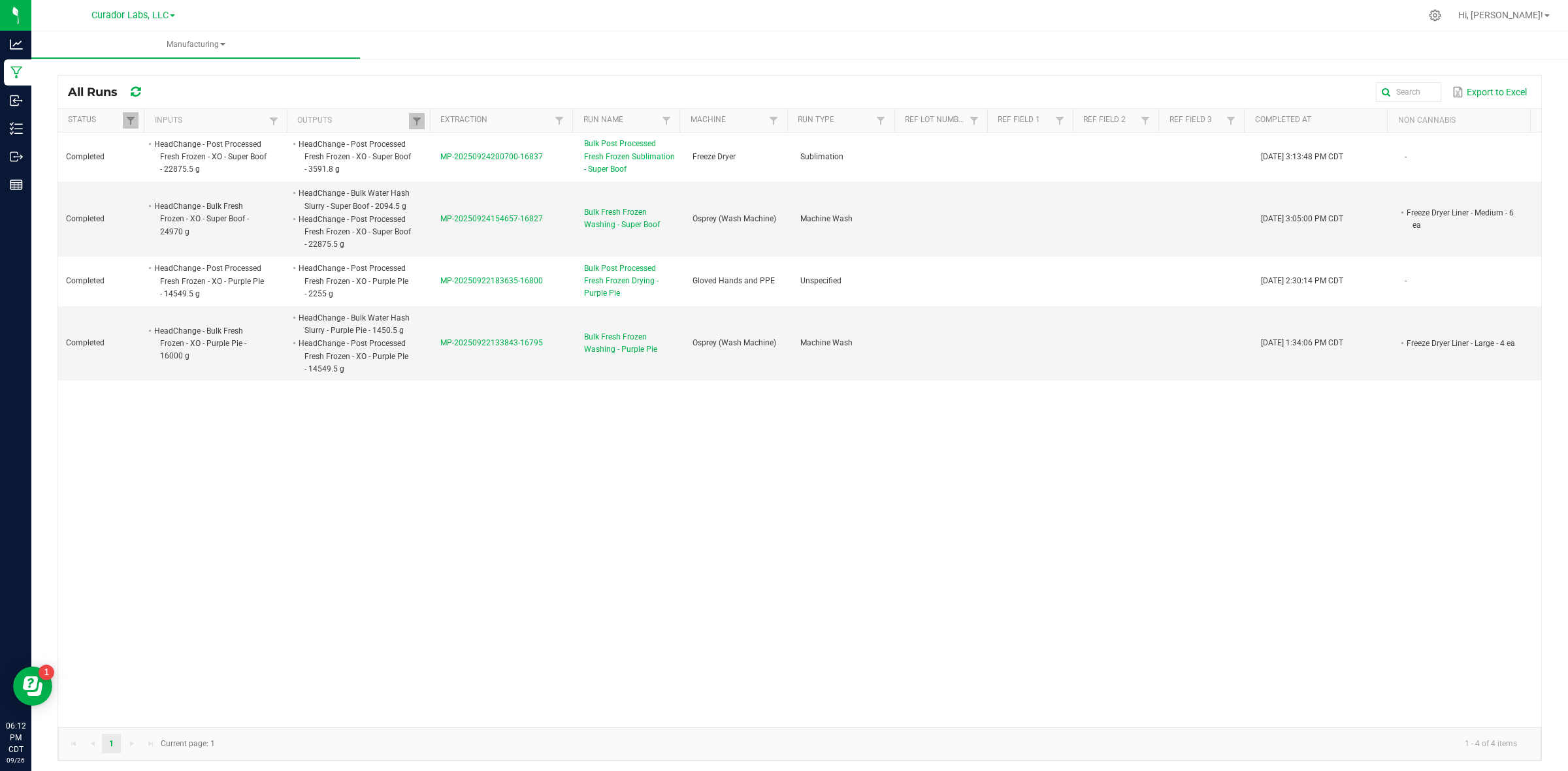
click at [456, 407] on div "Completed HeadChange - Post Processed Fresh Frozen - XO - Super Boof - 22875.5 …" at bounding box center [799, 429] width 1482 height 595
